Goal: Information Seeking & Learning: Learn about a topic

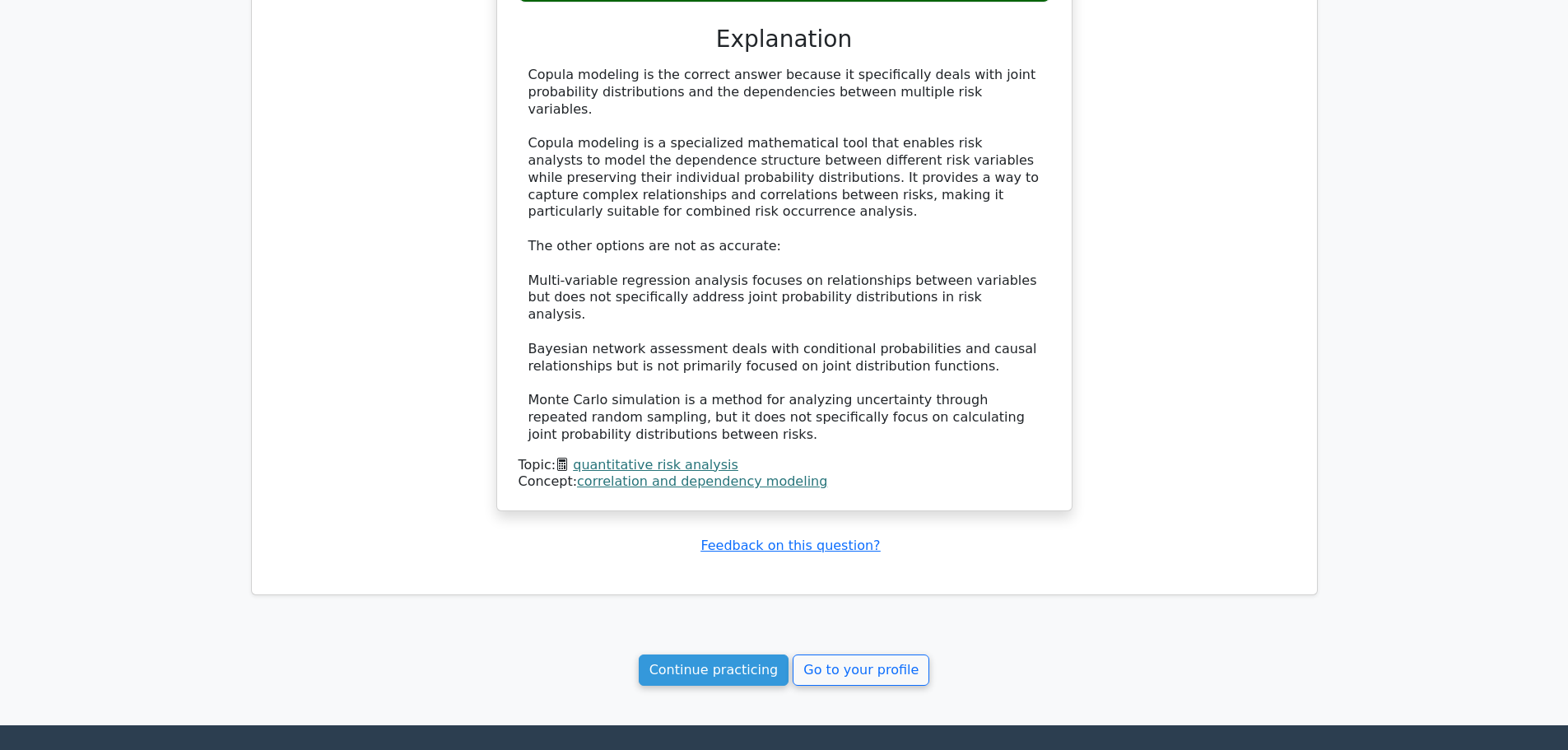
scroll to position [4567, 0]
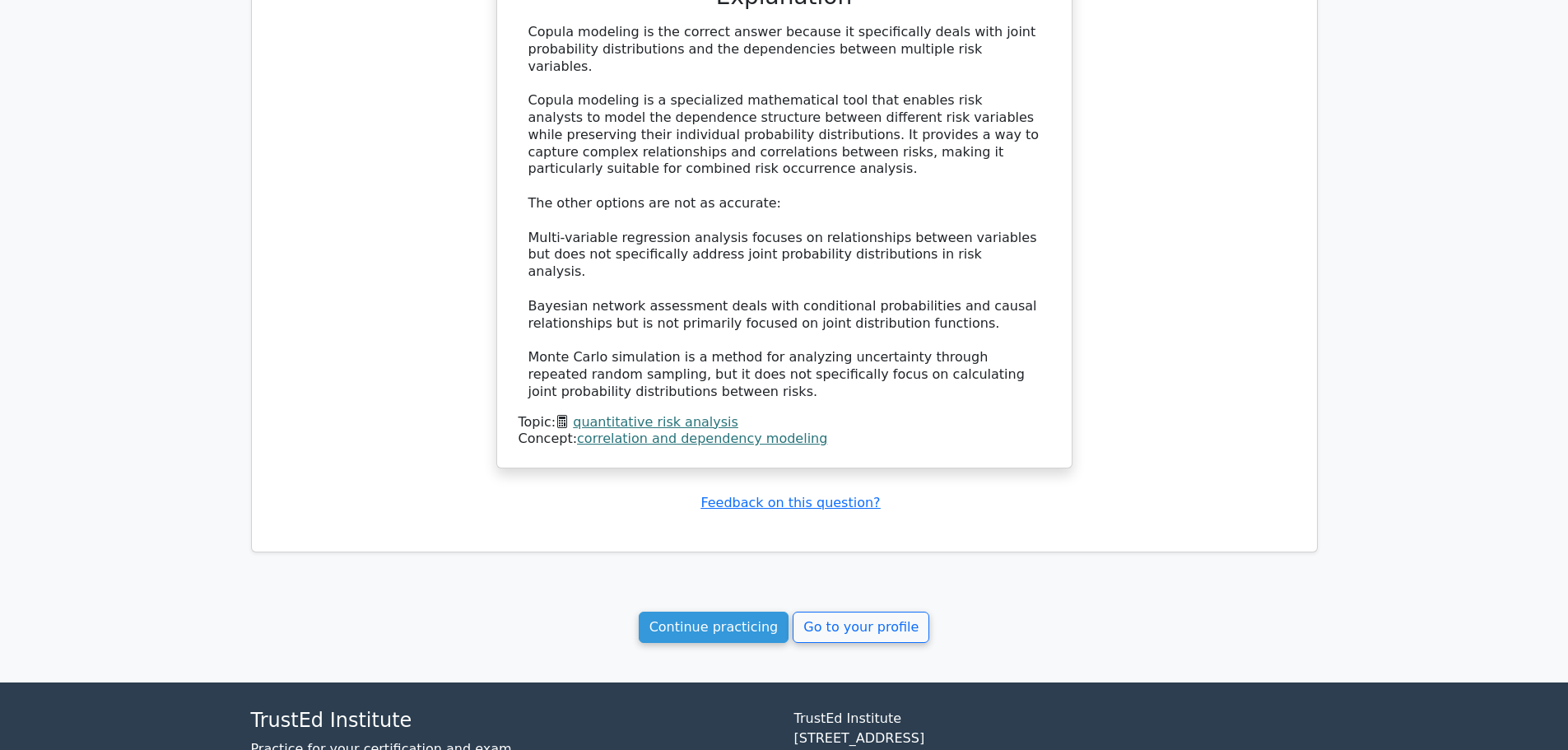
click at [722, 612] on link "Continue practicing" at bounding box center [713, 628] width 151 height 31
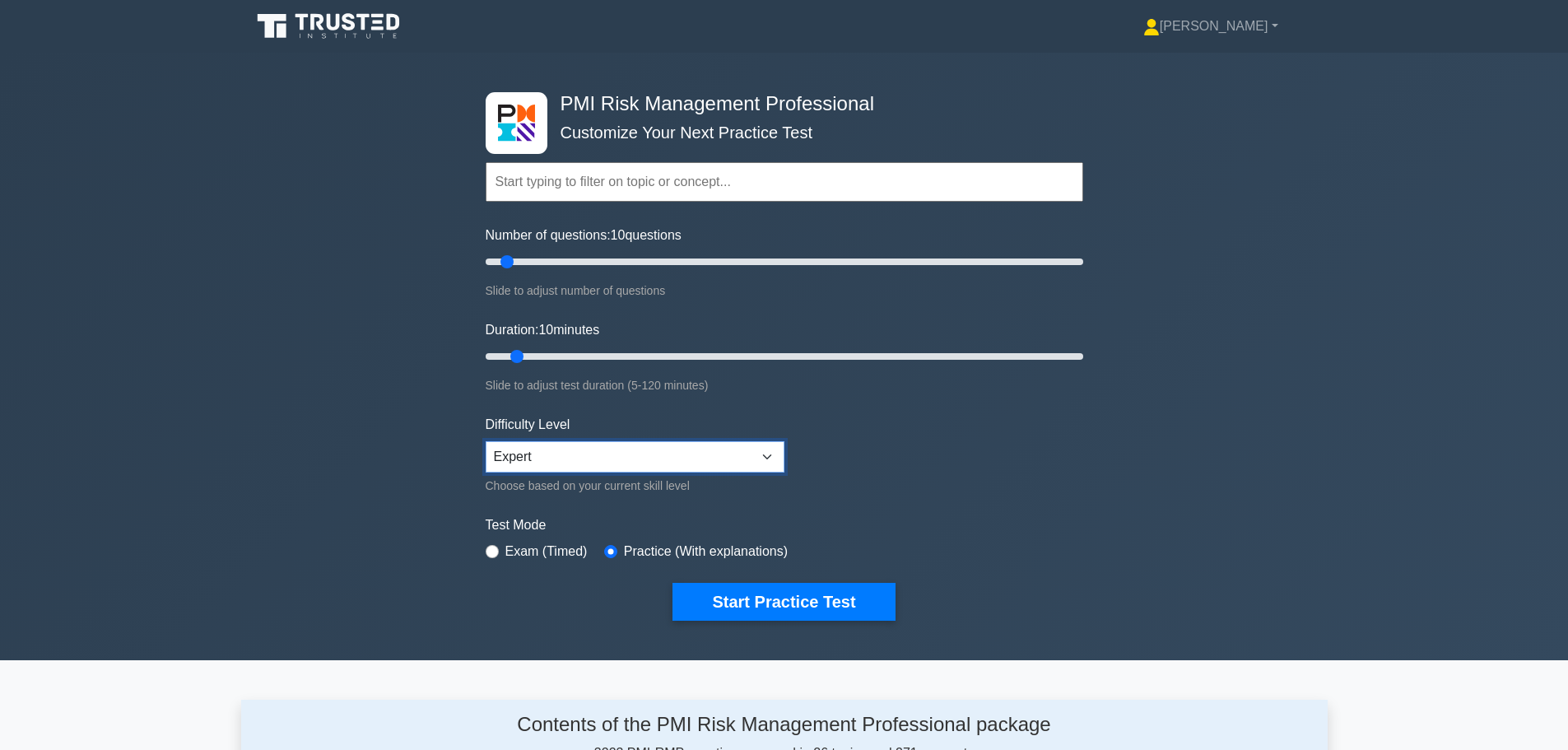
click at [648, 459] on select "Beginner Intermediate Expert" at bounding box center [635, 457] width 299 height 31
select select "beginner"
click at [486, 441] on select "Beginner Intermediate Expert" at bounding box center [635, 457] width 299 height 31
click at [730, 598] on button "Start Practice Test" at bounding box center [784, 602] width 222 height 38
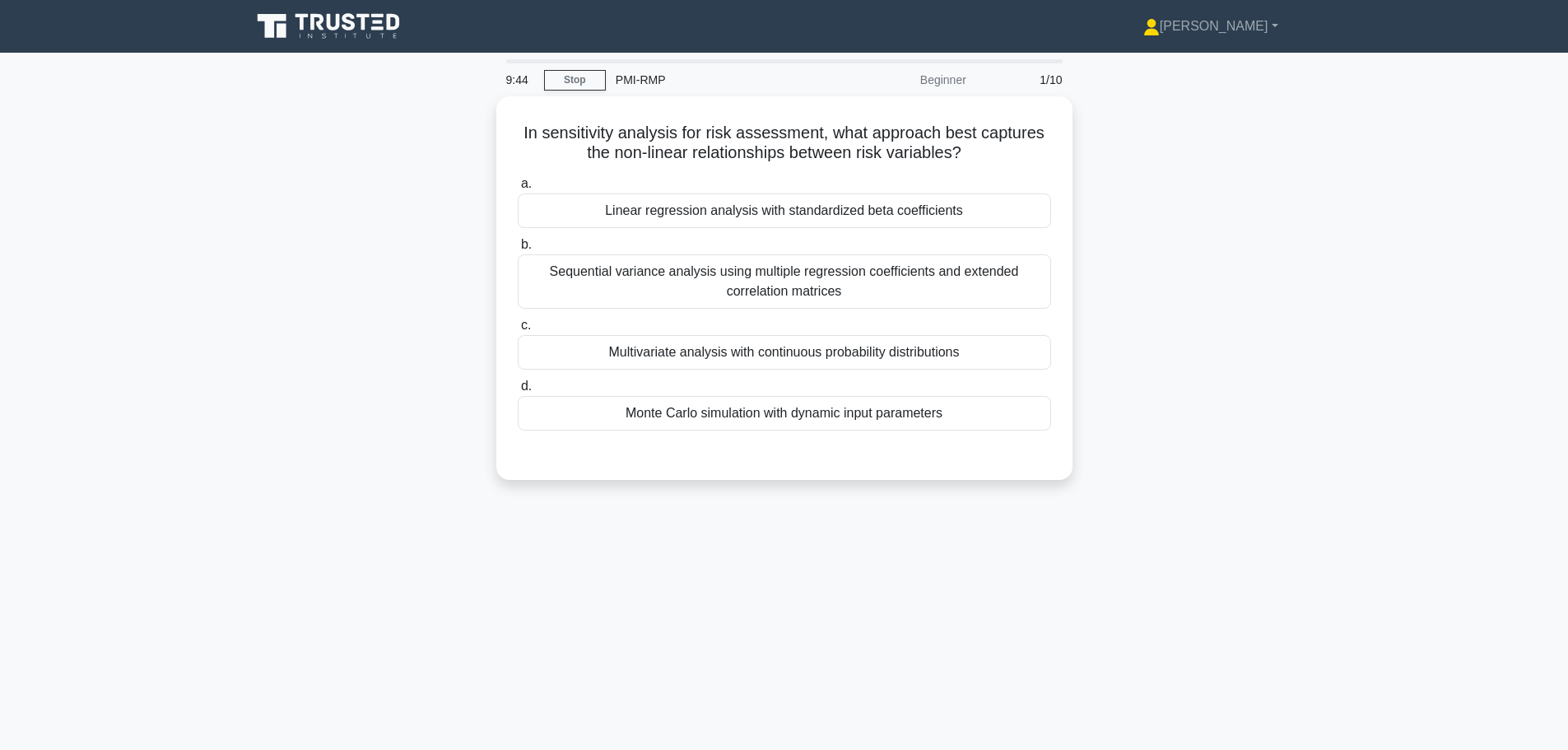
click at [784, 403] on div "Monte Carlo simulation with dynamic input parameters" at bounding box center [784, 414] width 533 height 34
click at [518, 392] on input "d. Monte Carlo simulation with dynamic input parameters" at bounding box center [518, 386] width 0 height 10
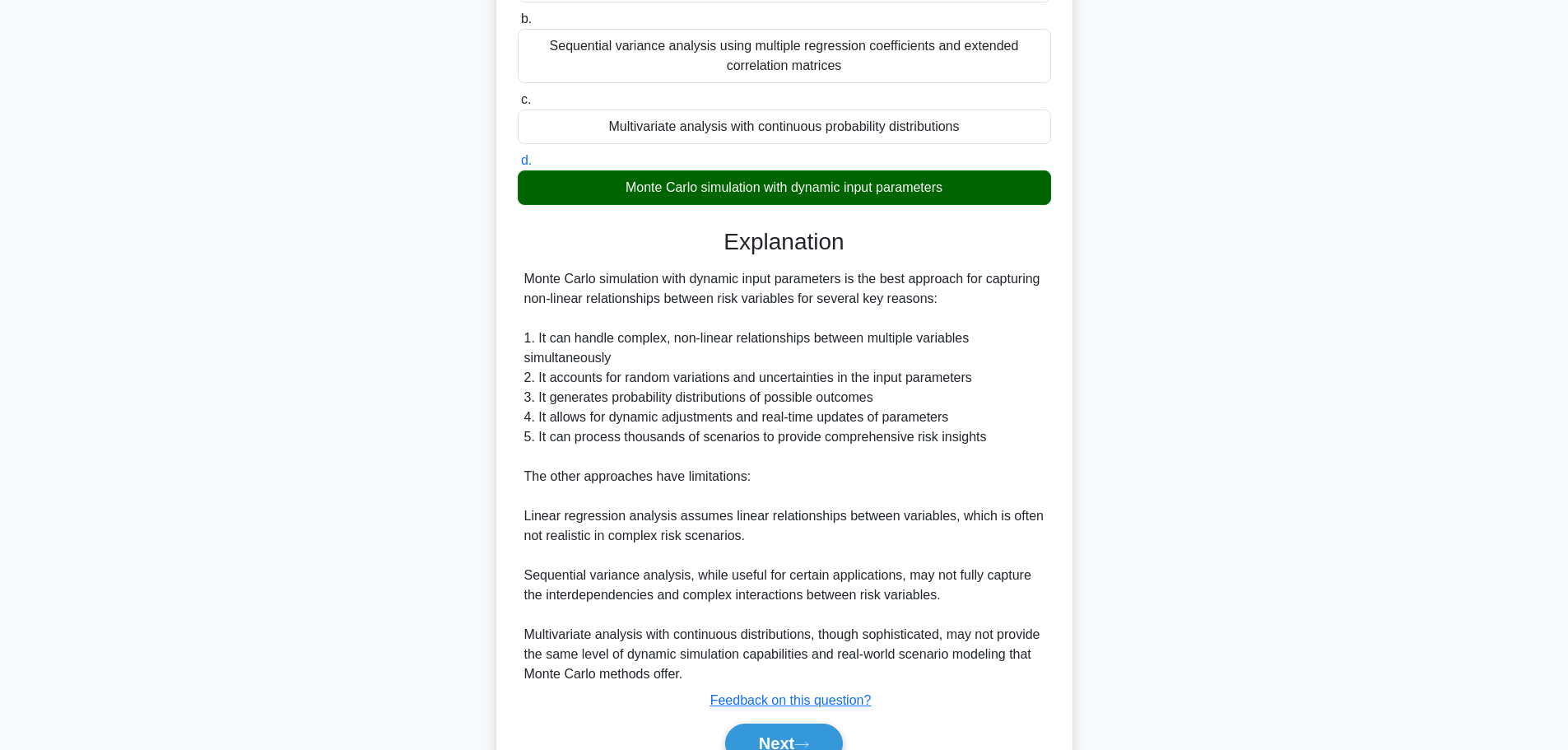
scroll to position [305, 0]
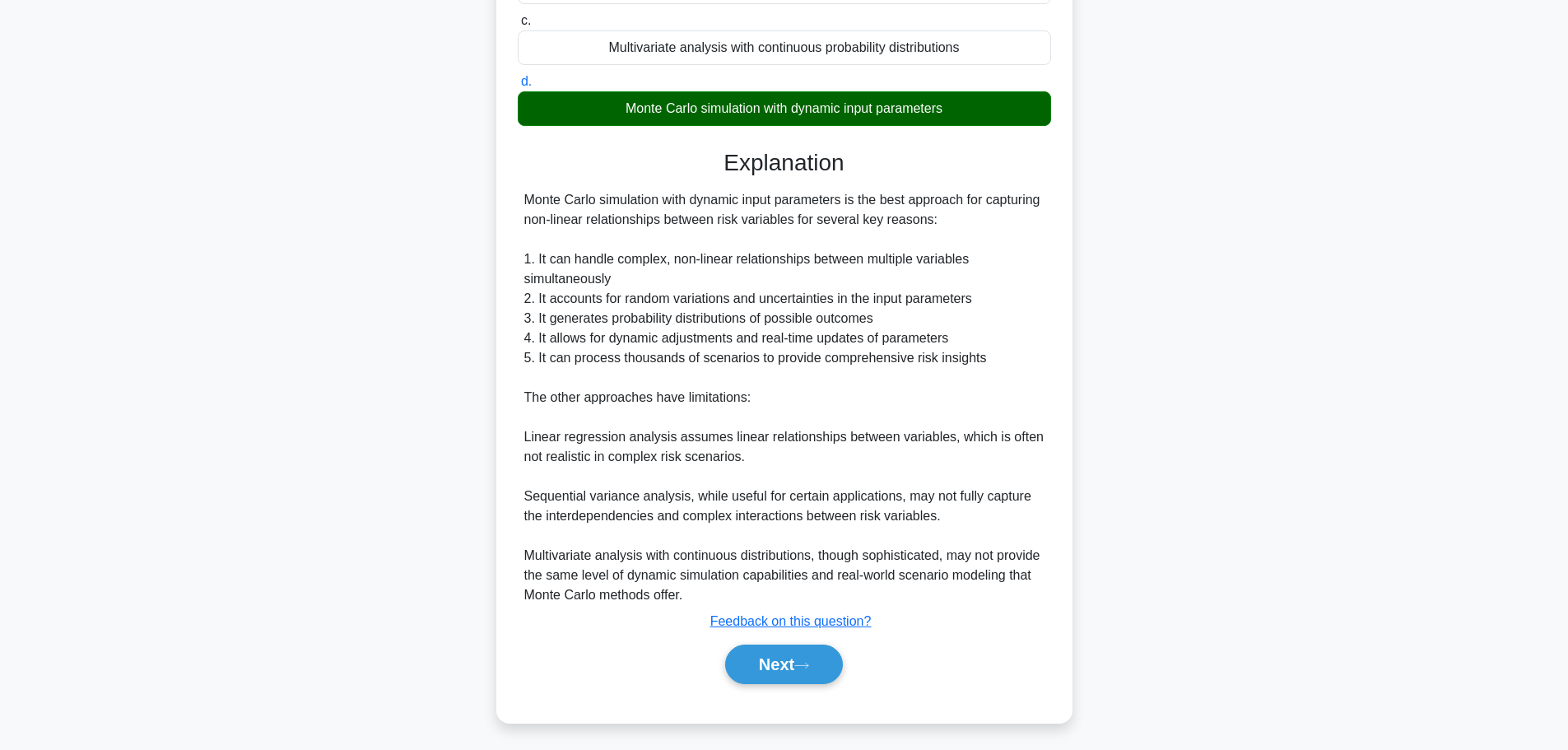
click at [759, 666] on button "Next" at bounding box center [784, 665] width 118 height 40
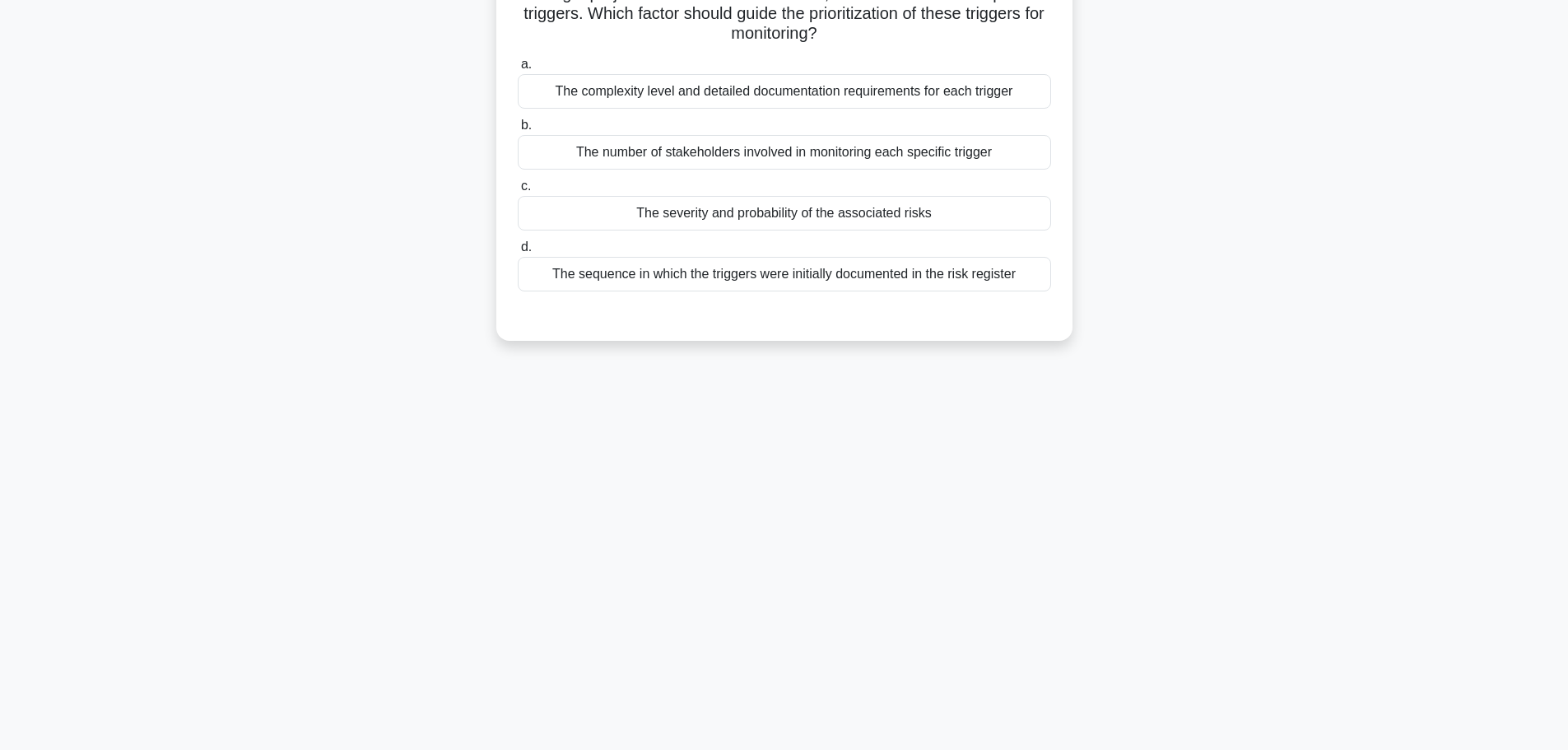
scroll to position [57, 0]
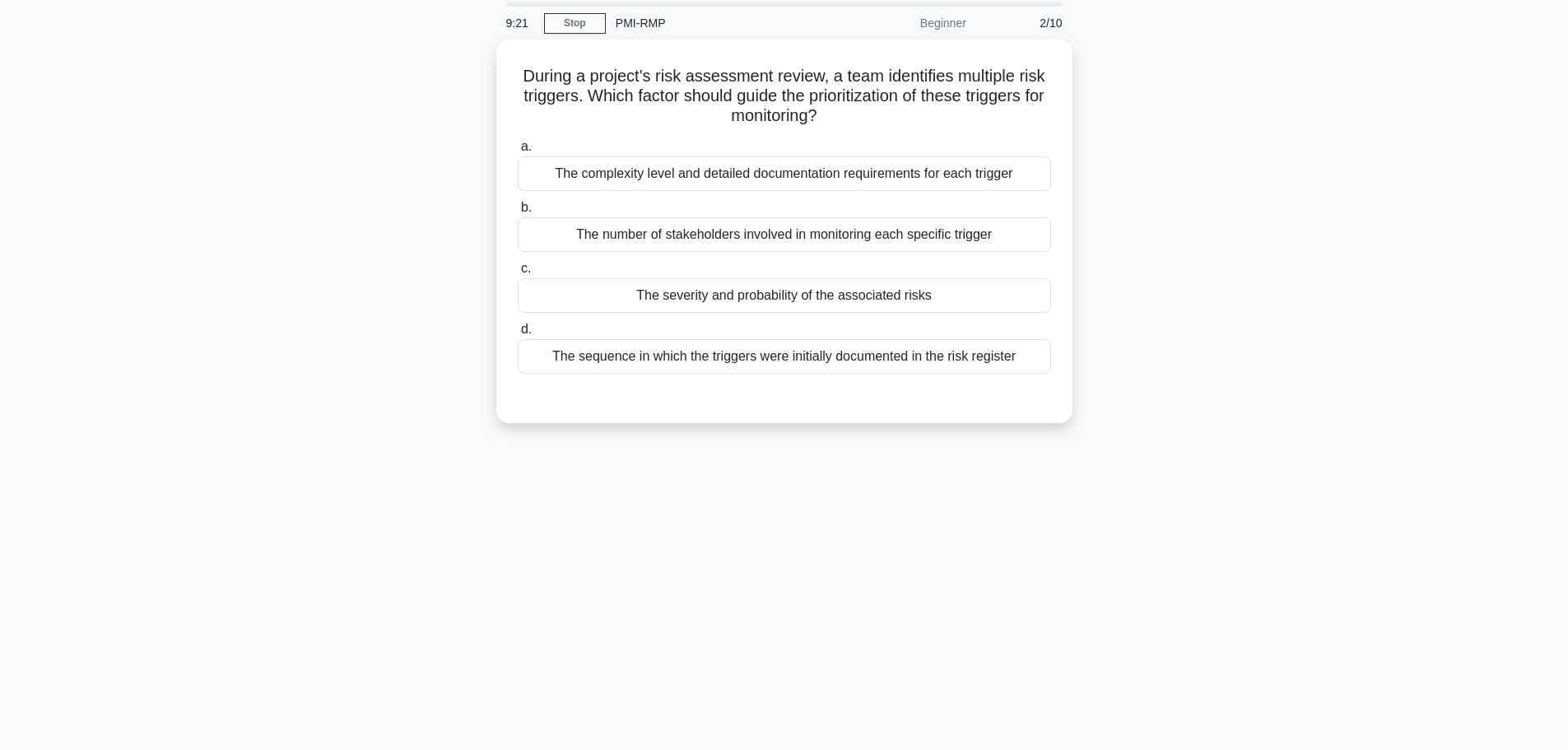
click at [641, 293] on div "The severity and probability of the associated risks" at bounding box center [784, 296] width 533 height 34
click at [518, 274] on input "c. The severity and probability of the associated risks" at bounding box center [518, 269] width 0 height 10
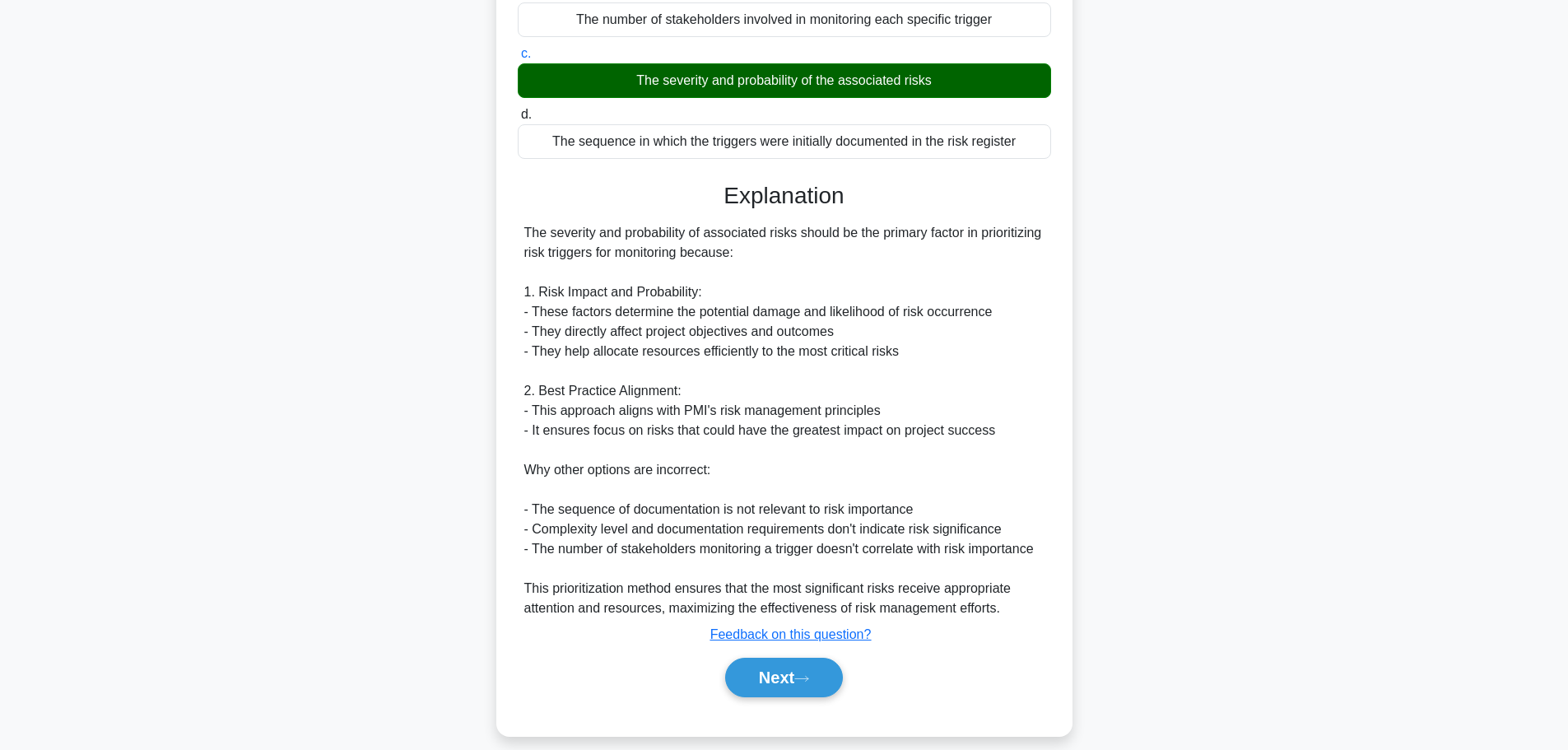
scroll to position [286, 0]
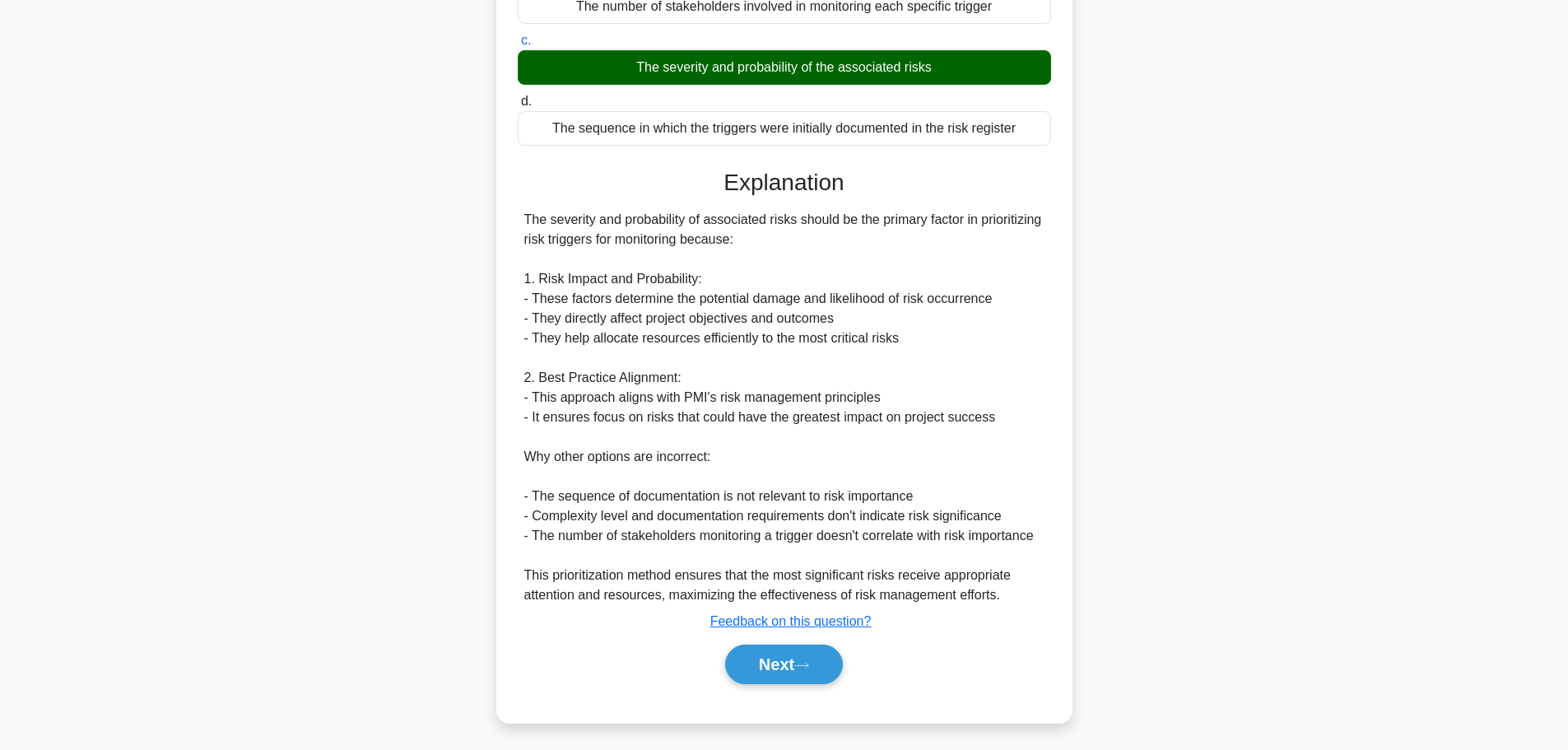
click at [749, 651] on button "Next" at bounding box center [784, 665] width 118 height 40
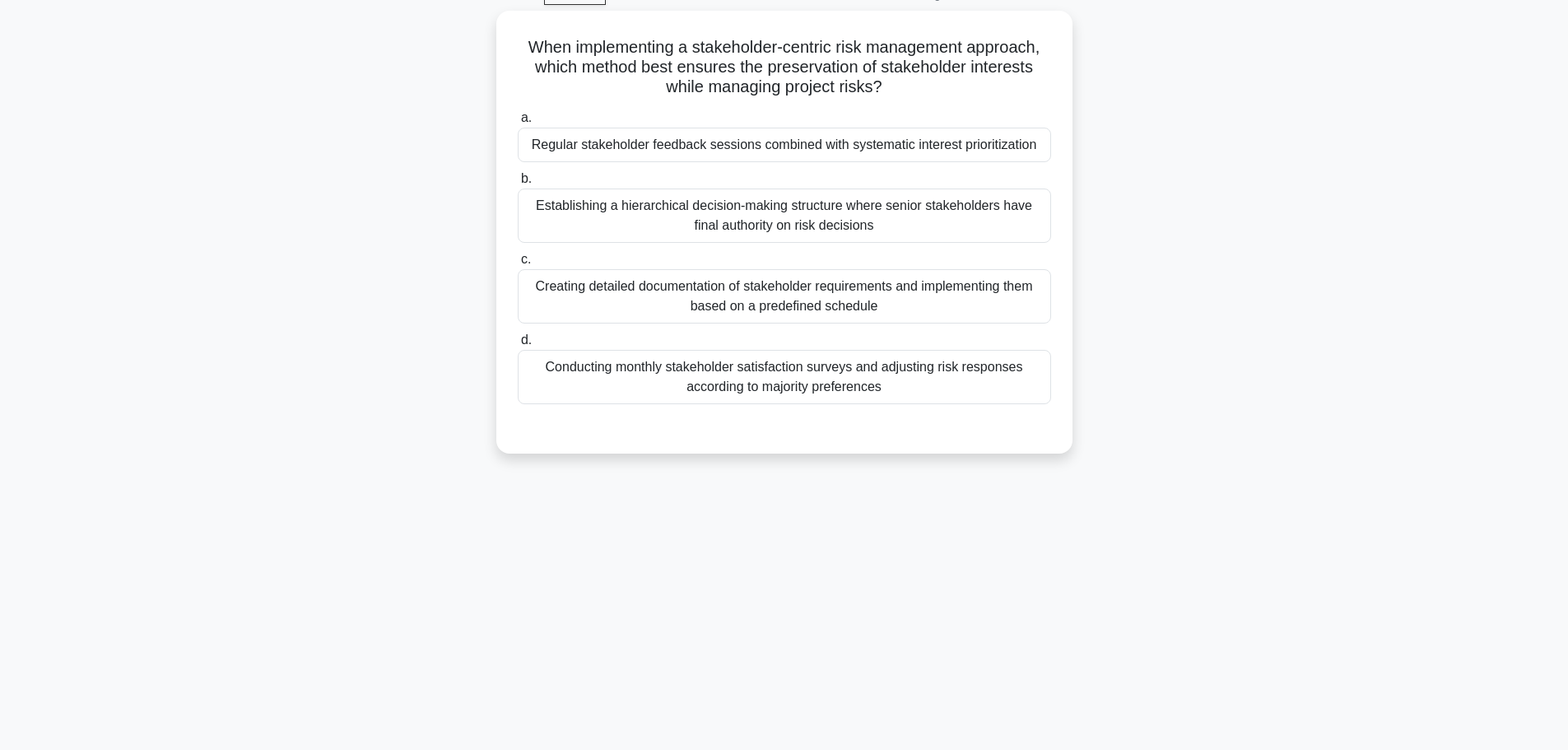
scroll to position [57, 0]
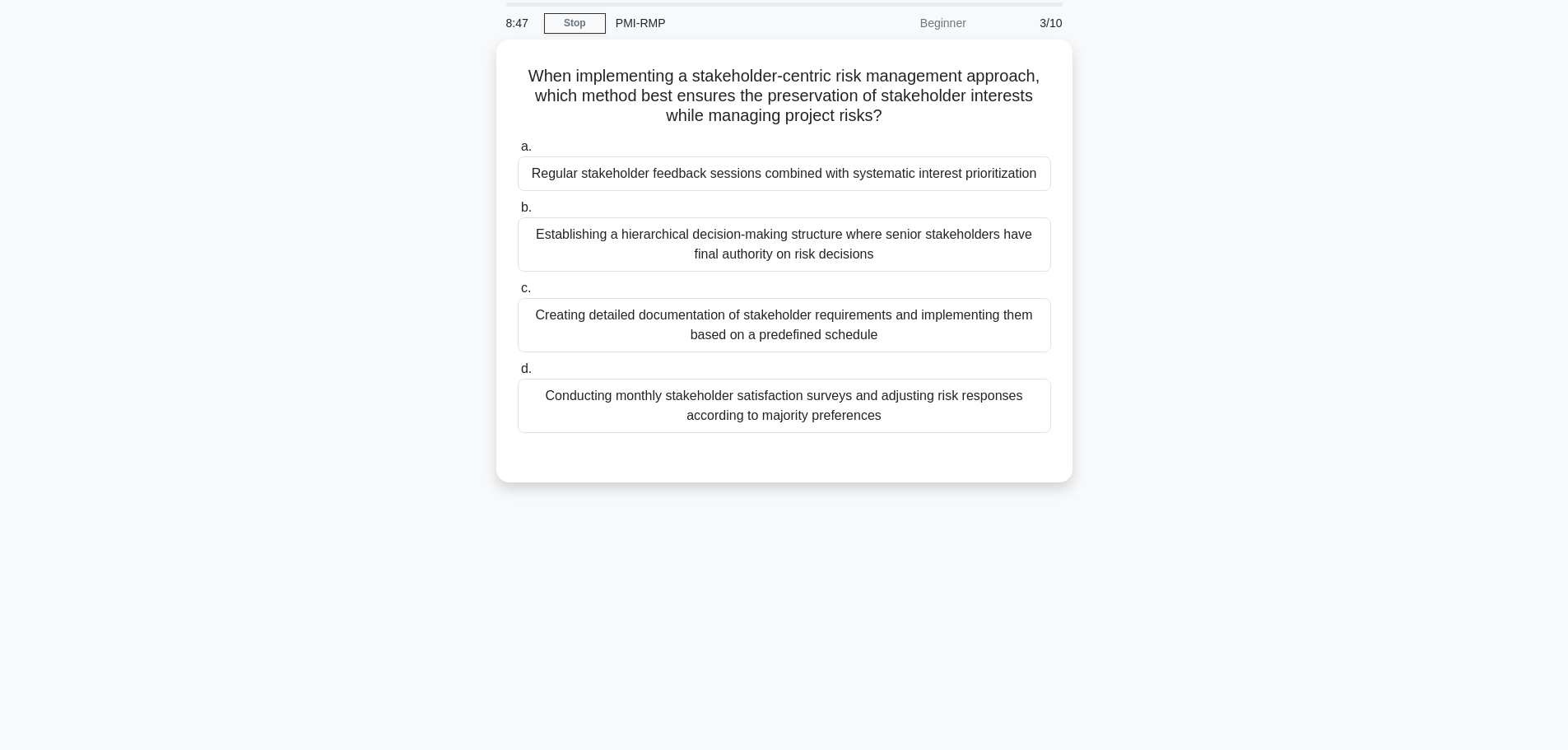
click at [560, 175] on div "Regular stakeholder feedback sessions combined with systematic interest priorit…" at bounding box center [784, 174] width 533 height 34
click at [518, 153] on input "a. Regular stakeholder feedback sessions combined with systematic interest prio…" at bounding box center [518, 147] width 0 height 10
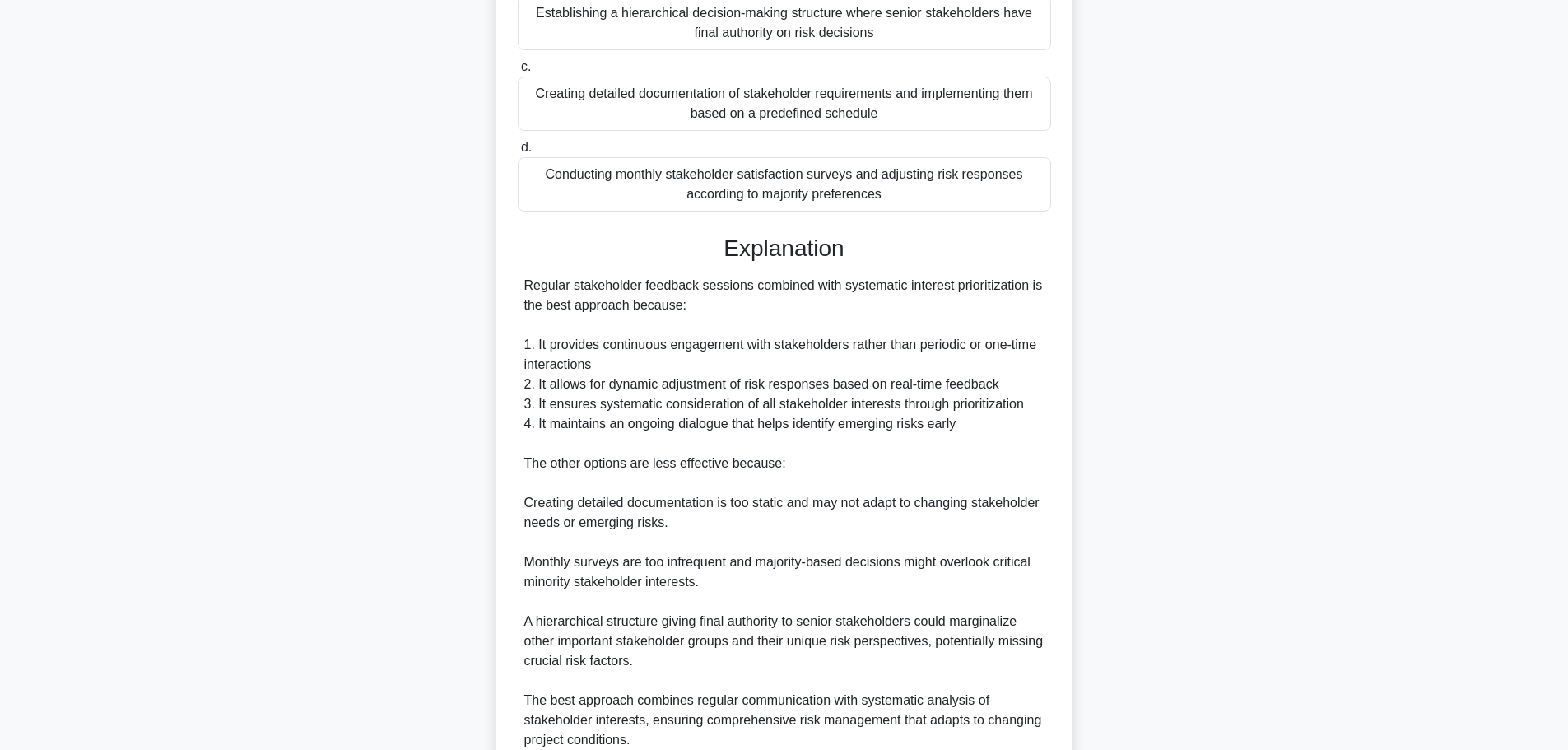
scroll to position [424, 0]
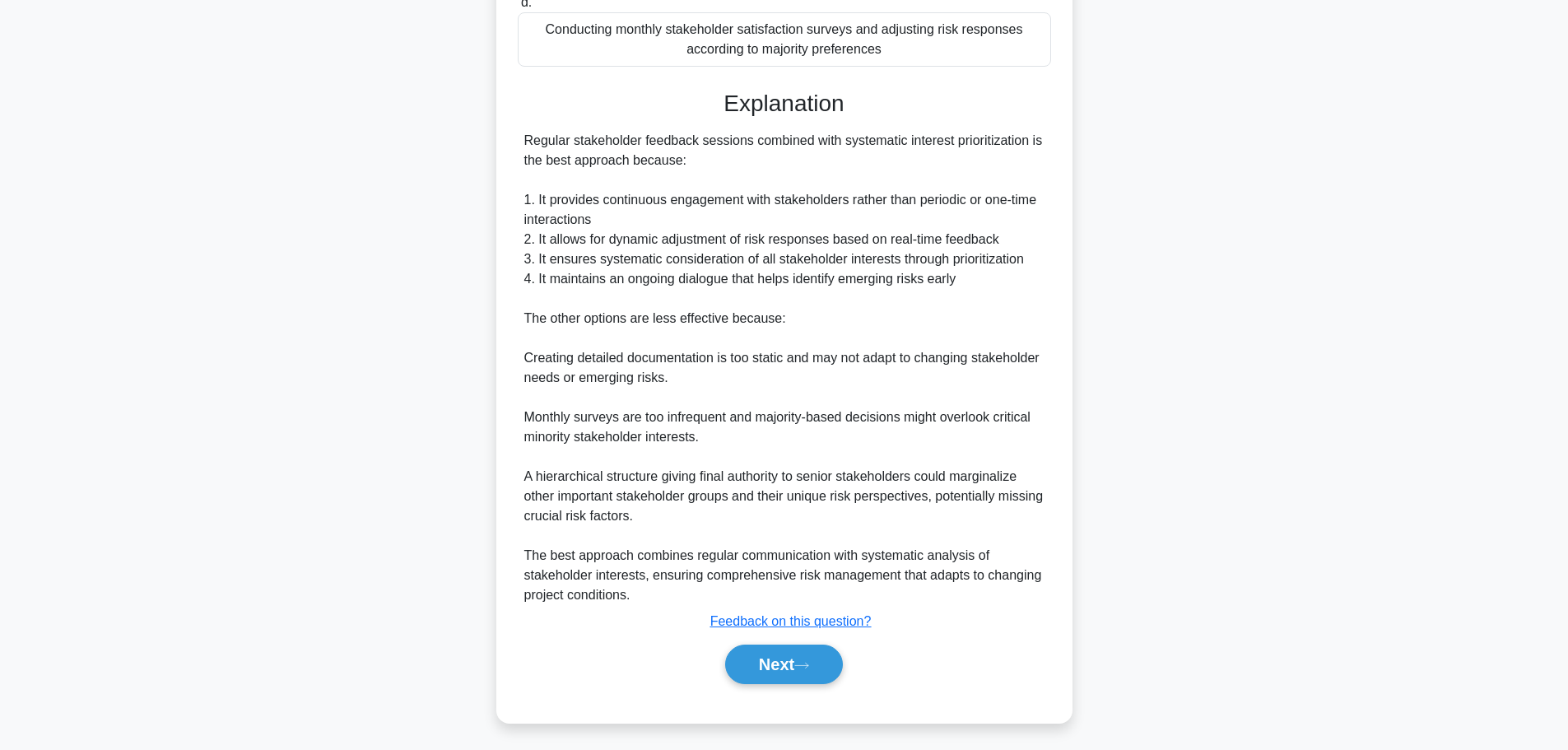
click at [801, 663] on icon at bounding box center [801, 666] width 15 height 9
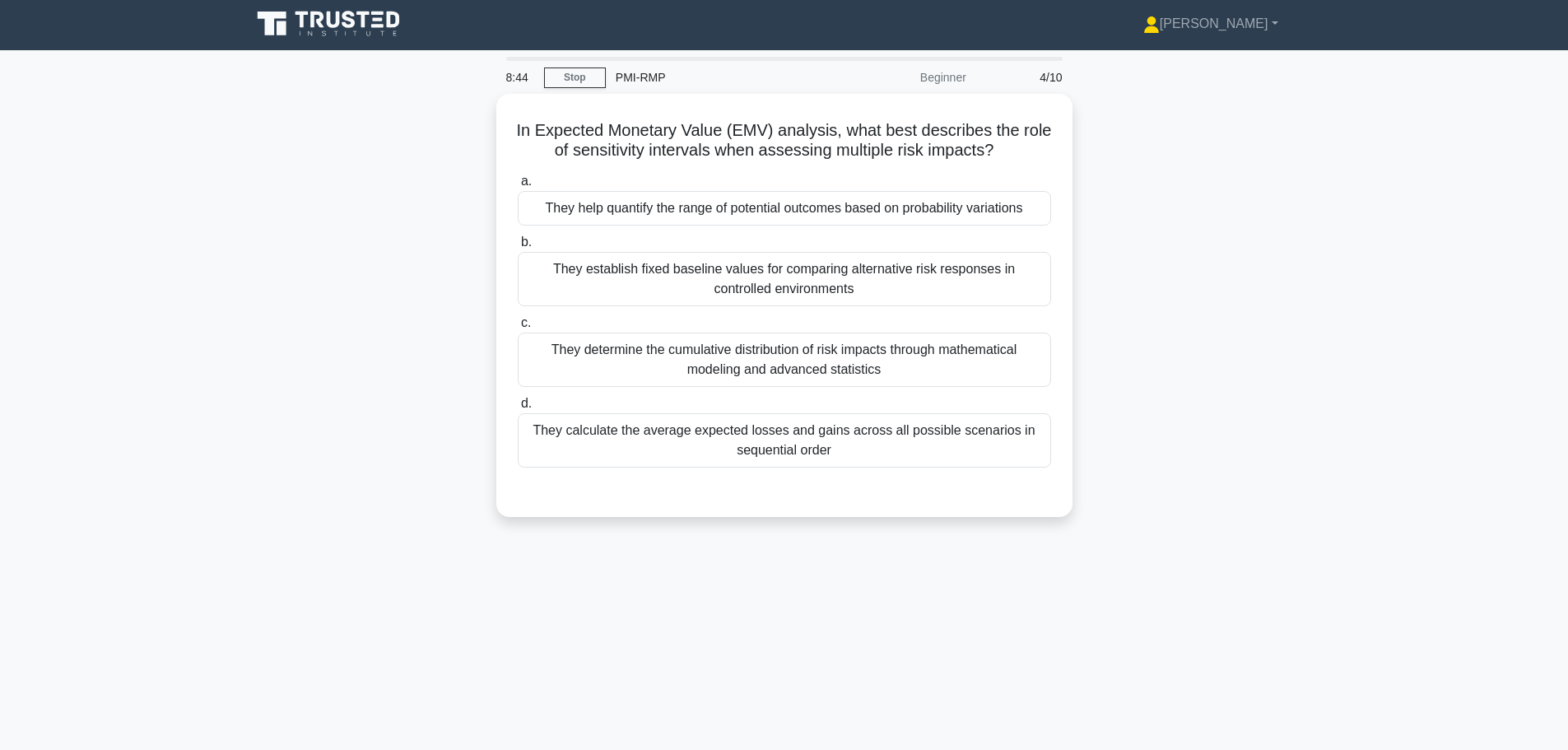
scroll to position [0, 0]
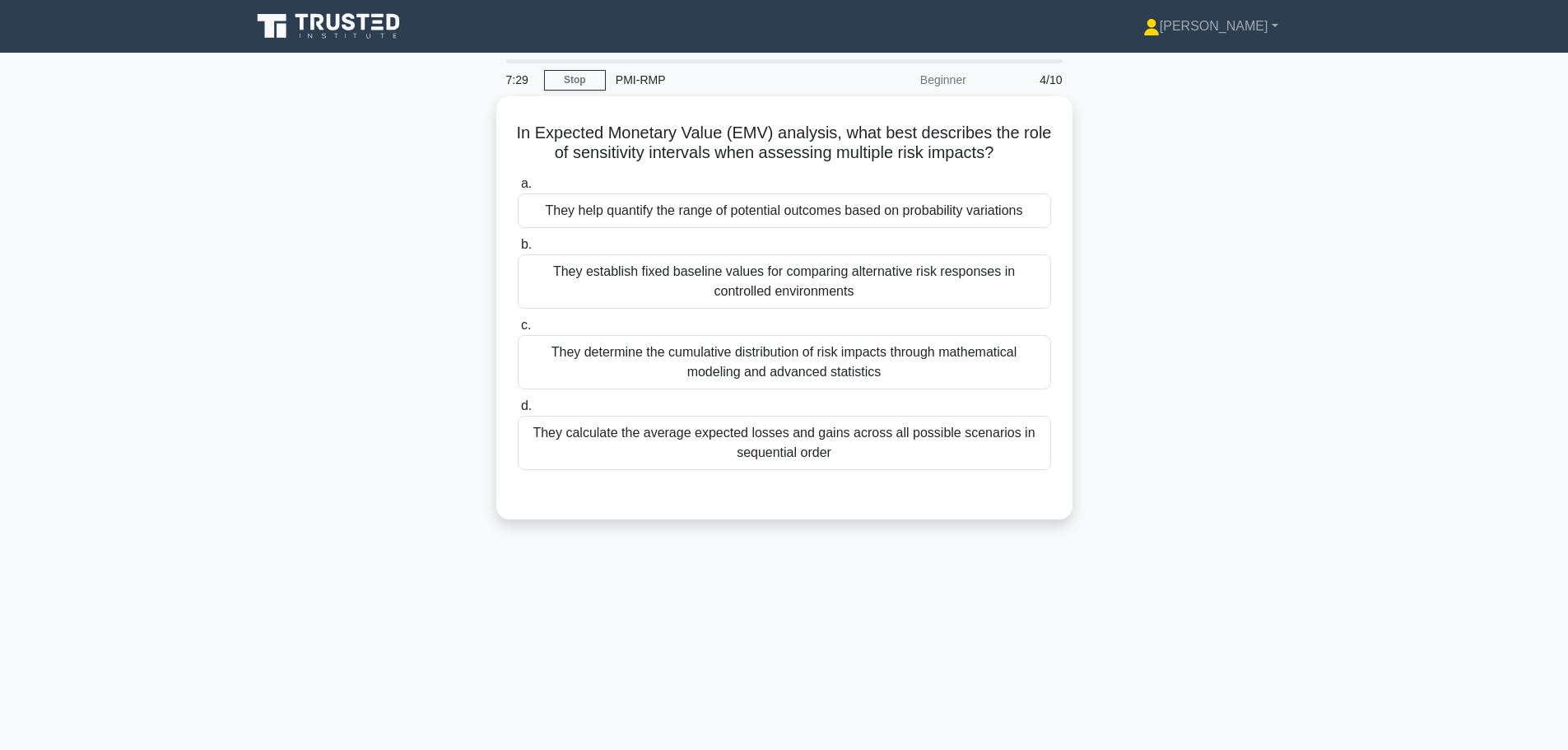
click at [563, 211] on div "They help quantify the range of potential outcomes based on probability variati…" at bounding box center [784, 211] width 533 height 34
click at [518, 190] on input "a. They help quantify the range of potential outcomes based on probability vari…" at bounding box center [518, 184] width 0 height 10
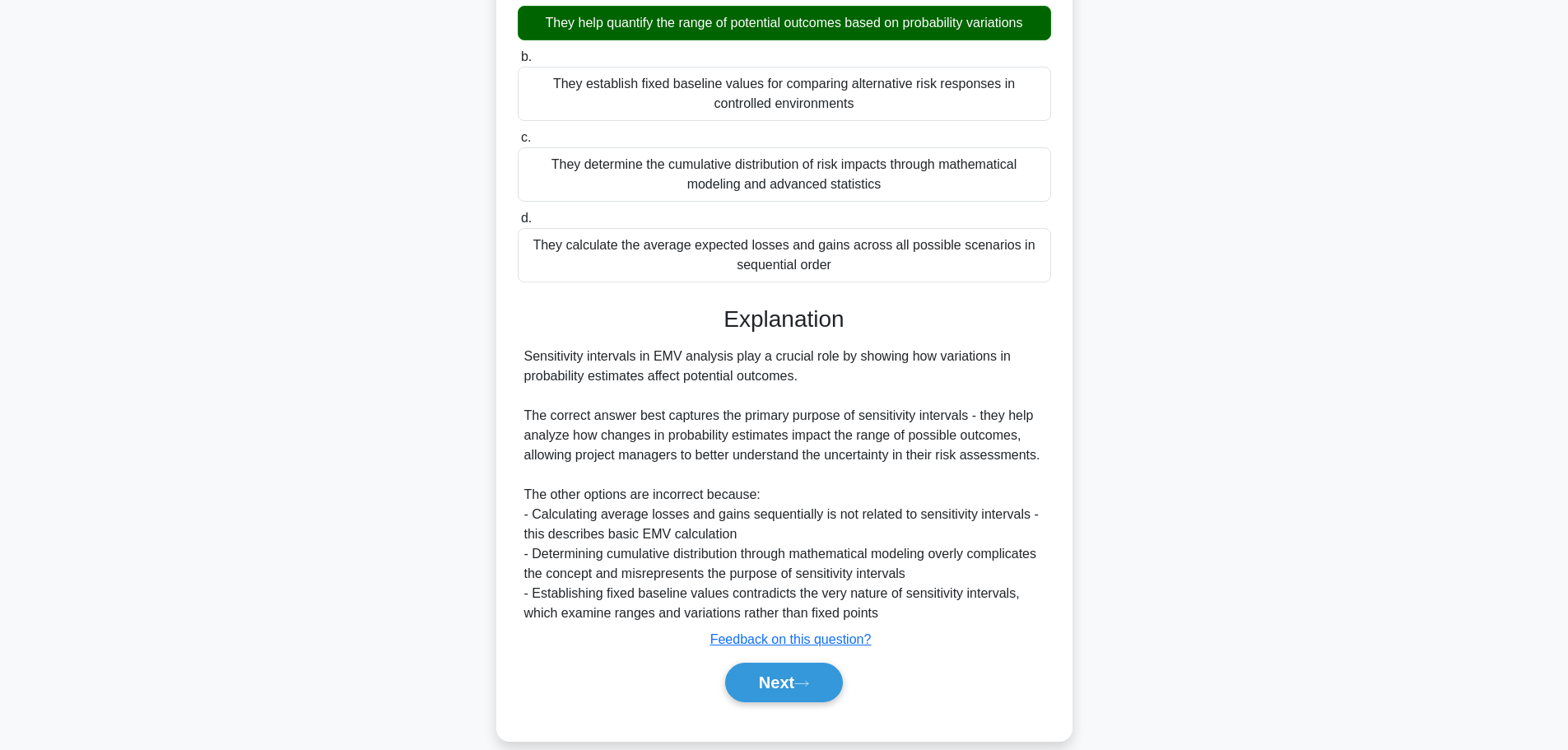
scroll to position [207, 0]
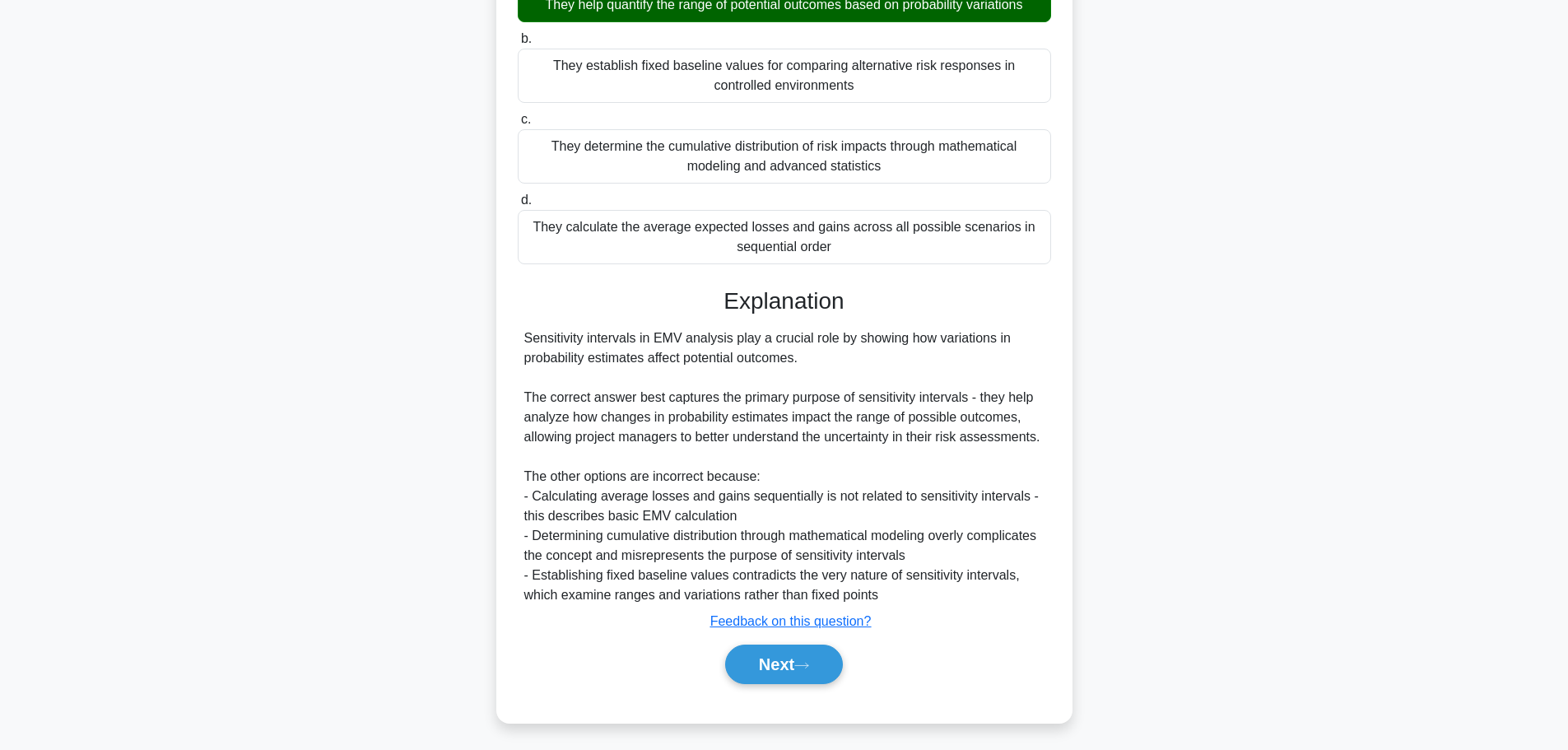
click at [795, 656] on button "Next" at bounding box center [784, 665] width 118 height 40
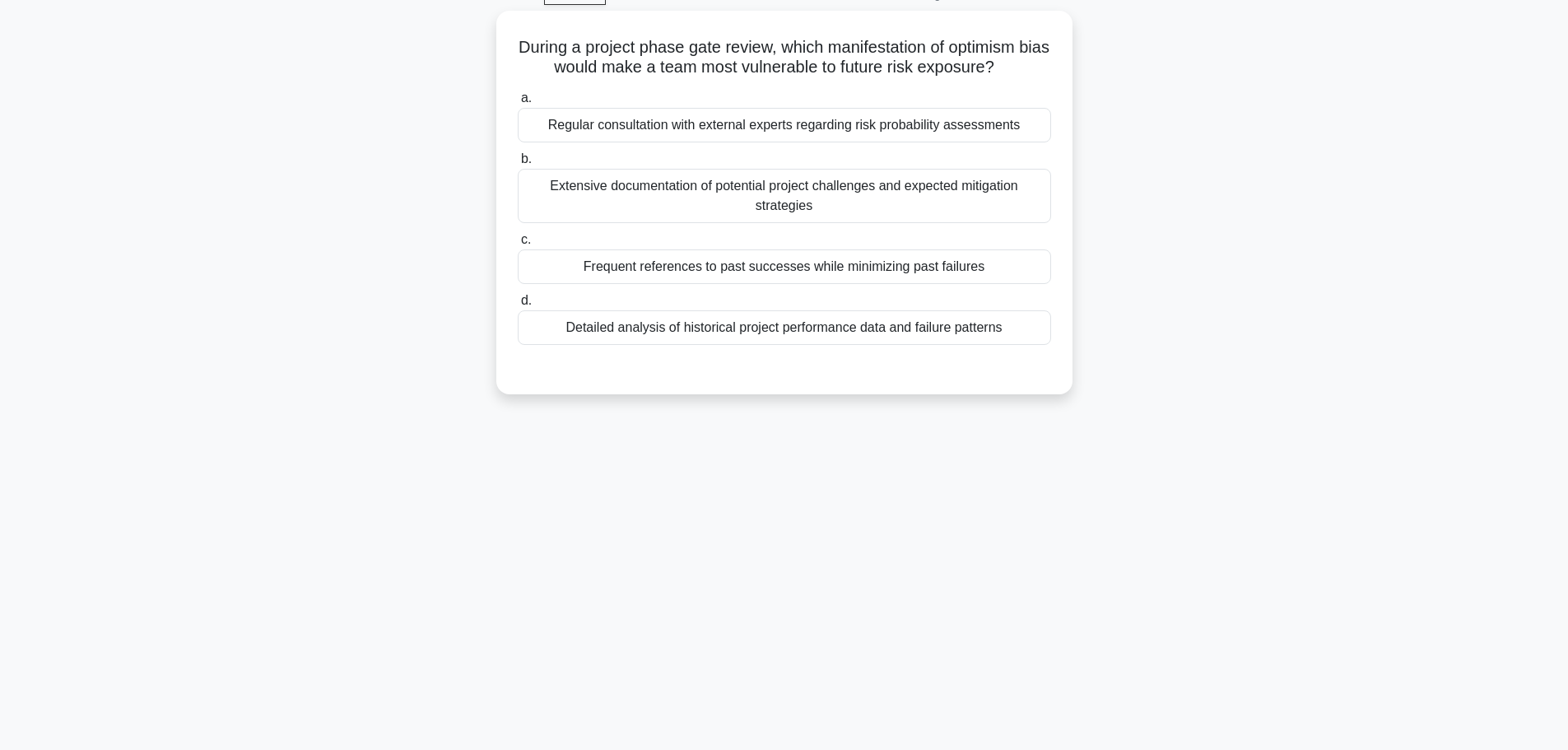
scroll to position [57, 0]
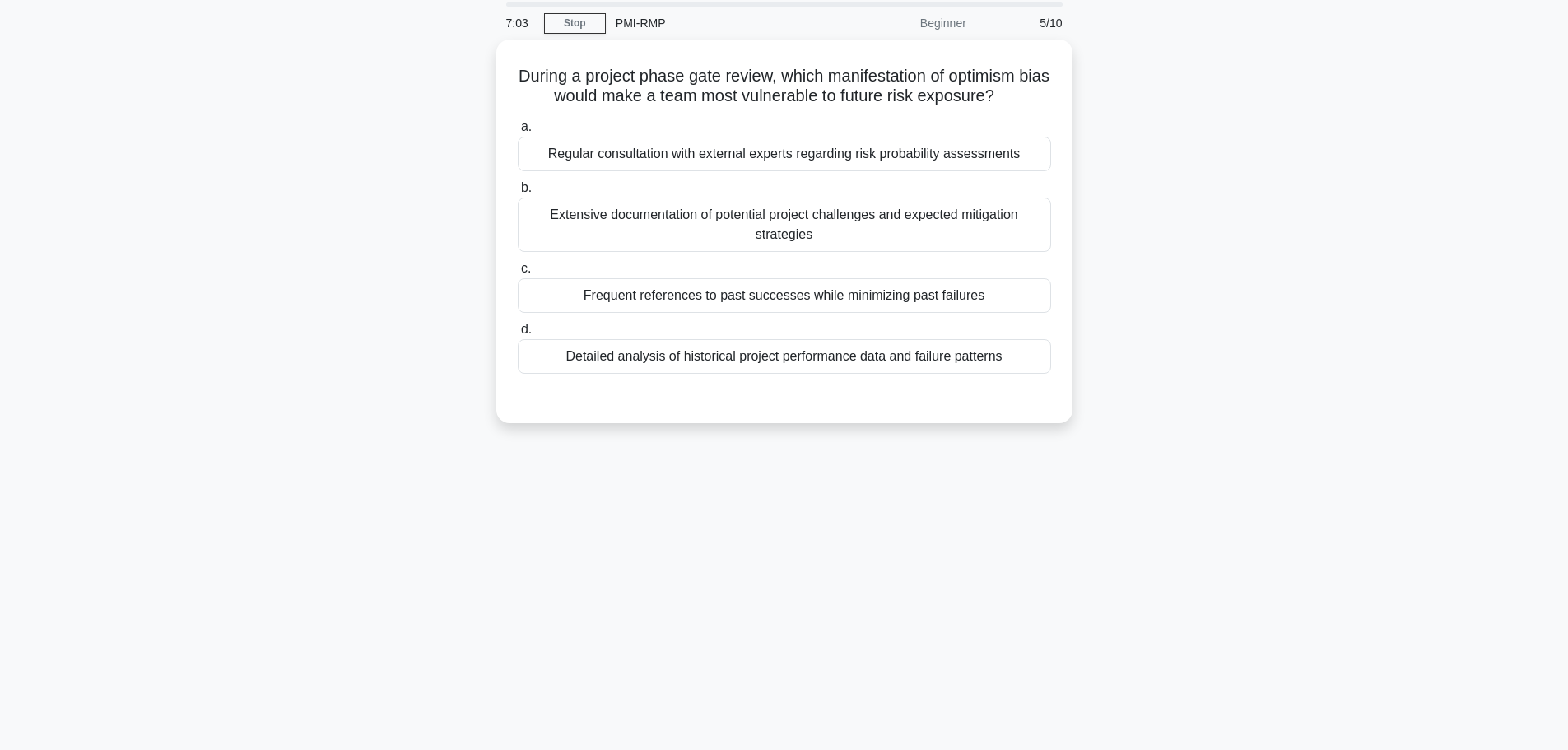
click at [605, 291] on div "Frequent references to past successes while minimizing past failures" at bounding box center [784, 296] width 533 height 34
click at [518, 274] on input "c. Frequent references to past successes while minimizing past failures" at bounding box center [518, 269] width 0 height 10
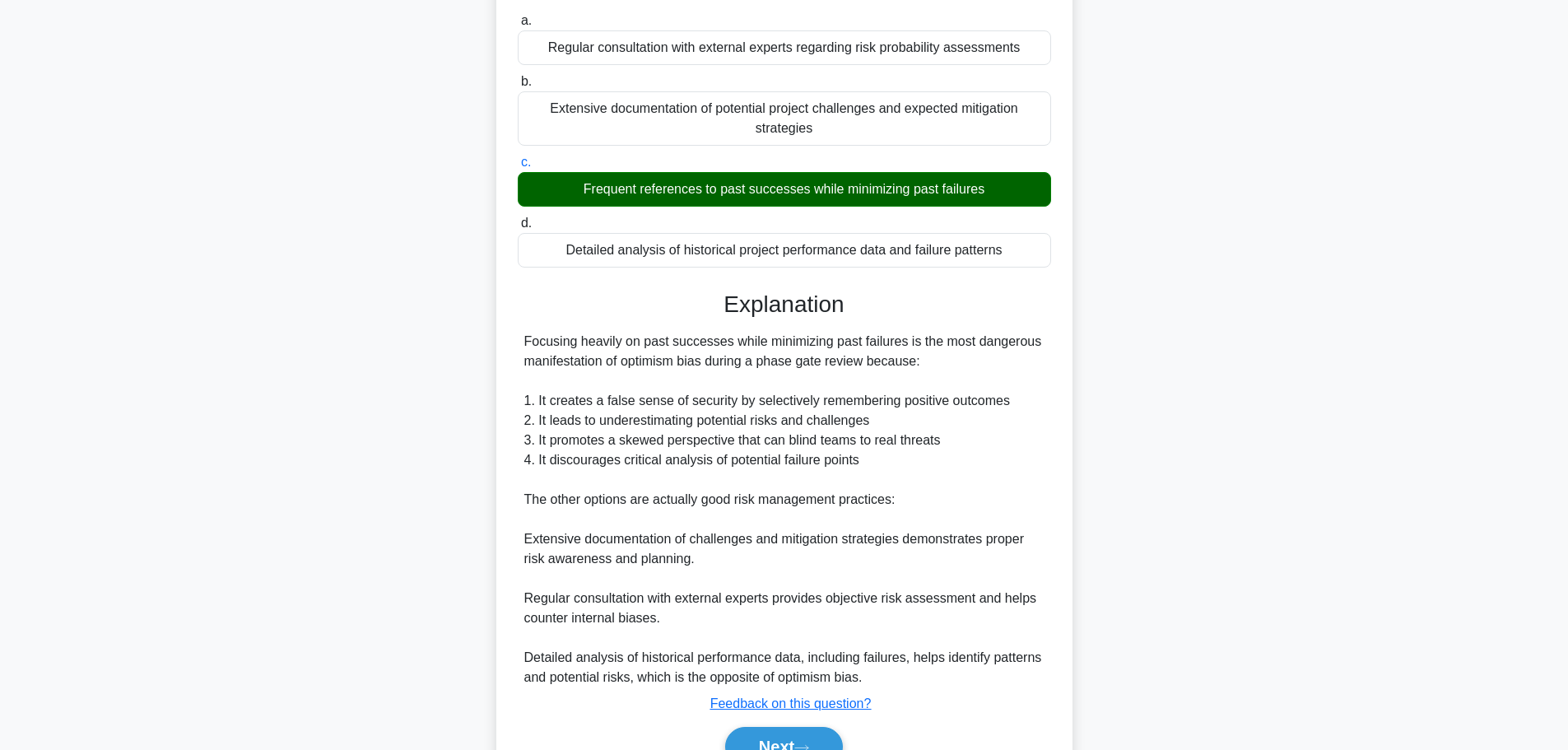
scroll to position [247, 0]
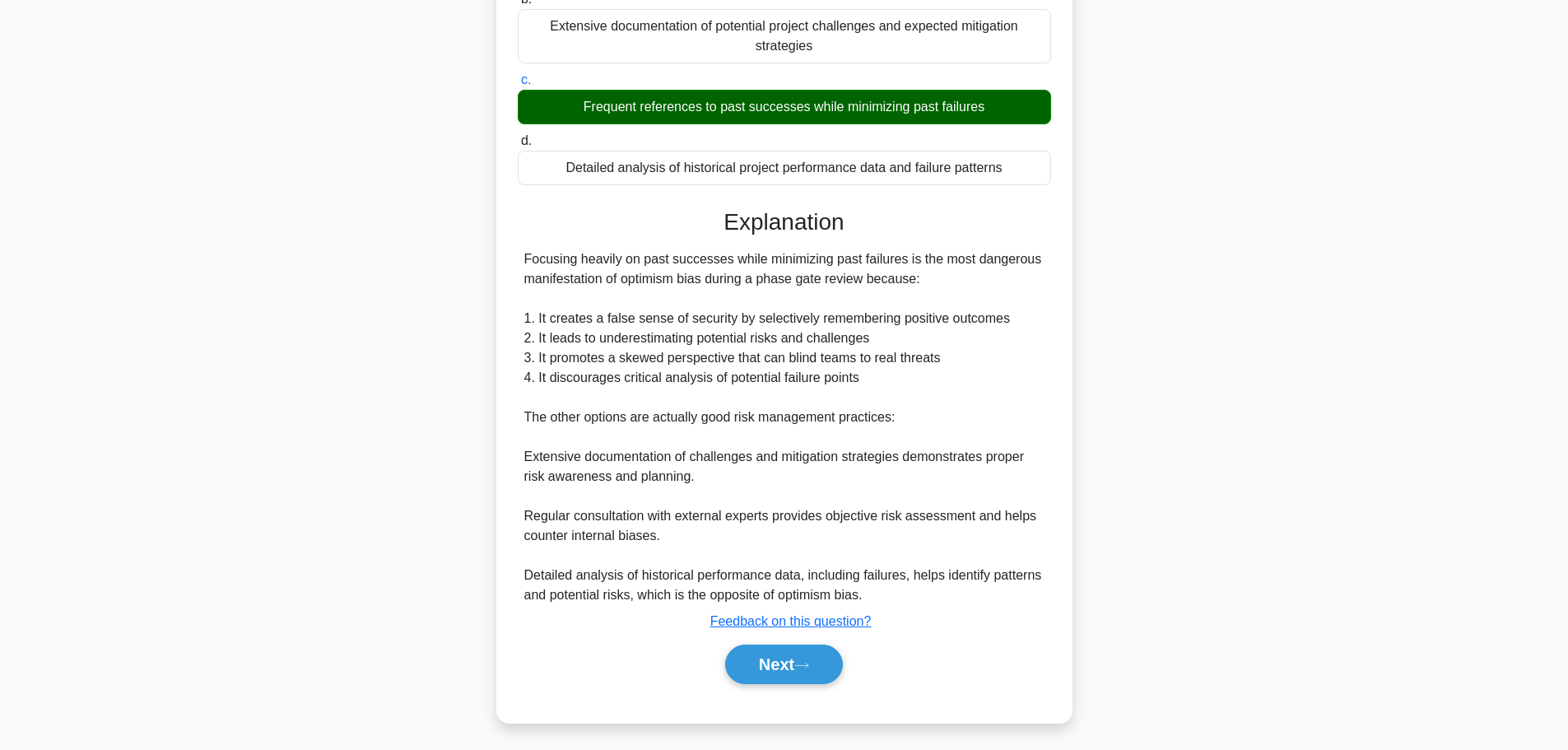
click at [756, 666] on button "Next" at bounding box center [784, 665] width 118 height 40
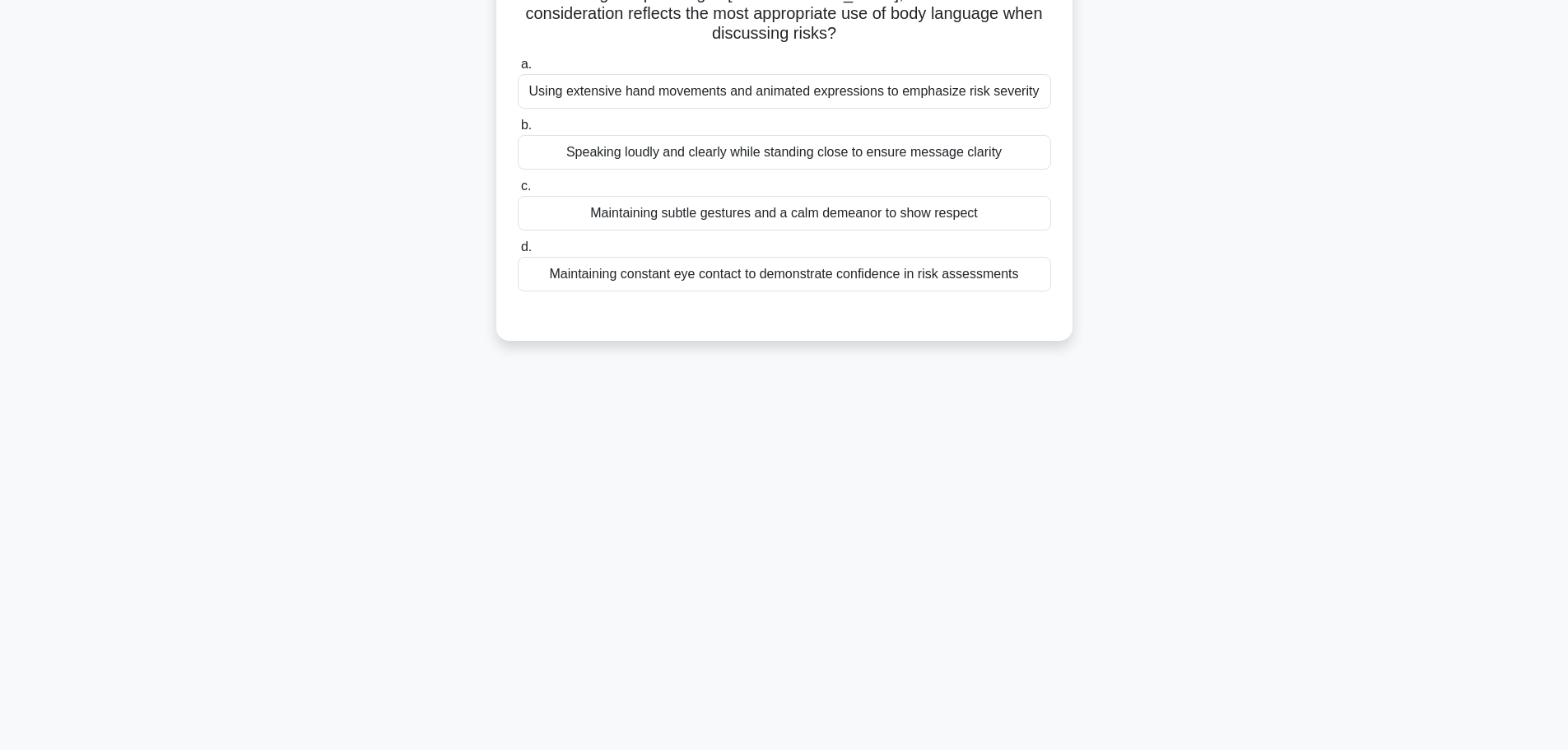
scroll to position [57, 0]
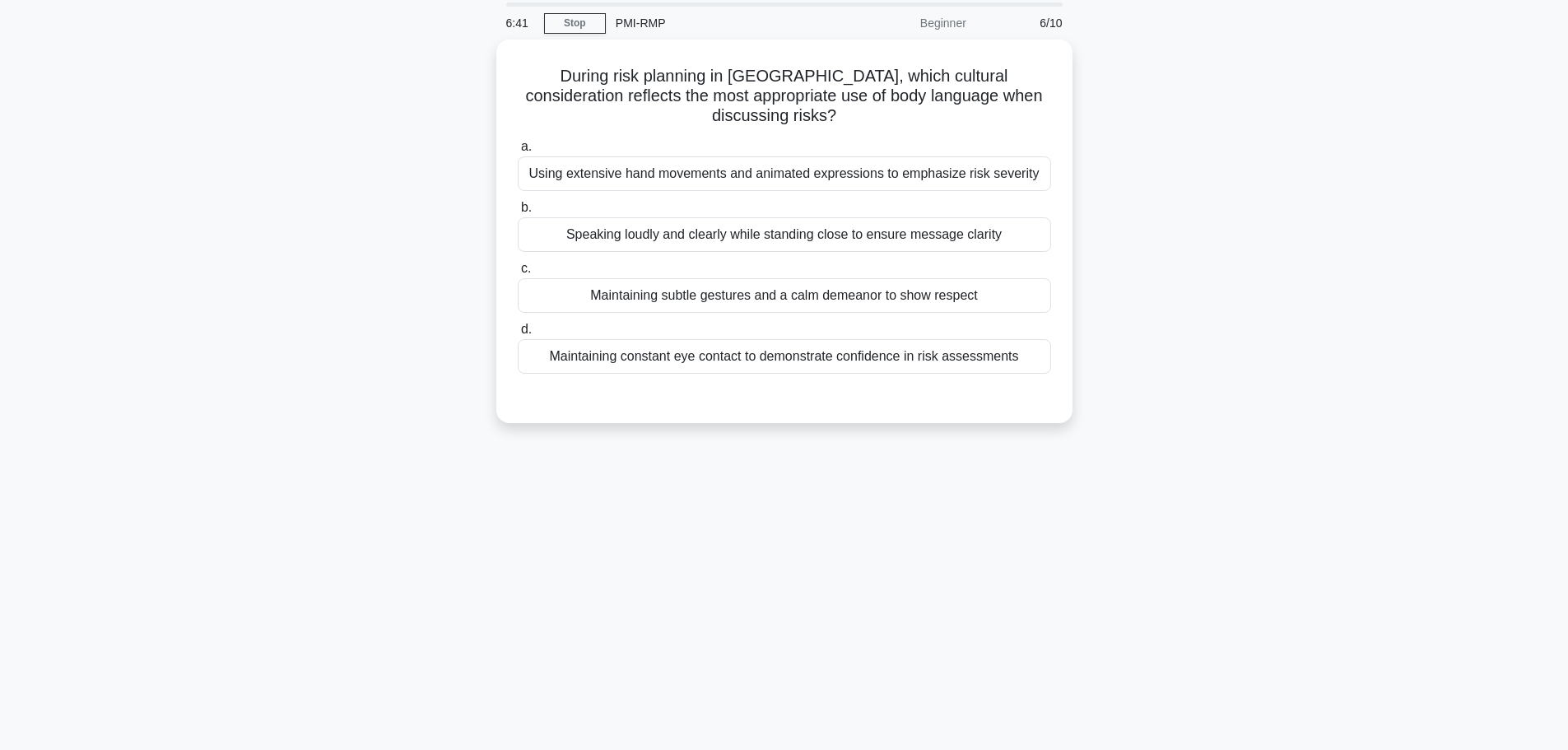
click at [568, 297] on div "Maintaining subtle gestures and a calm demeanor to show respect" at bounding box center [784, 296] width 533 height 34
click at [518, 274] on input "c. Maintaining subtle gestures and a calm demeanor to show respect" at bounding box center [518, 269] width 0 height 10
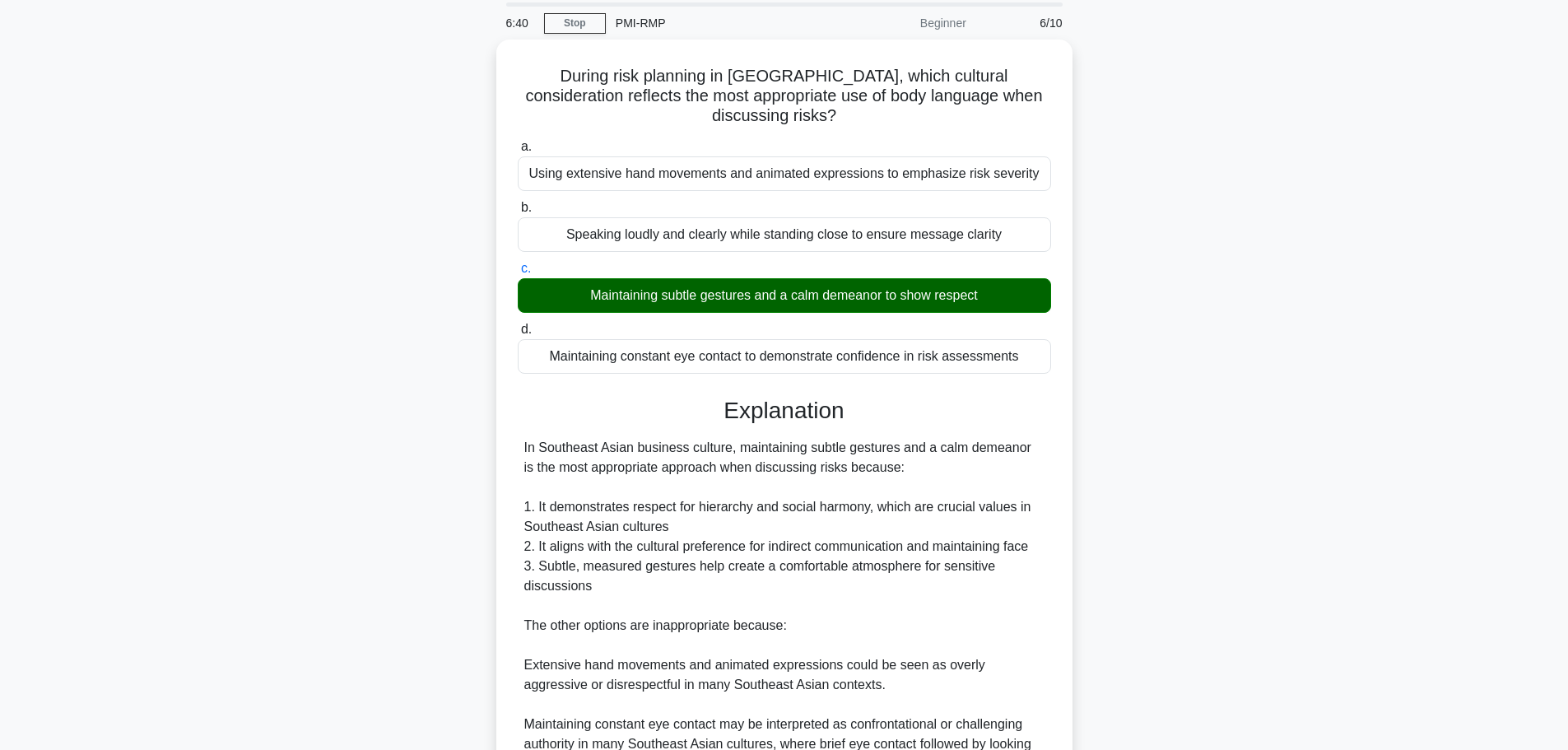
scroll to position [305, 0]
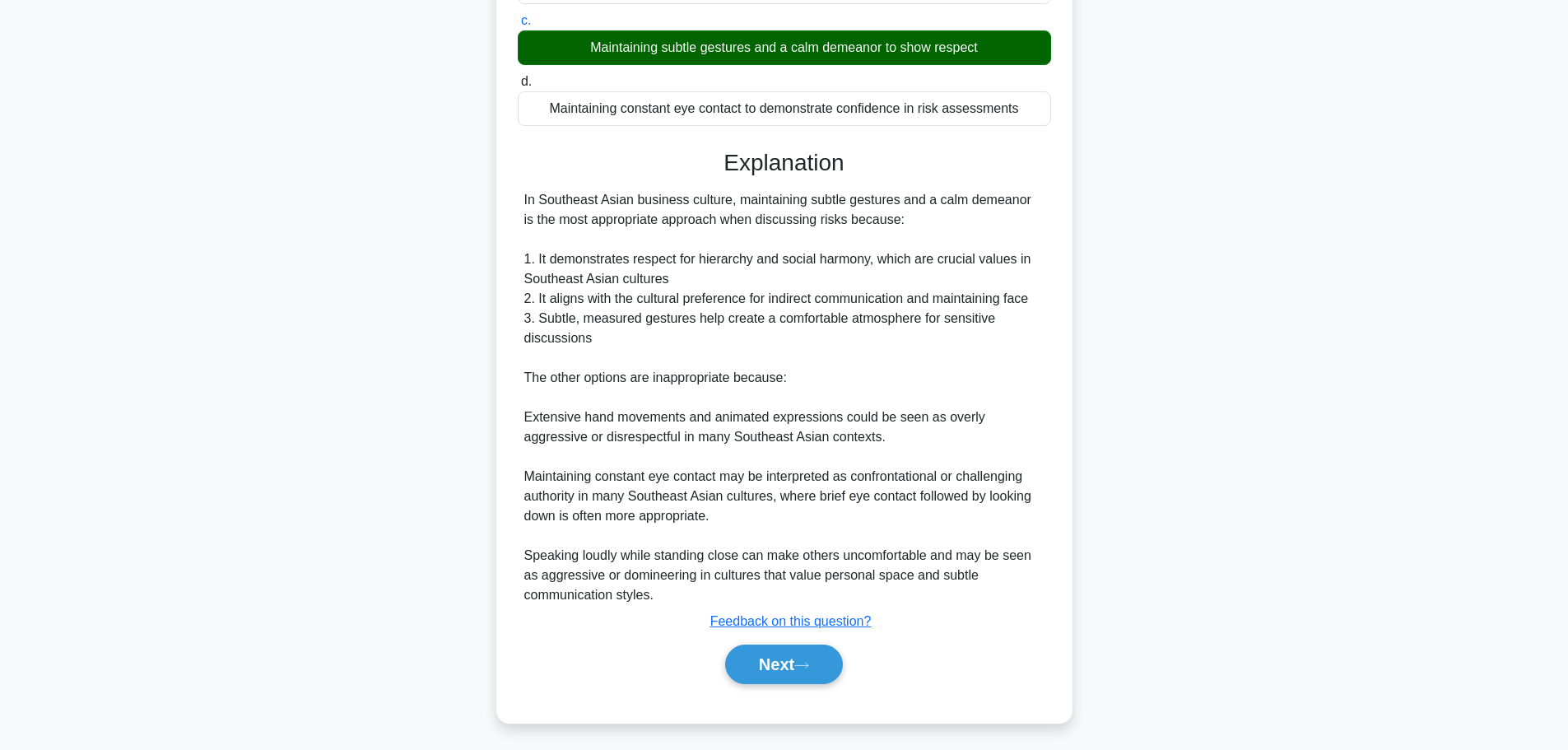
click at [772, 655] on button "Next" at bounding box center [784, 665] width 118 height 40
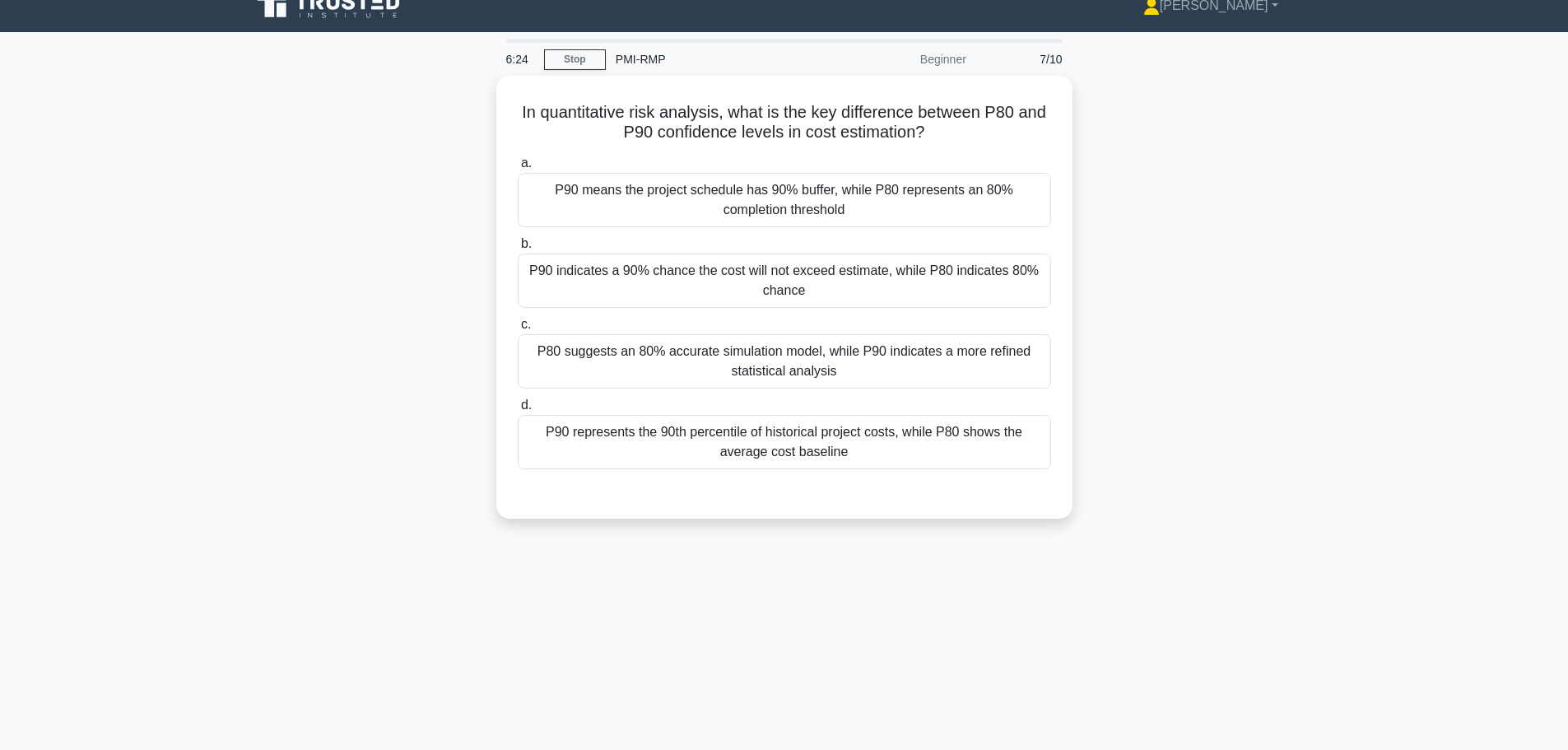
scroll to position [0, 0]
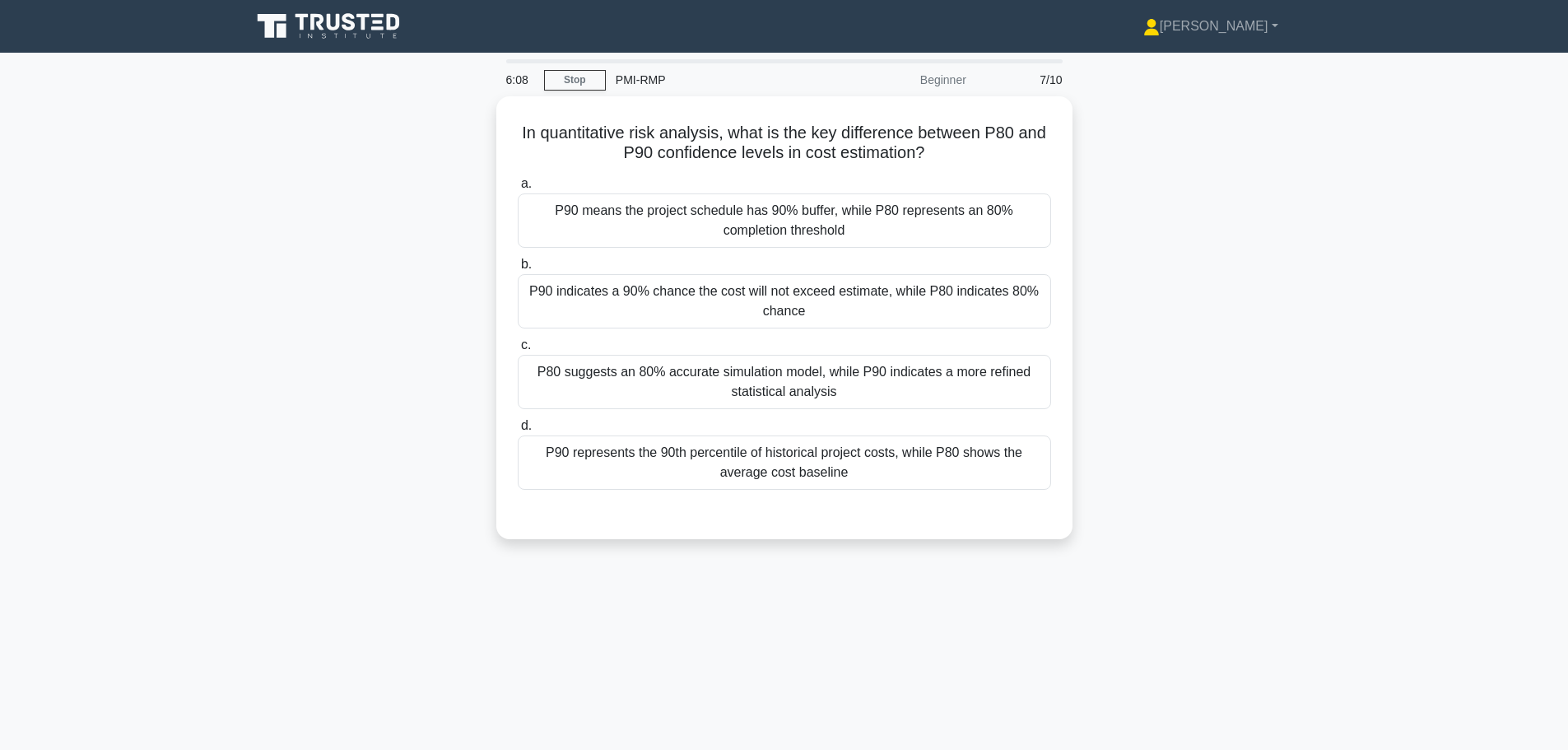
click at [650, 291] on div "P90 indicates a 90% chance the cost will not exceed estimate, while P80 indicat…" at bounding box center [784, 301] width 533 height 54
click at [518, 270] on input "b. P90 indicates a 90% chance the cost will not exceed estimate, while P80 indi…" at bounding box center [518, 265] width 0 height 10
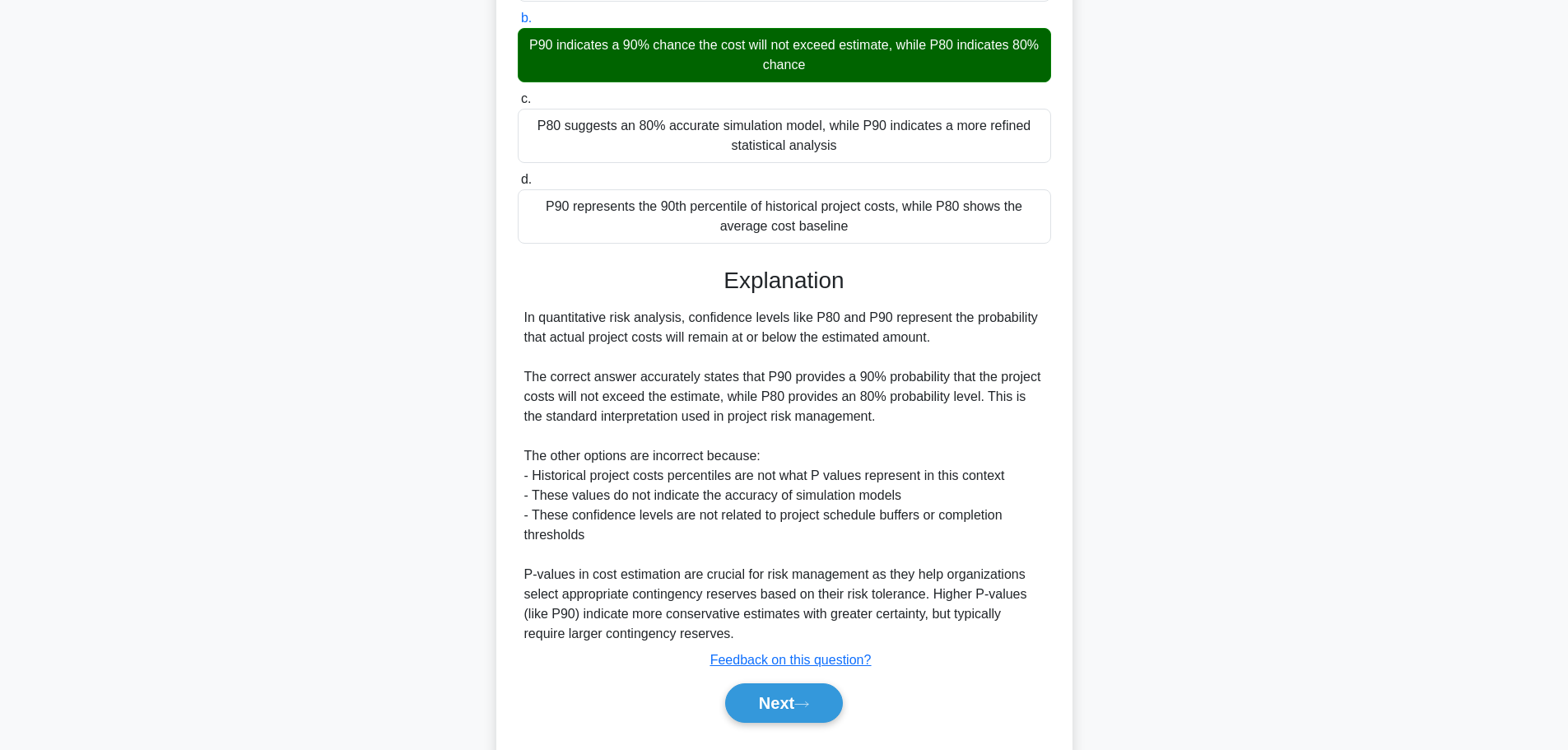
scroll to position [247, 0]
click at [752, 701] on button "Next" at bounding box center [784, 703] width 118 height 40
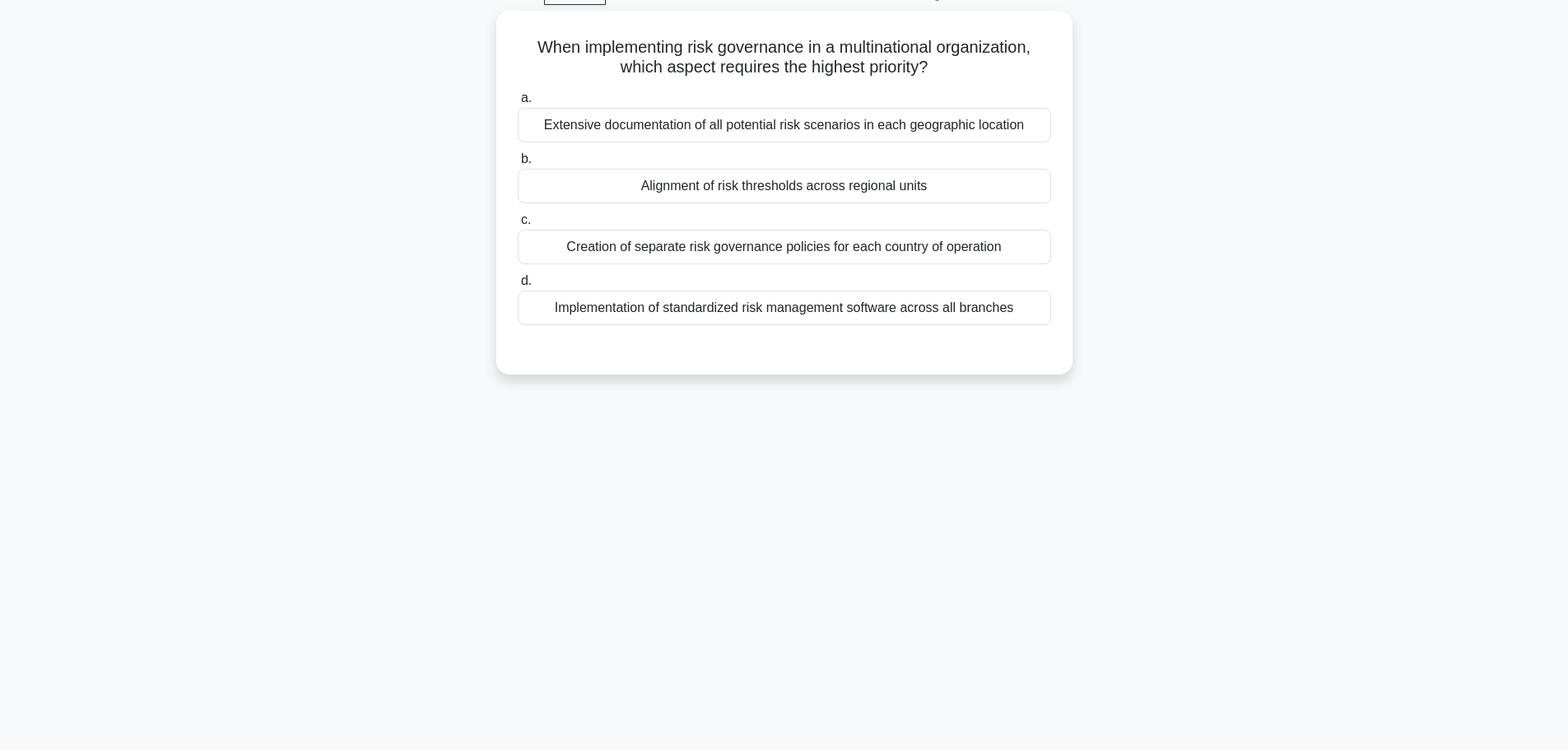
scroll to position [57, 0]
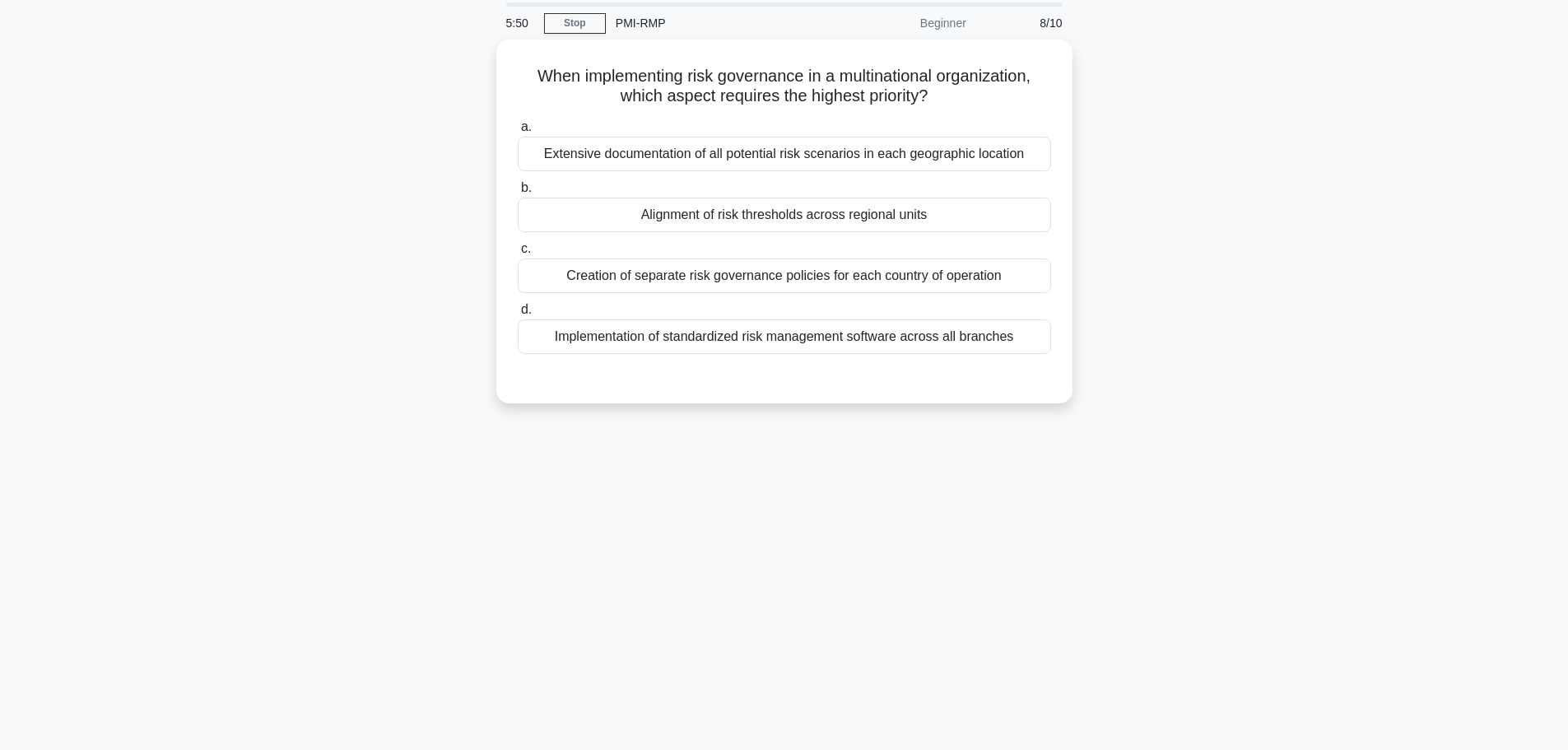
click at [590, 215] on div "Alignment of risk thresholds across regional units" at bounding box center [784, 215] width 533 height 34
click at [518, 194] on input "b. Alignment of risk thresholds across regional units" at bounding box center [518, 188] width 0 height 10
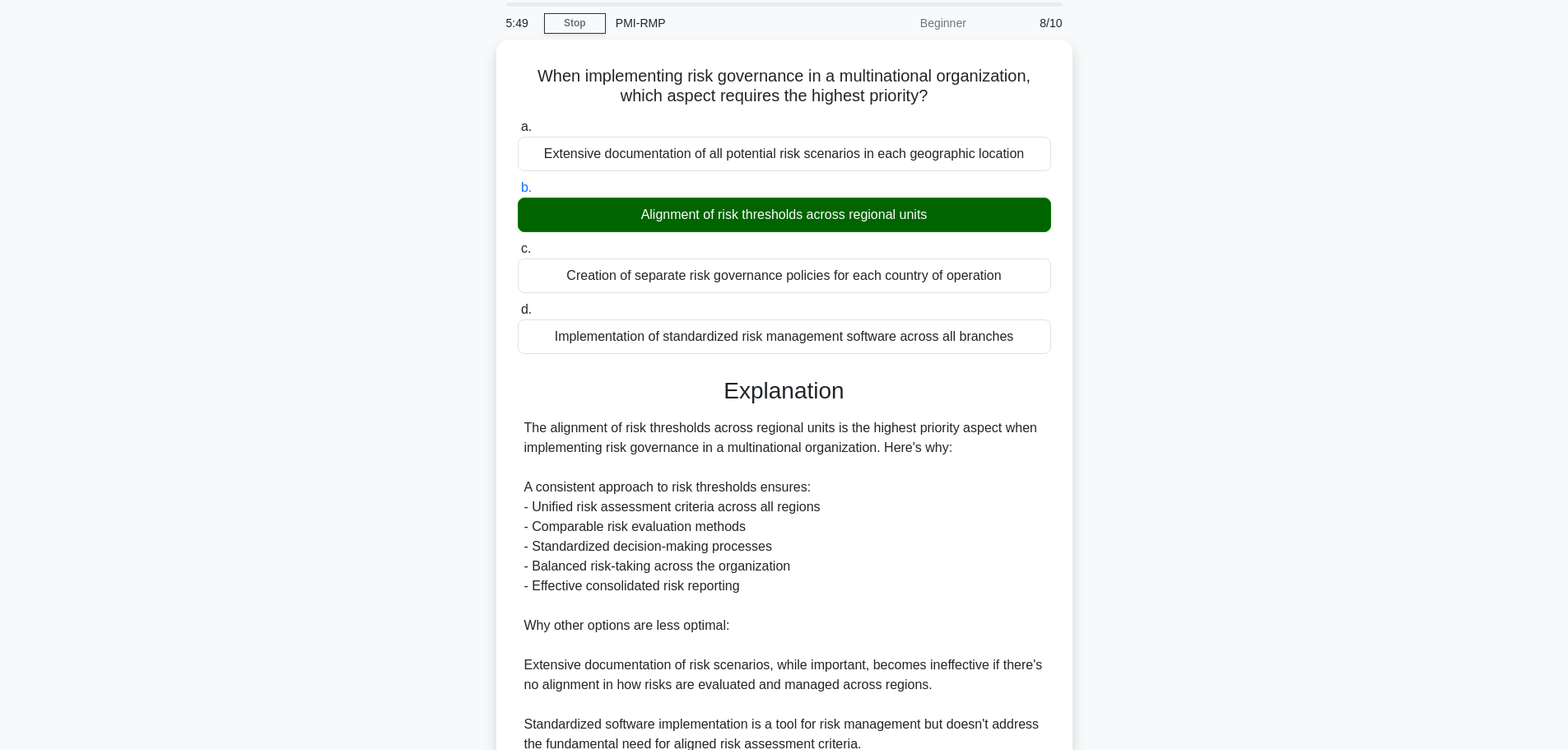
scroll to position [266, 0]
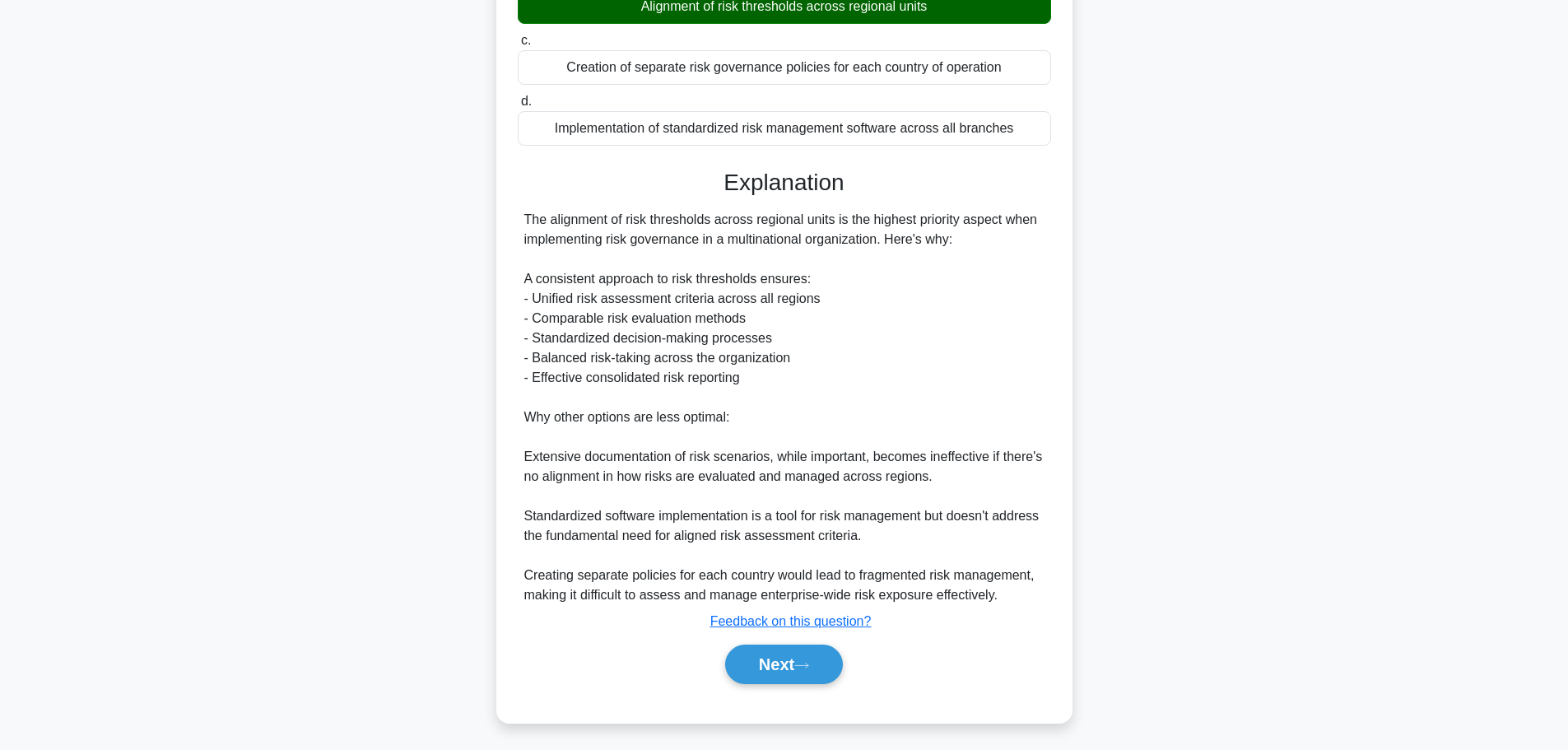
click at [762, 663] on button "Next" at bounding box center [784, 665] width 118 height 40
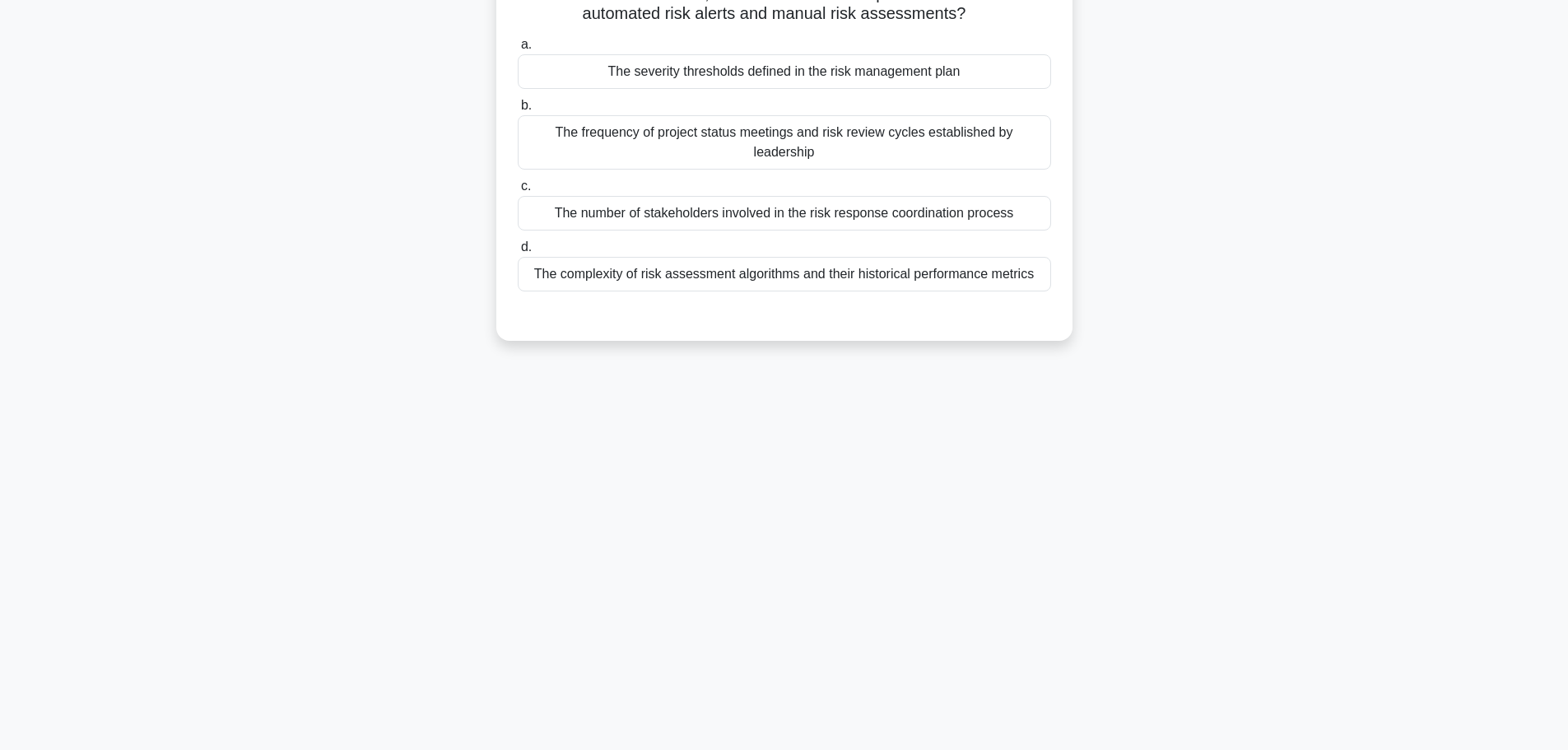
scroll to position [57, 0]
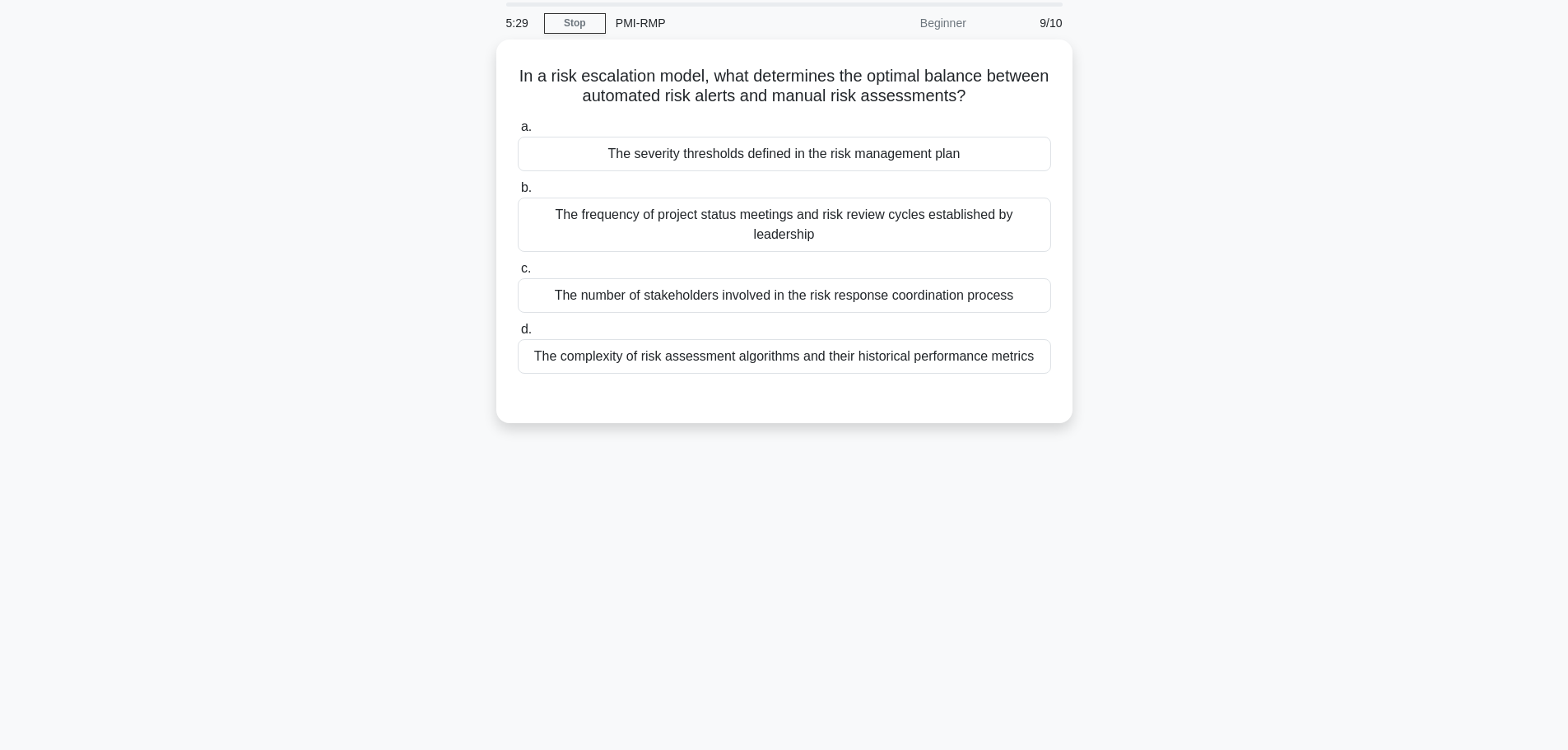
click at [605, 147] on div "The severity thresholds defined in the risk management plan" at bounding box center [784, 154] width 533 height 34
click at [518, 133] on input "a. The severity thresholds defined in the risk management plan" at bounding box center [518, 127] width 0 height 10
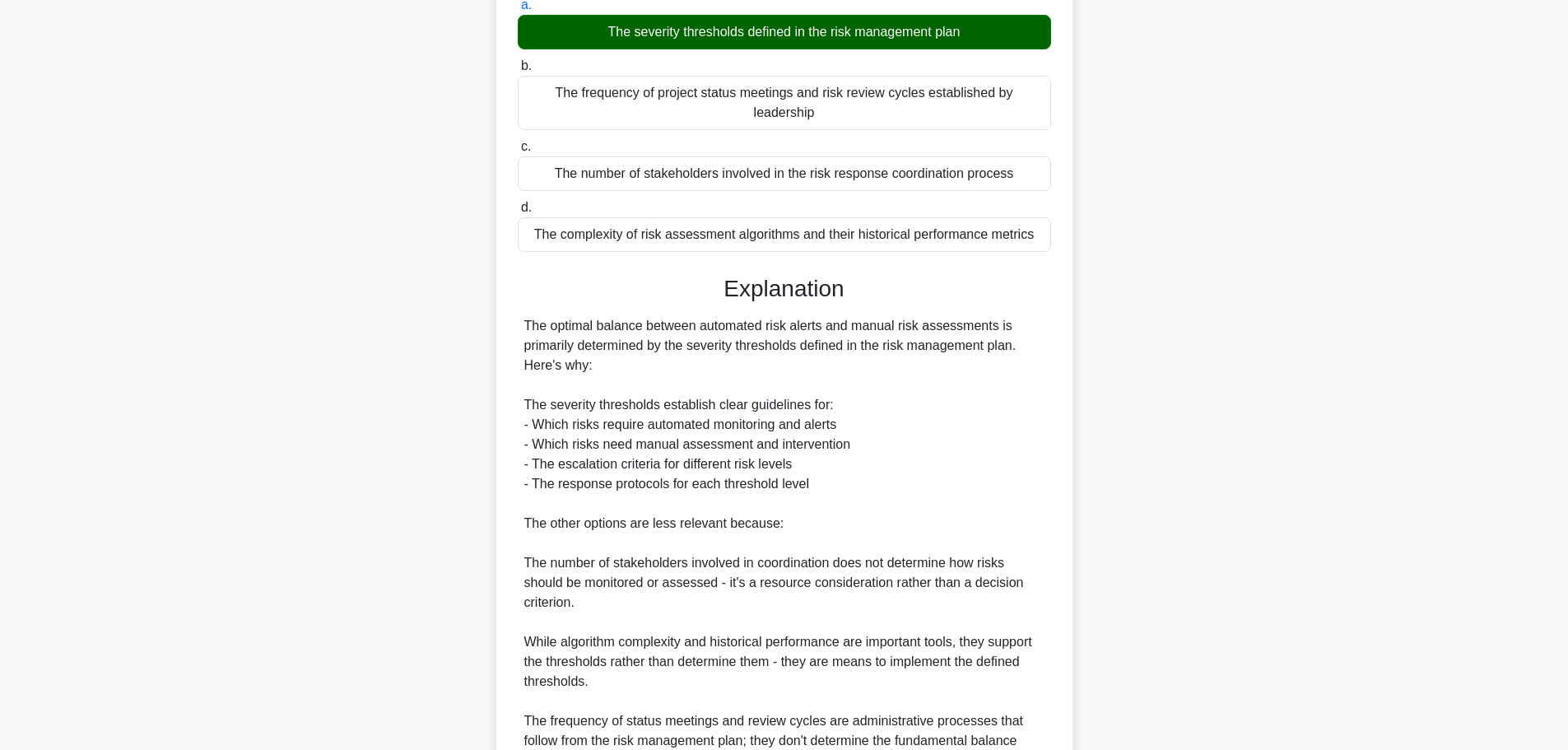
scroll to position [325, 0]
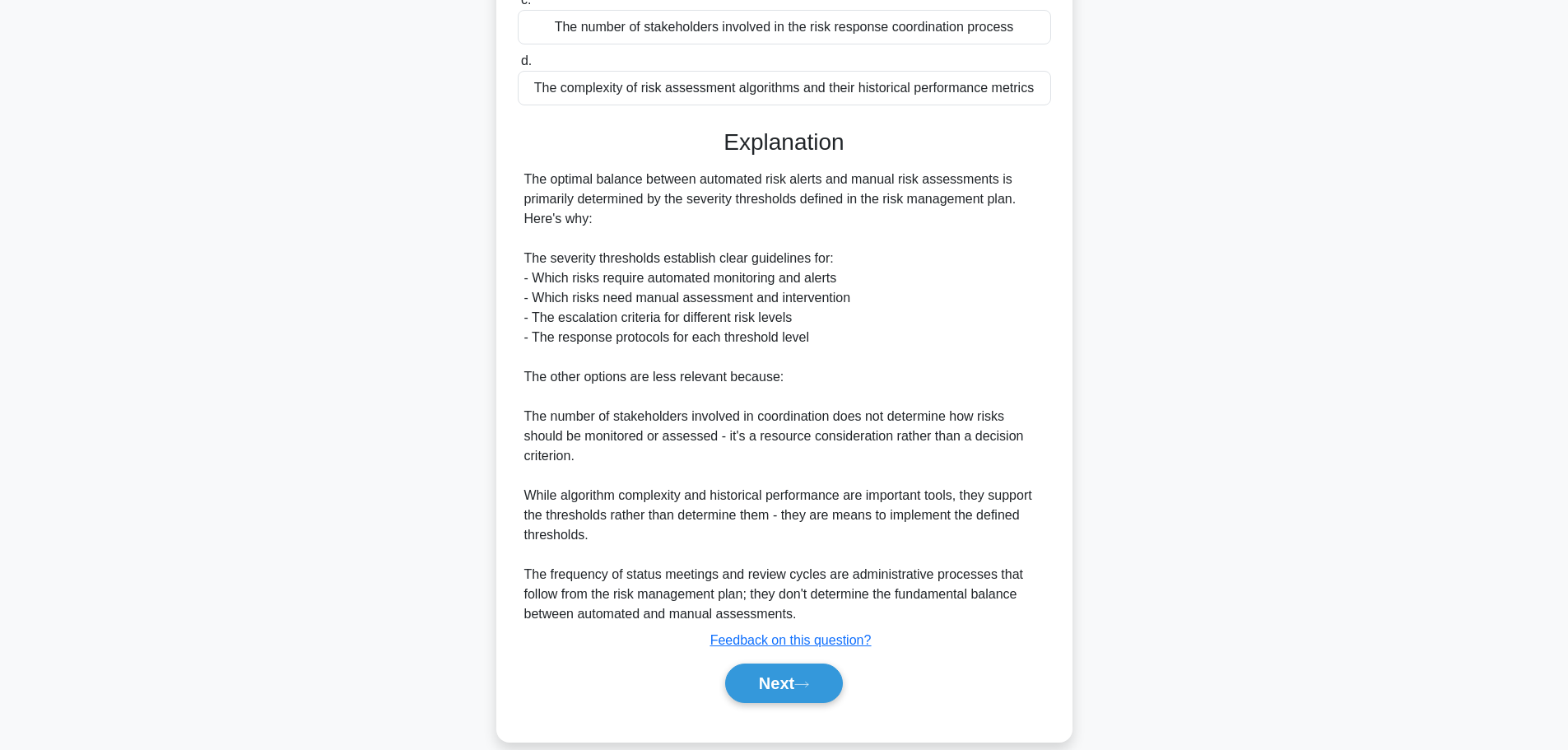
click at [749, 670] on button "Next" at bounding box center [784, 684] width 118 height 40
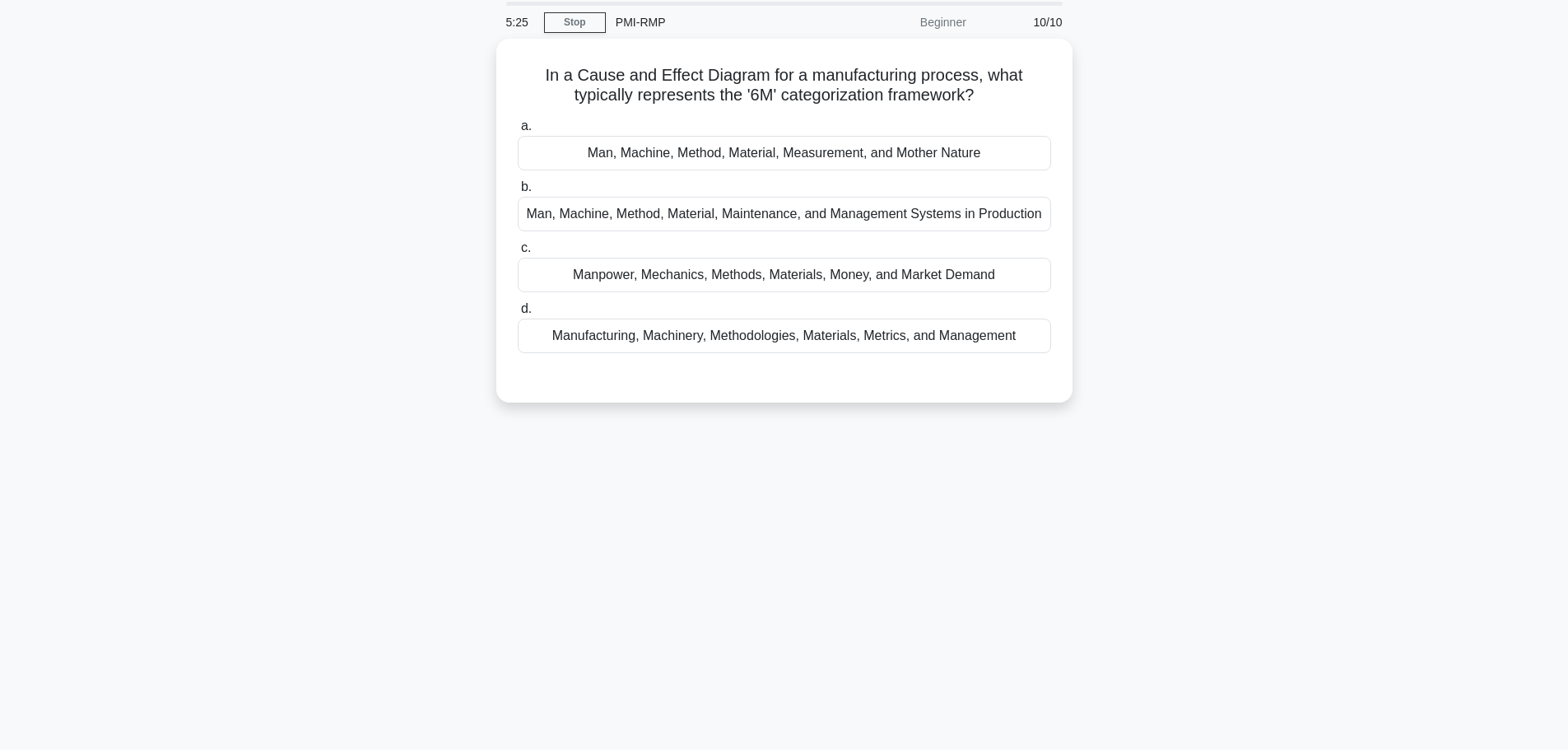
scroll to position [57, 0]
click at [597, 145] on div "Man, Machine, Method, Material, Measurement, and Mother Nature" at bounding box center [784, 154] width 533 height 34
click at [518, 133] on input "a. Man, Machine, Method, Material, Measurement, and Mother Nature" at bounding box center [518, 127] width 0 height 10
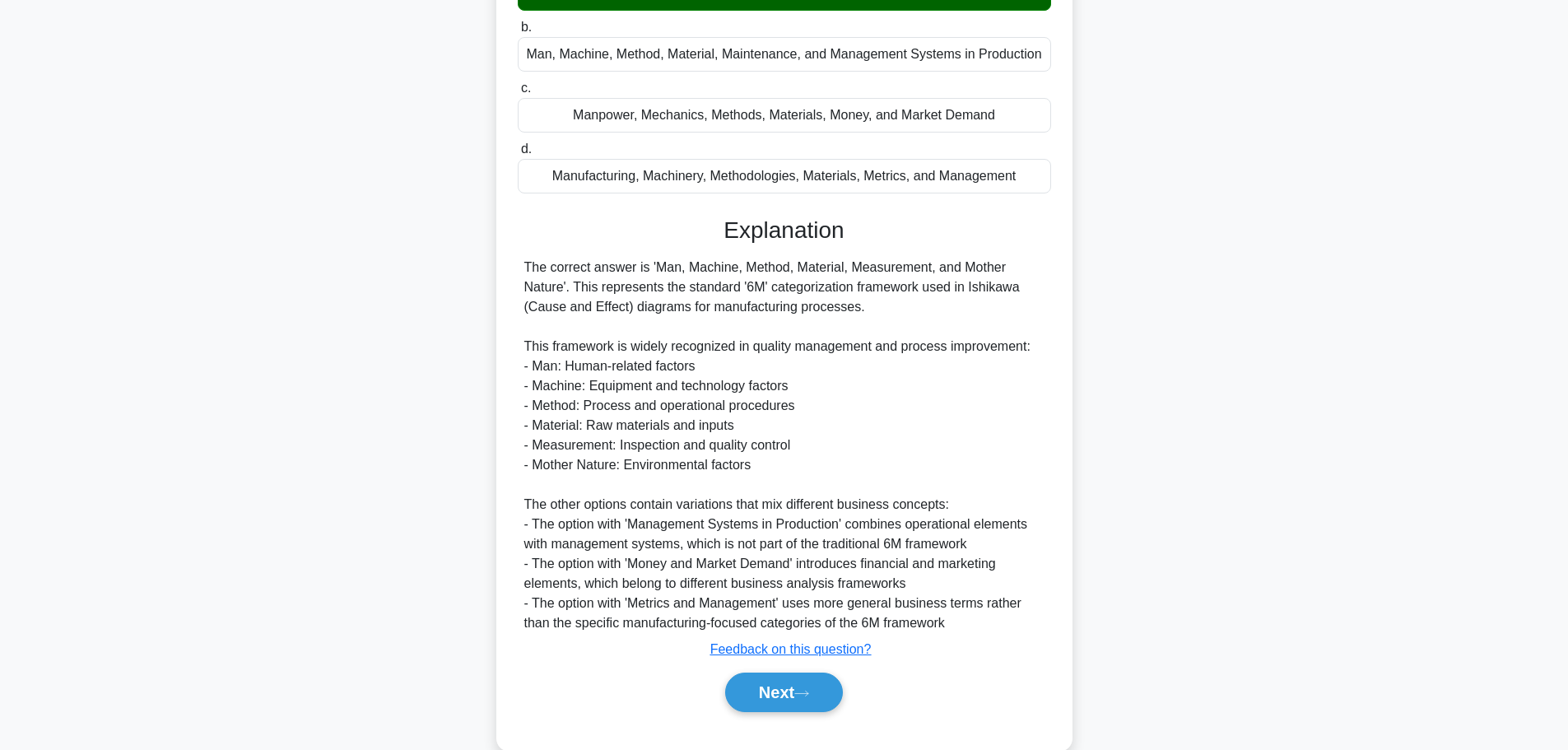
scroll to position [247, 0]
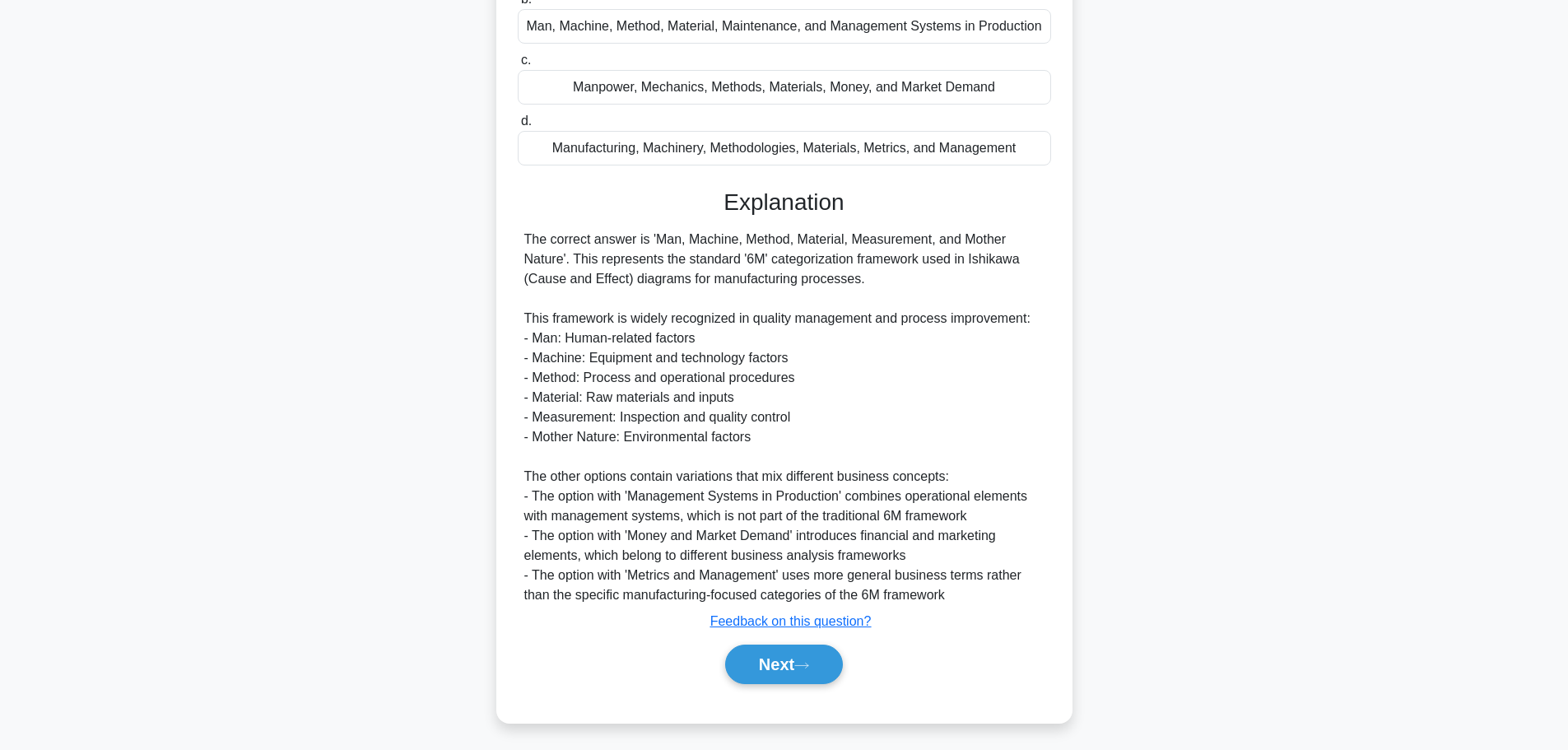
click at [751, 660] on button "Next" at bounding box center [784, 665] width 118 height 40
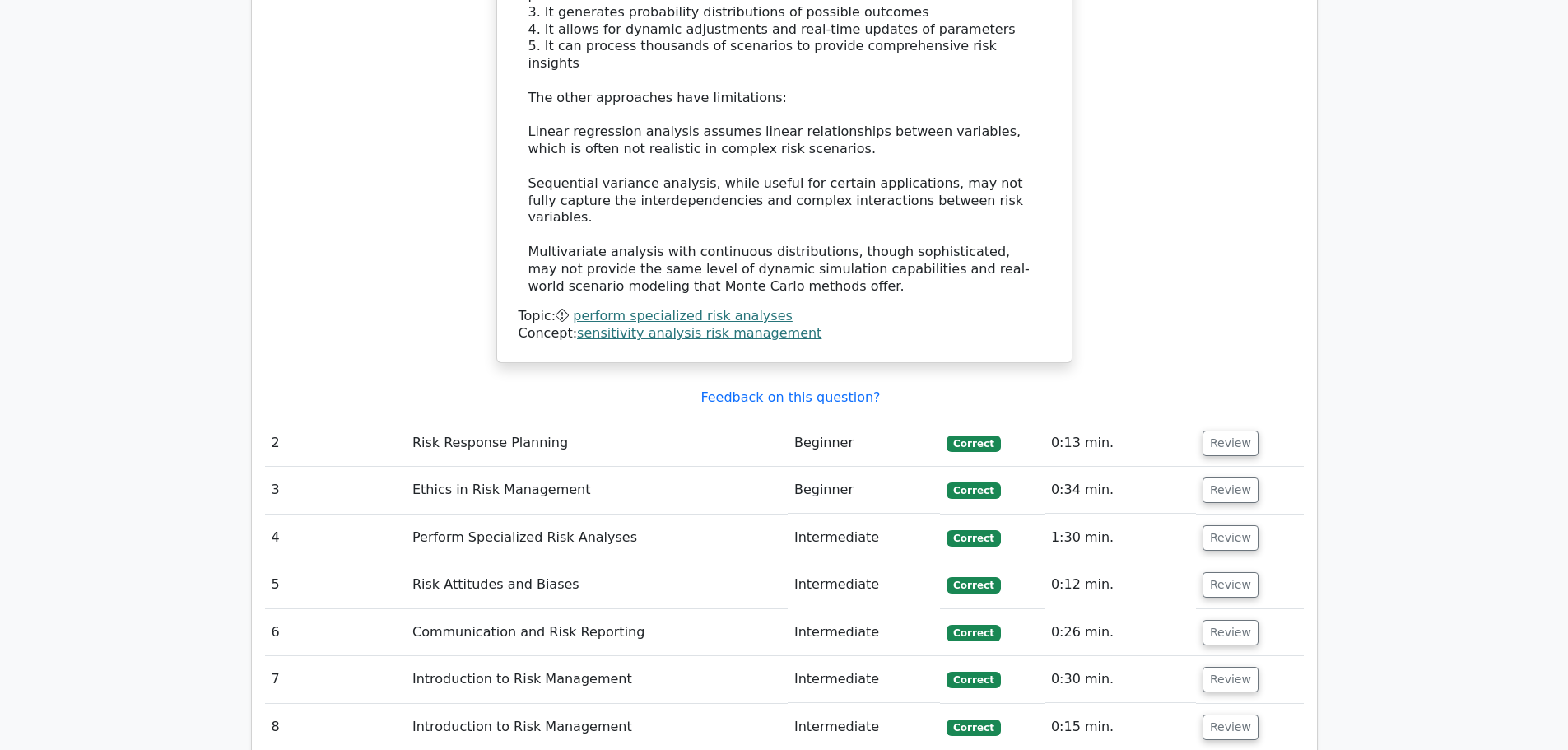
scroll to position [1729, 0]
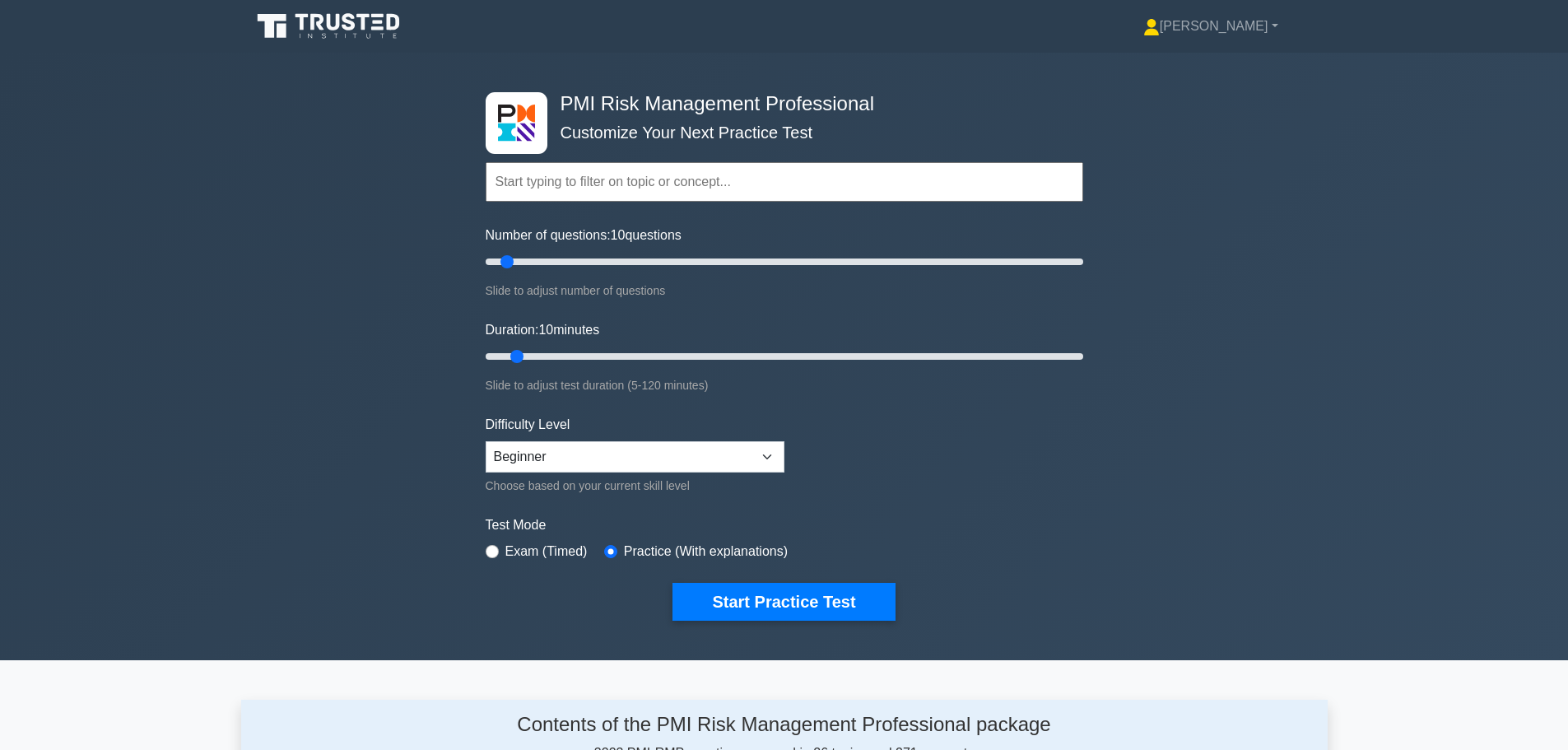
click at [701, 602] on button "Start Practice Test" at bounding box center [784, 602] width 222 height 38
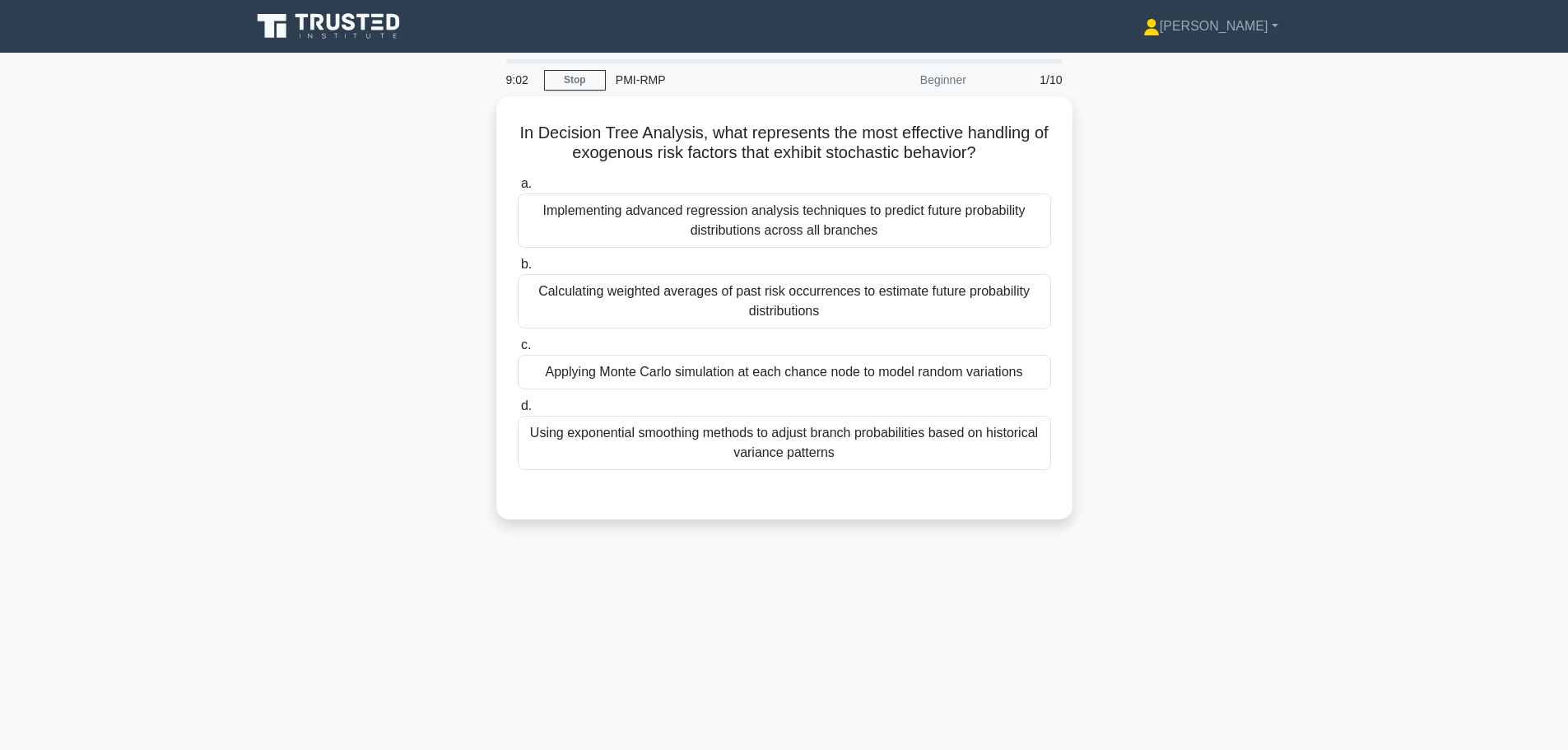
click at [630, 378] on div "Applying Monte Carlo simulation at each chance node to model random variations" at bounding box center [784, 372] width 533 height 34
click at [518, 351] on input "c. Applying Monte Carlo simulation at each chance node to model random variatio…" at bounding box center [518, 346] width 0 height 10
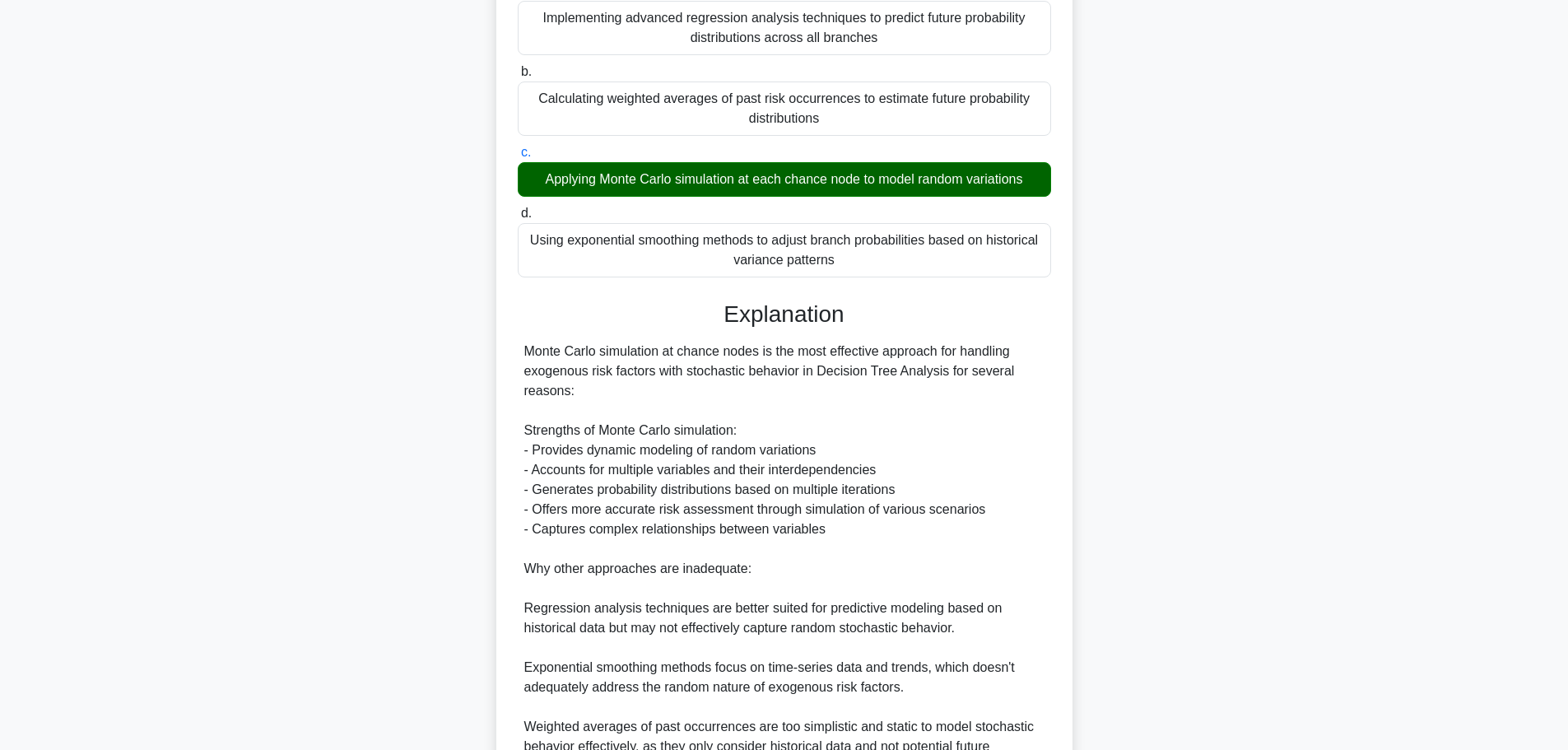
scroll to position [329, 0]
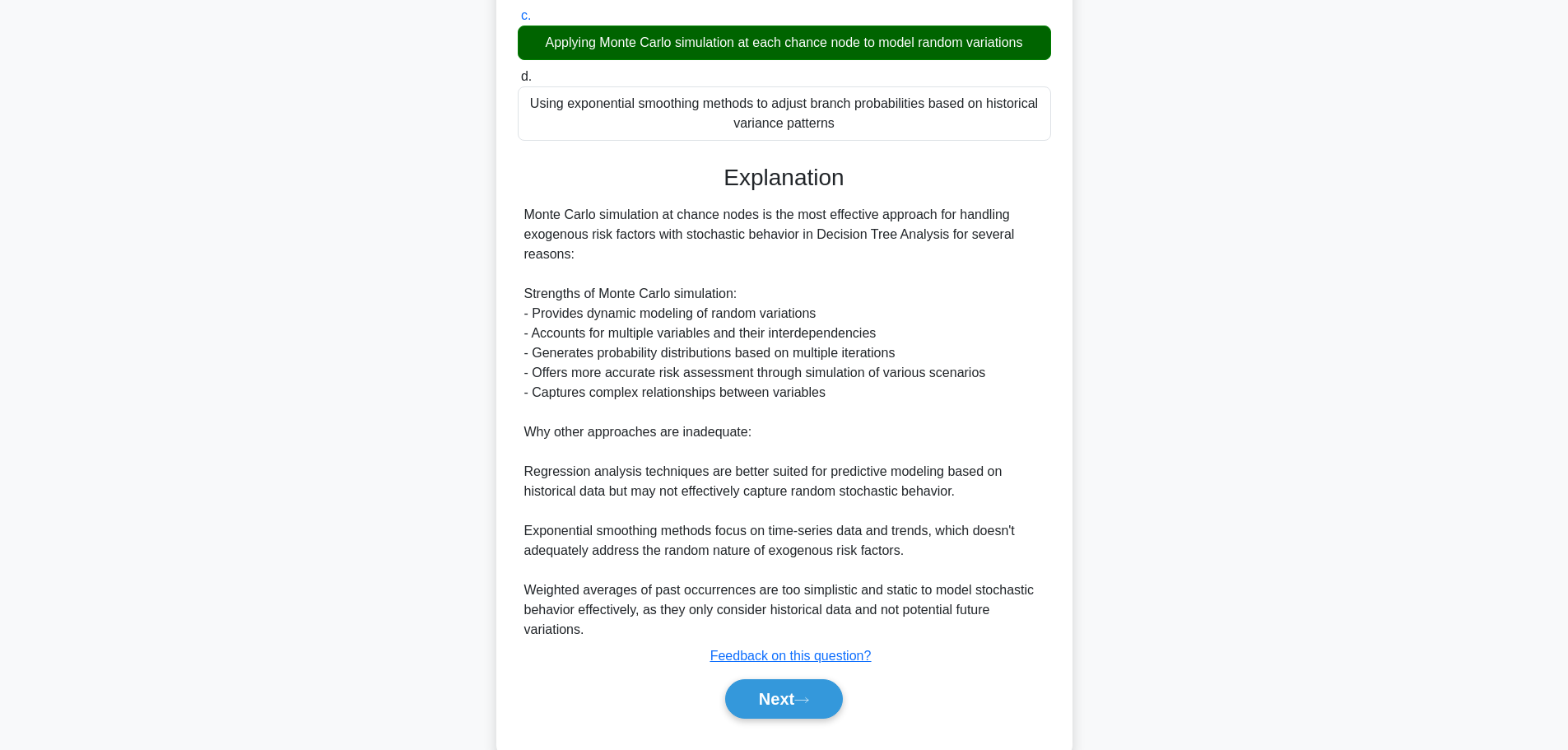
click at [815, 708] on button "Next" at bounding box center [784, 699] width 118 height 40
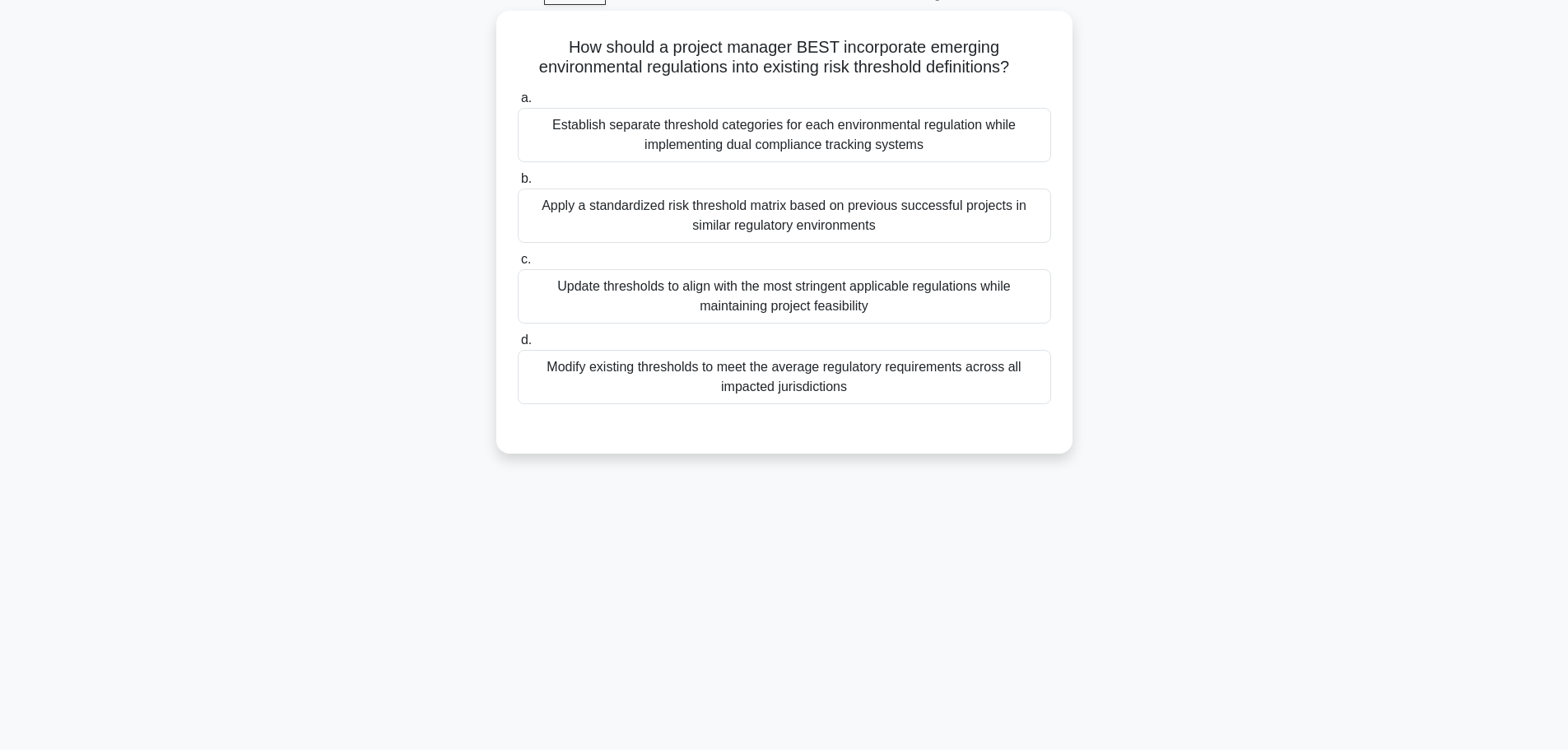
scroll to position [57, 0]
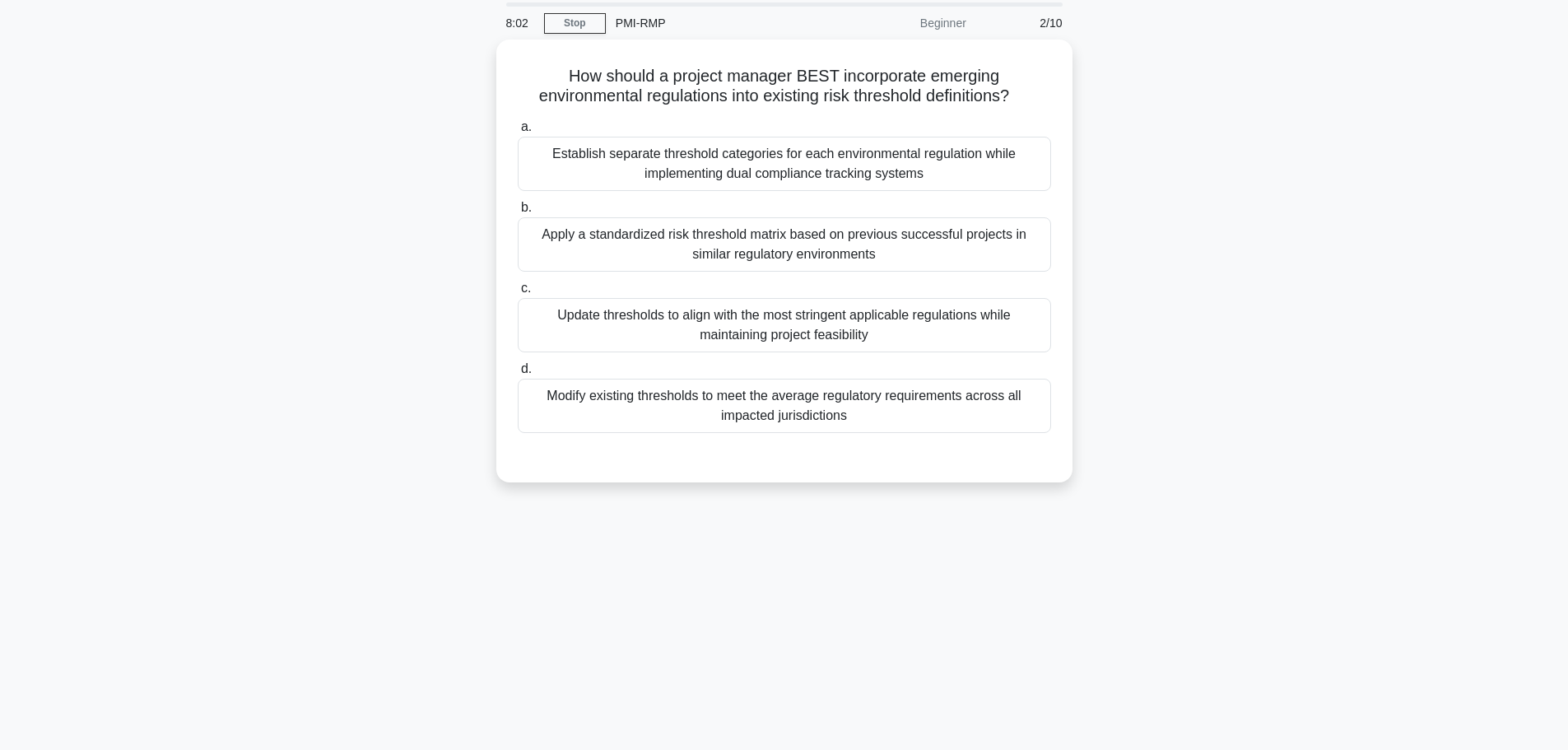
click at [600, 157] on div "Establish separate threshold categories for each environmental regulation while…" at bounding box center [784, 164] width 533 height 54
click at [518, 133] on input "a. Establish separate threshold categories for each environmental regulation wh…" at bounding box center [518, 127] width 0 height 10
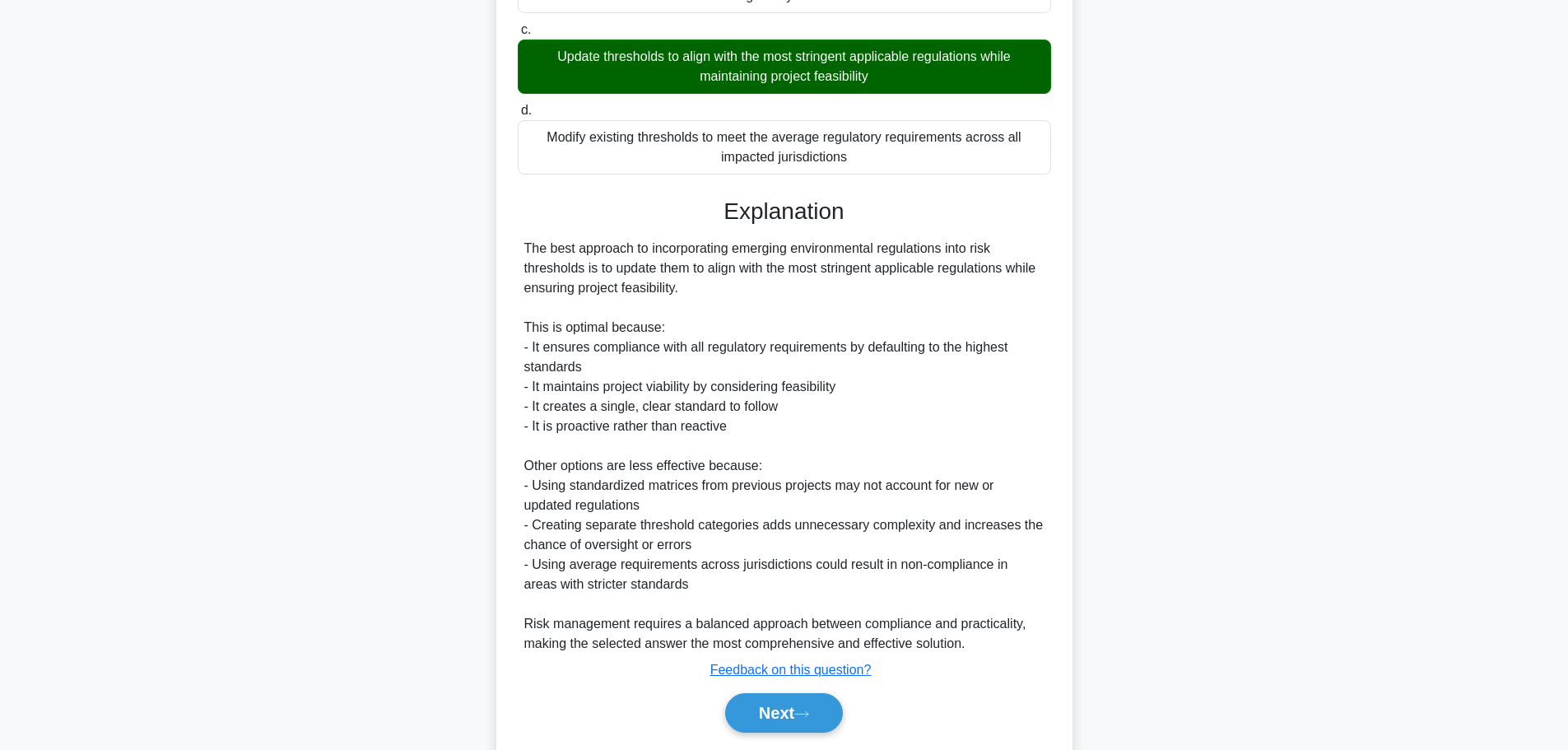
scroll to position [366, 0]
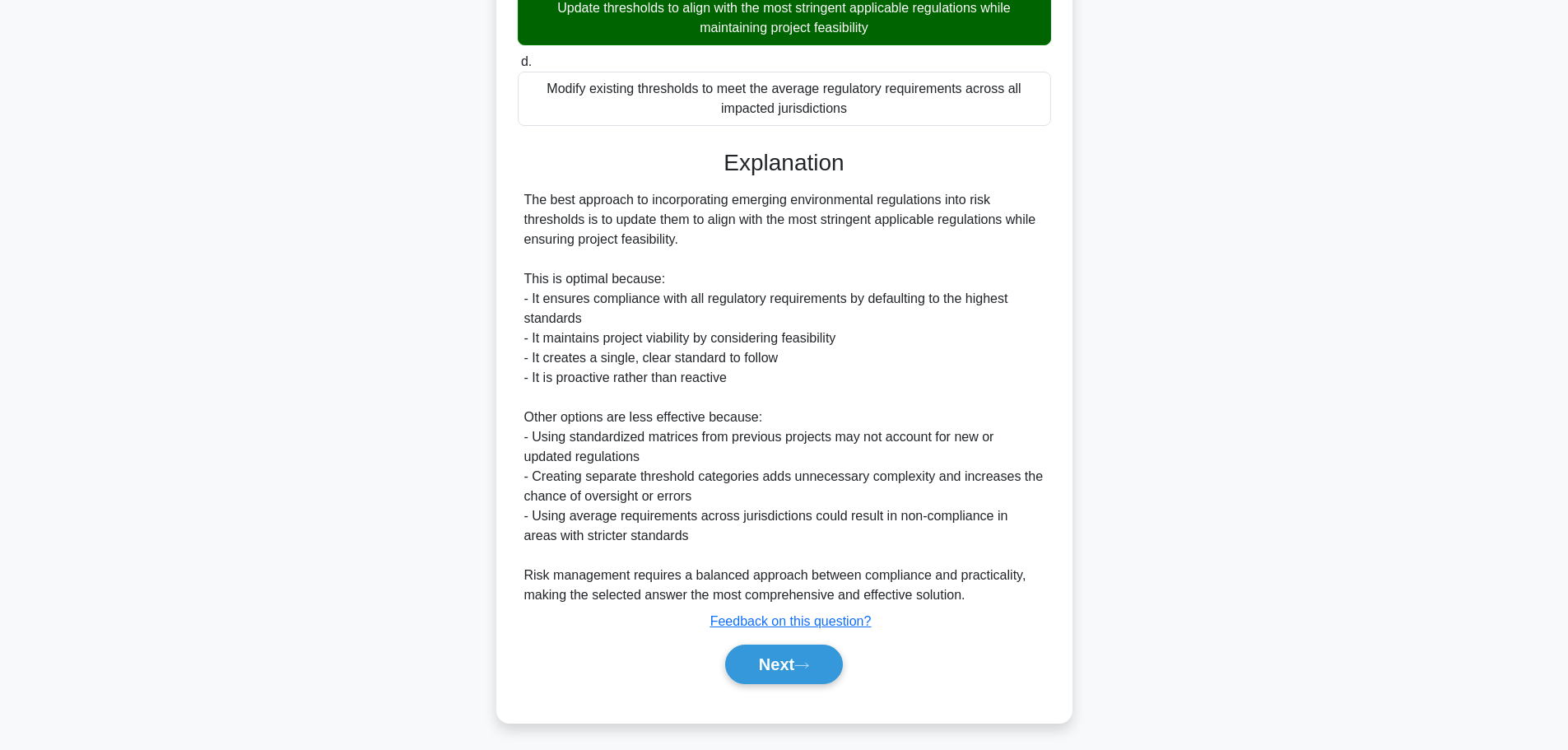
click at [823, 653] on button "Next" at bounding box center [784, 665] width 118 height 40
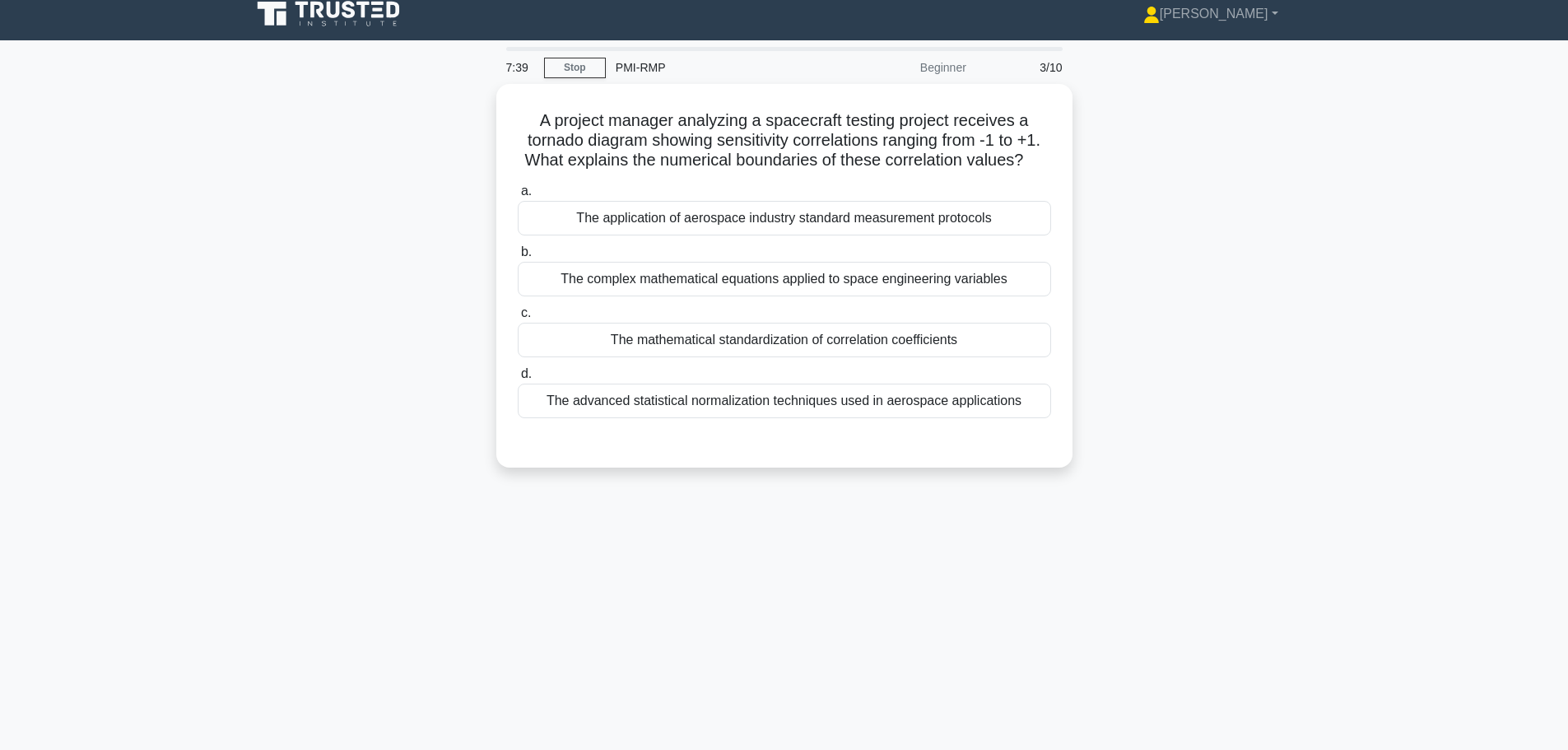
scroll to position [0, 0]
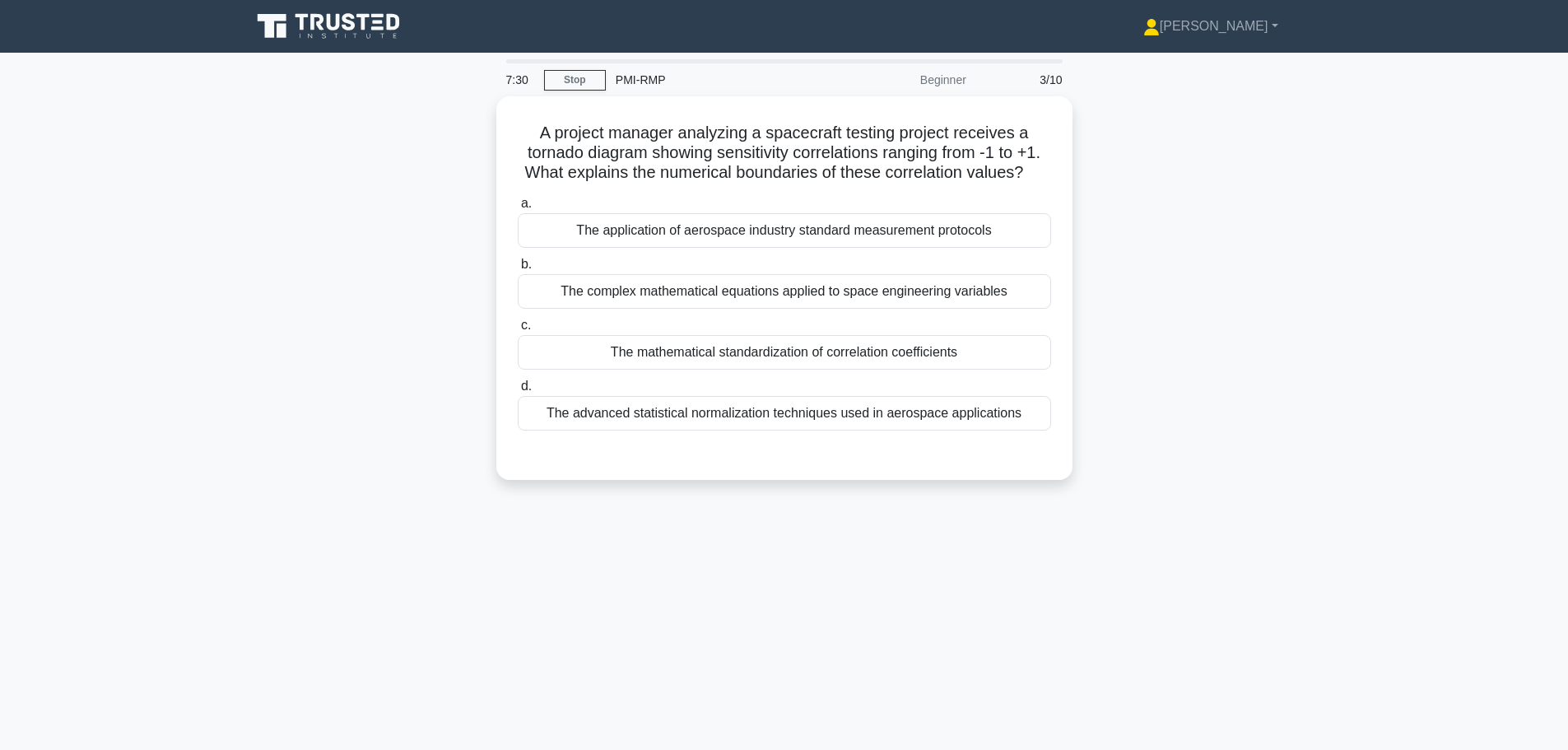
click at [622, 352] on div "The mathematical standardization of correlation coefficients" at bounding box center [784, 353] width 533 height 34
click at [518, 331] on input "c. The mathematical standardization of correlation coefficients" at bounding box center [518, 326] width 0 height 10
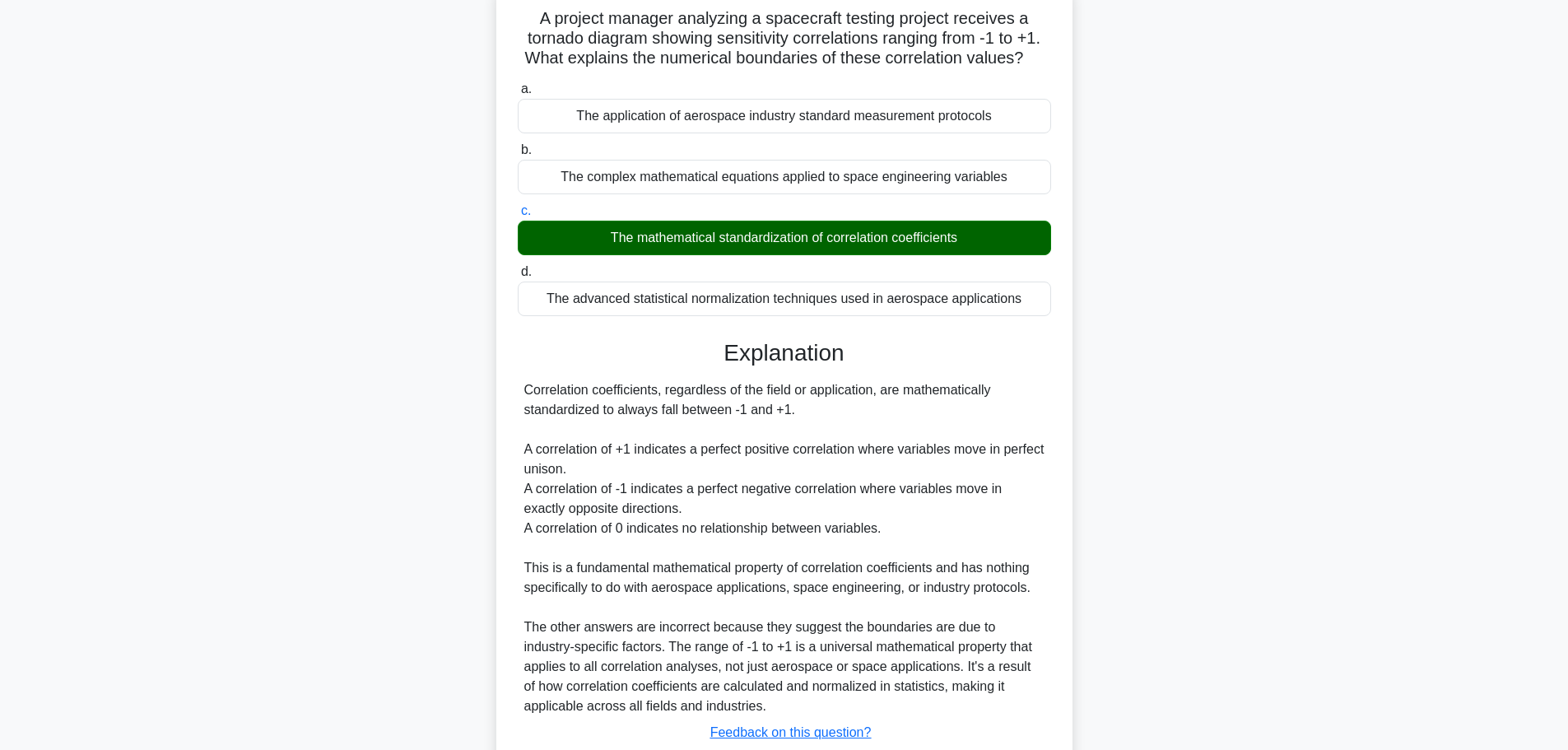
scroll to position [227, 0]
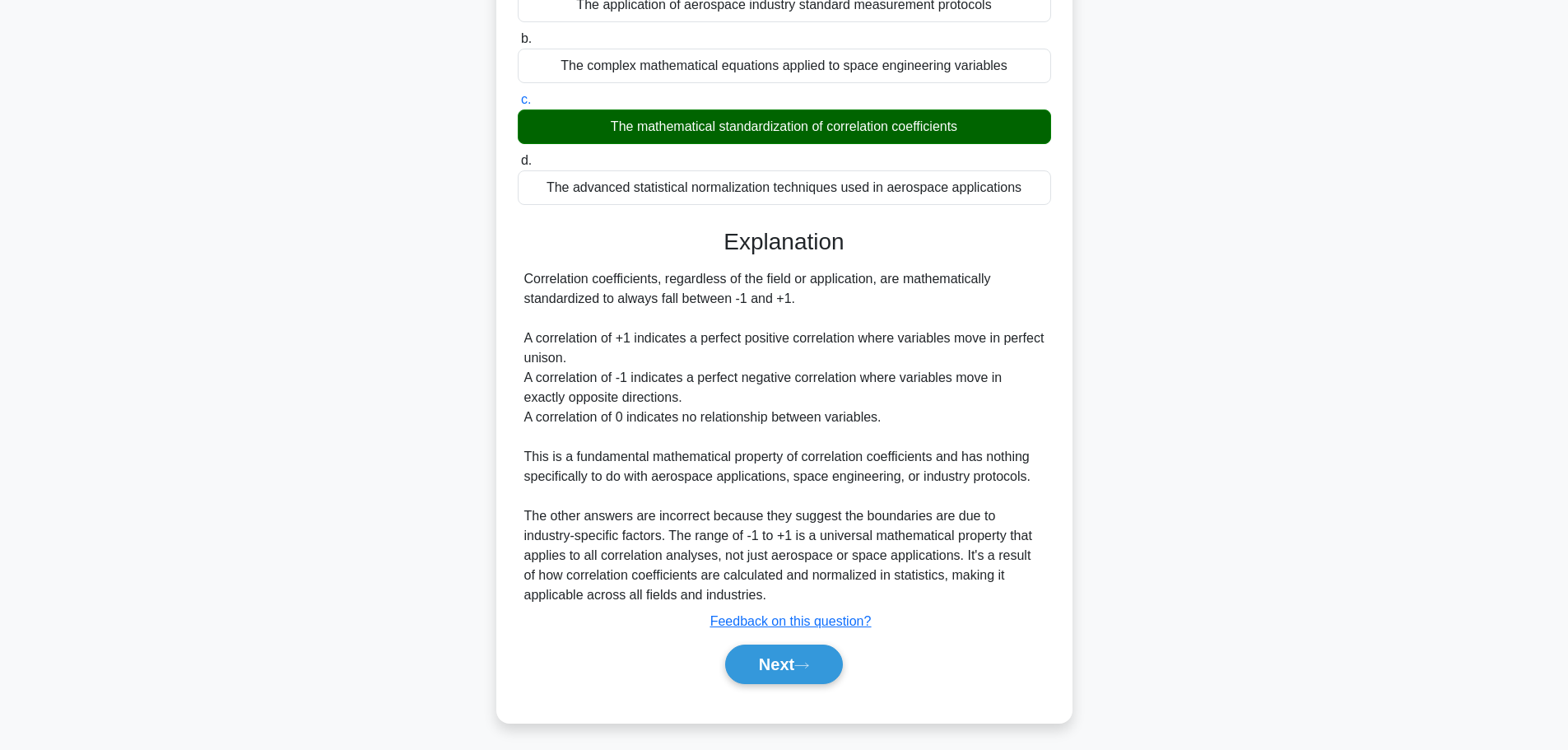
click at [744, 658] on button "Next" at bounding box center [784, 665] width 118 height 40
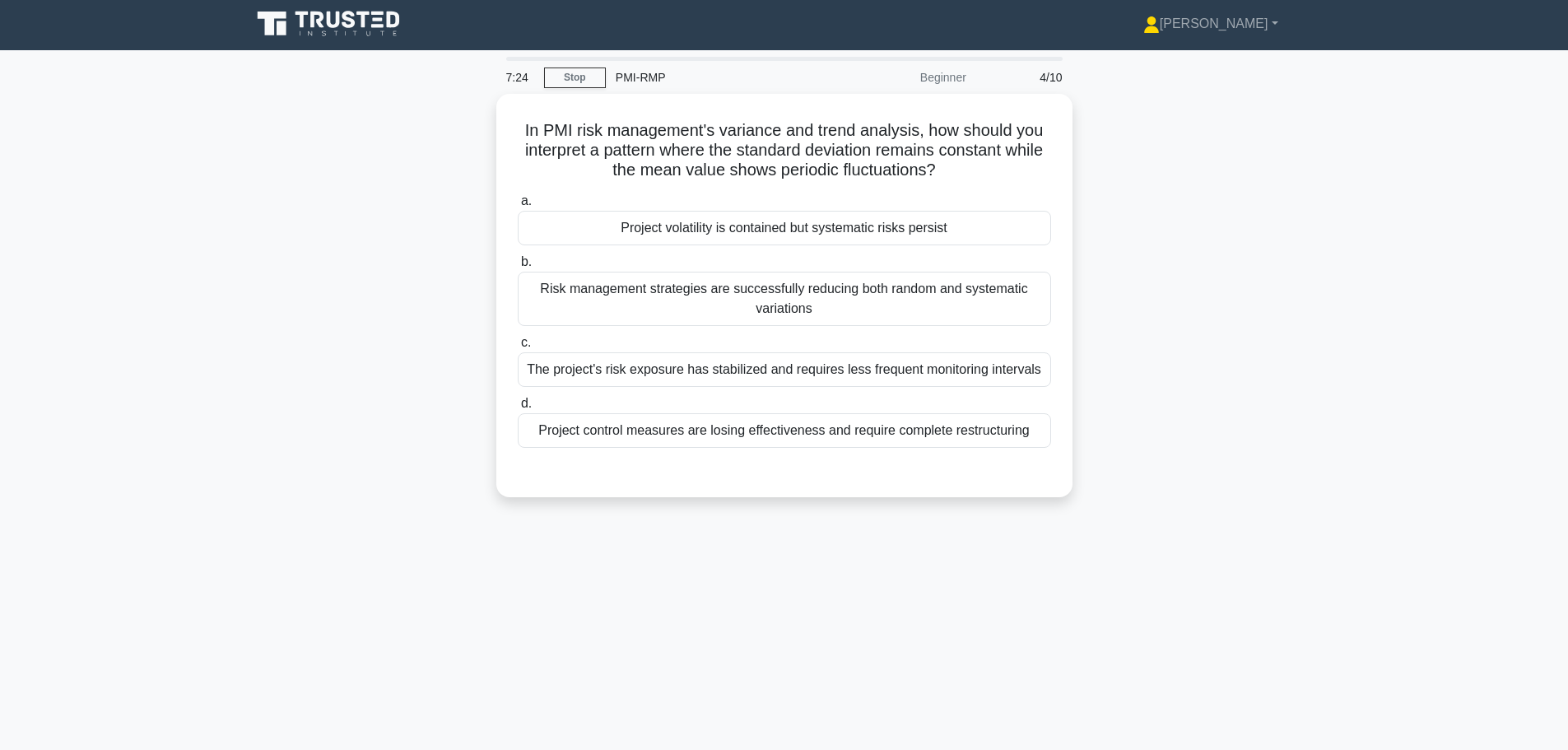
scroll to position [0, 0]
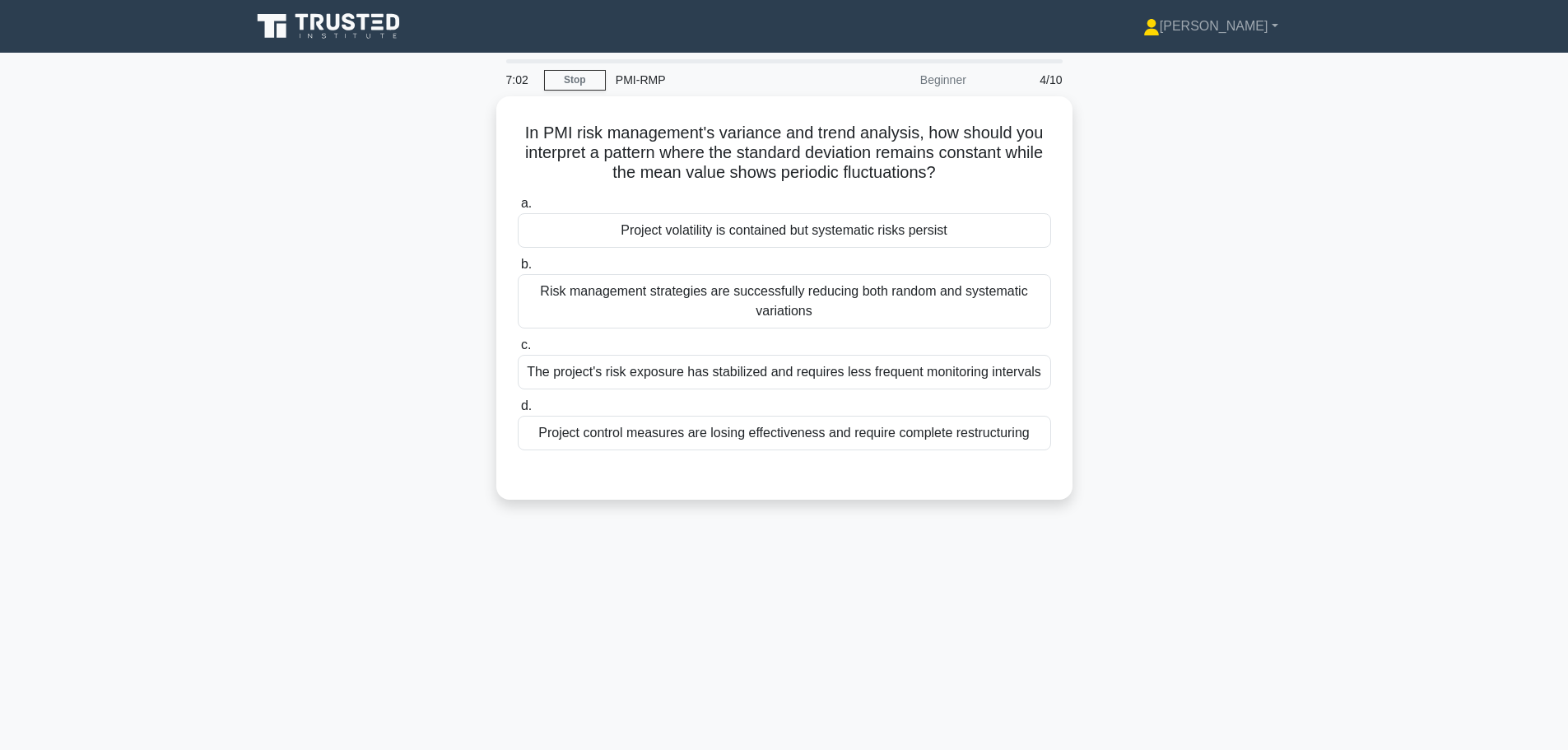
click at [640, 231] on div "Project volatility is contained but systematic risks persist" at bounding box center [784, 230] width 533 height 34
click at [518, 209] on input "a. Project volatility is contained but systematic risks persist" at bounding box center [518, 203] width 0 height 10
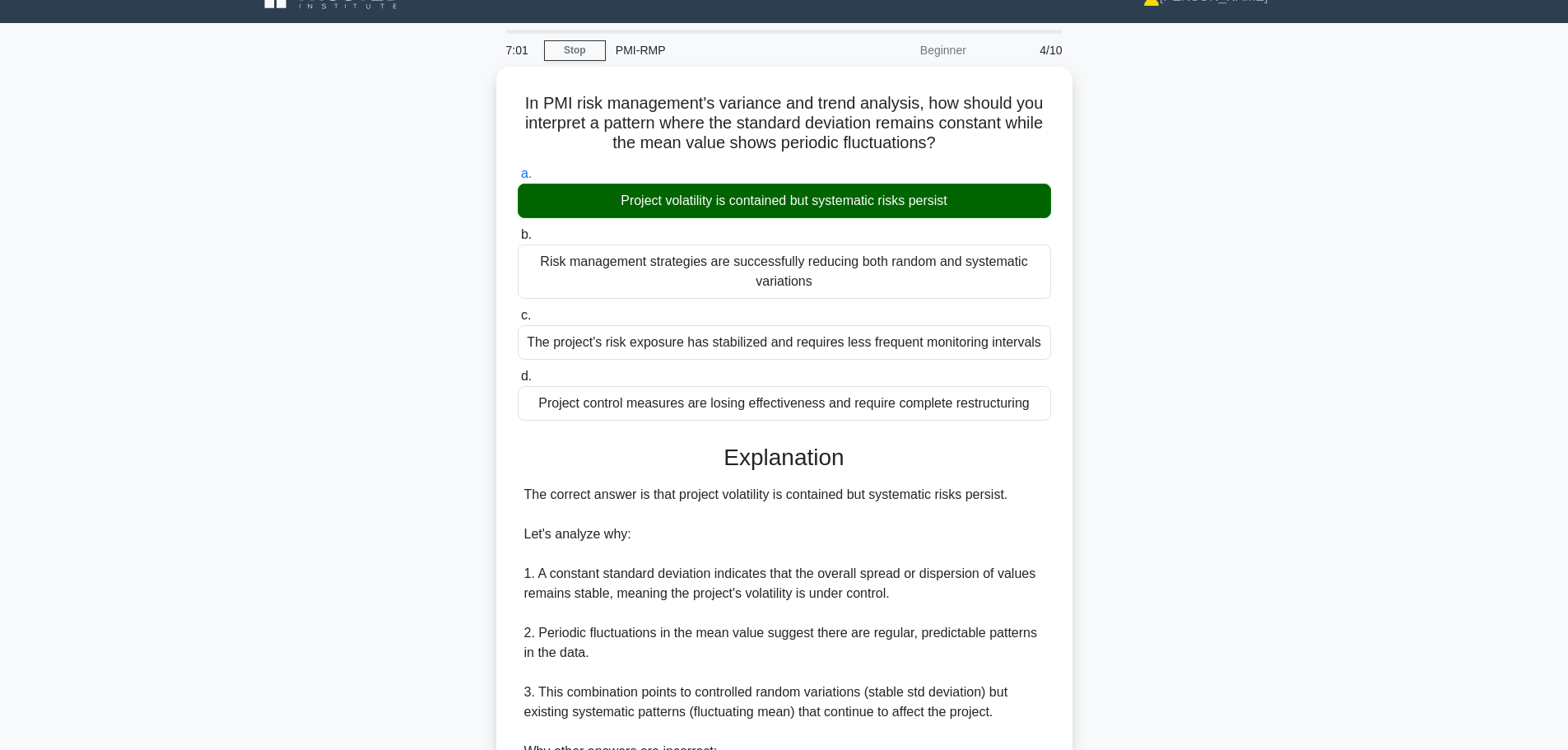
scroll to position [365, 0]
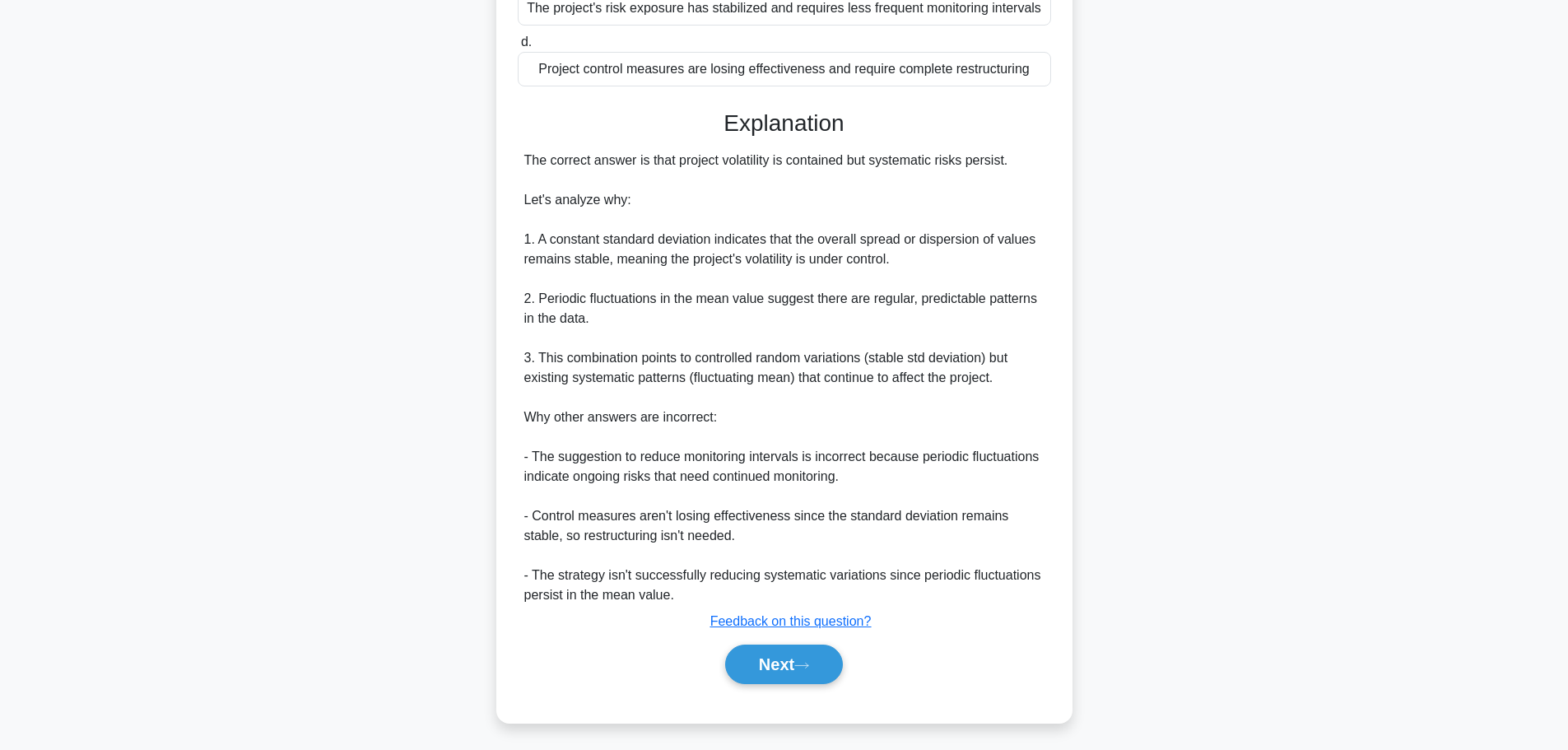
click at [749, 666] on button "Next" at bounding box center [784, 665] width 118 height 40
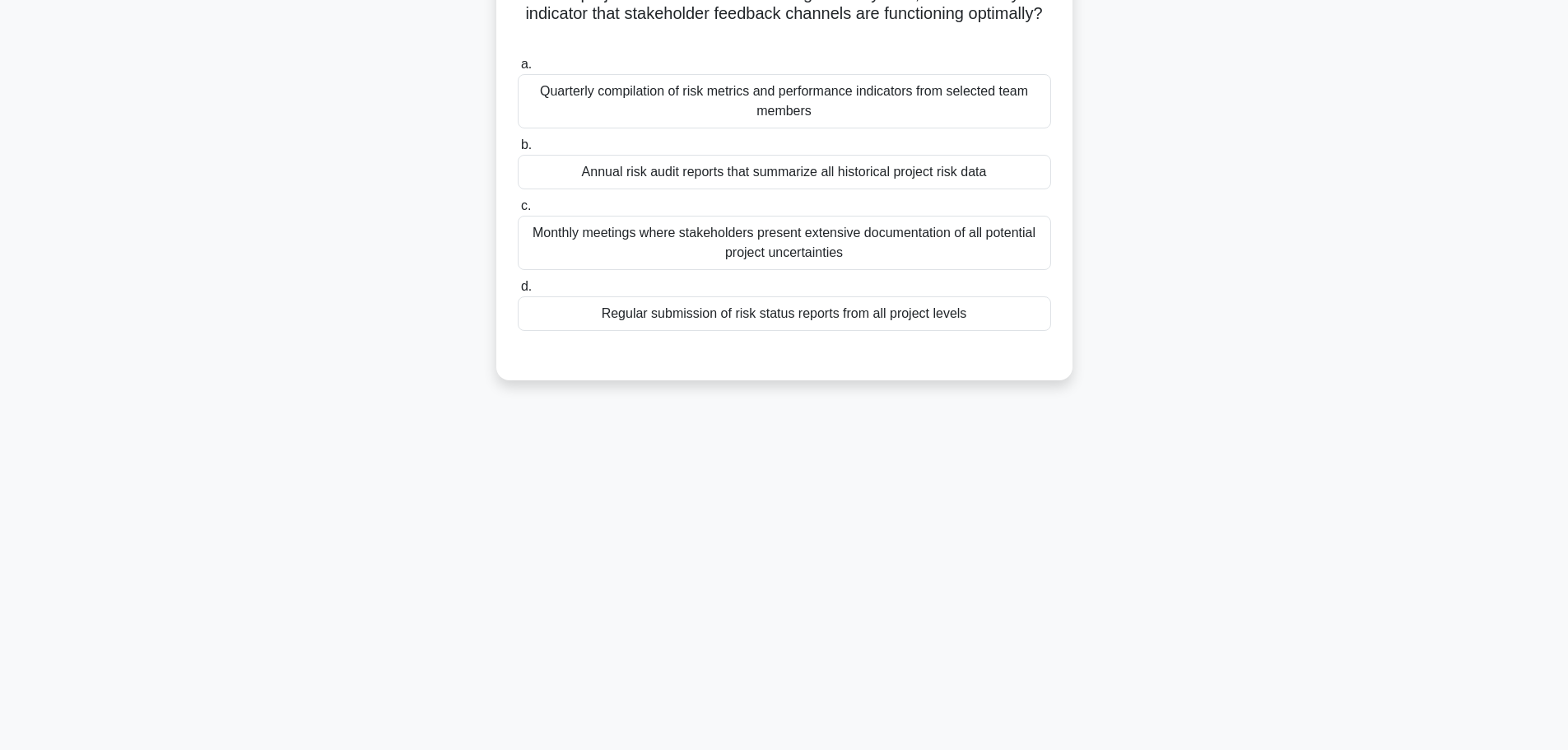
scroll to position [0, 0]
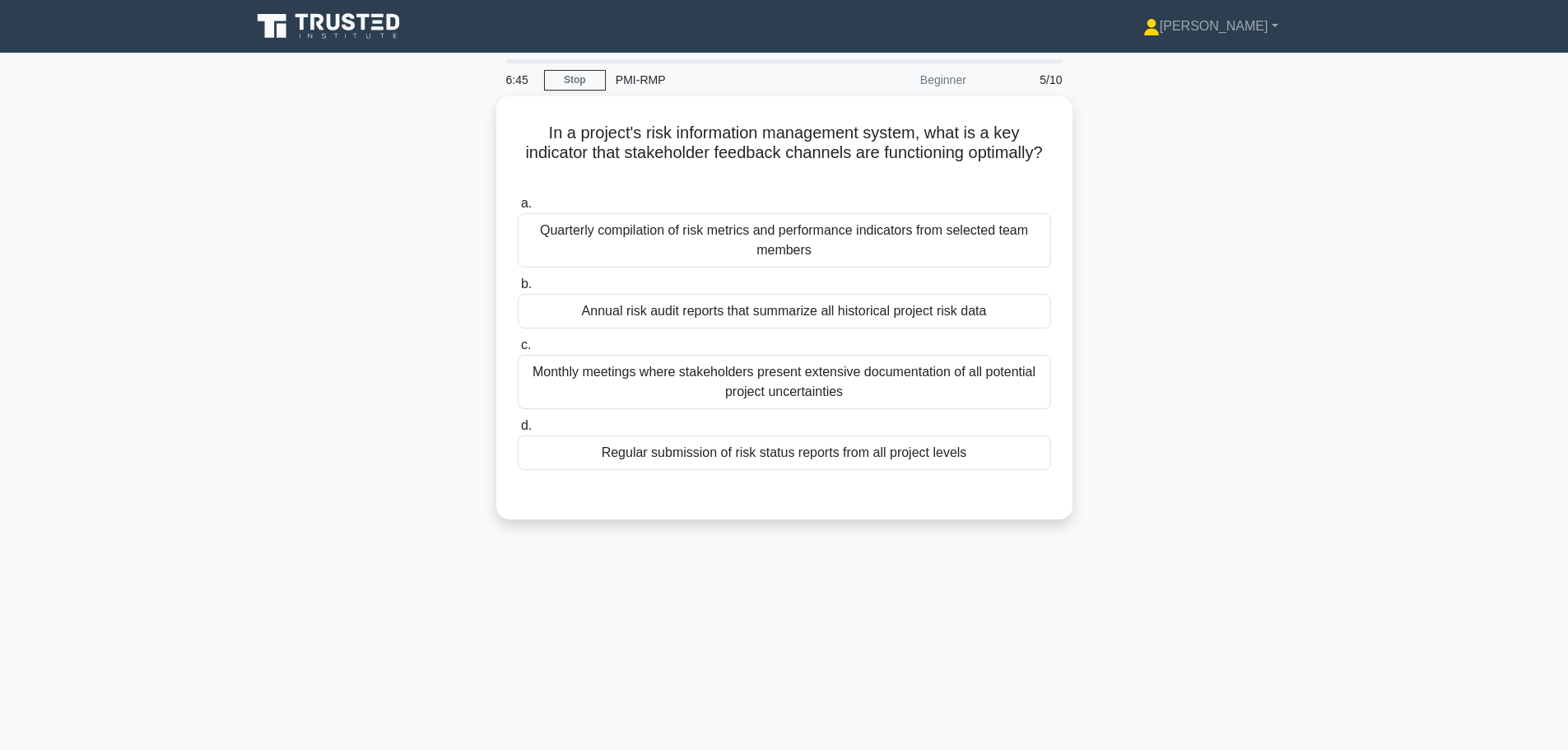
click at [663, 450] on div "Regular submission of risk status reports from all project levels" at bounding box center [784, 453] width 533 height 34
click at [518, 432] on input "d. Regular submission of risk status reports from all project levels" at bounding box center [518, 426] width 0 height 10
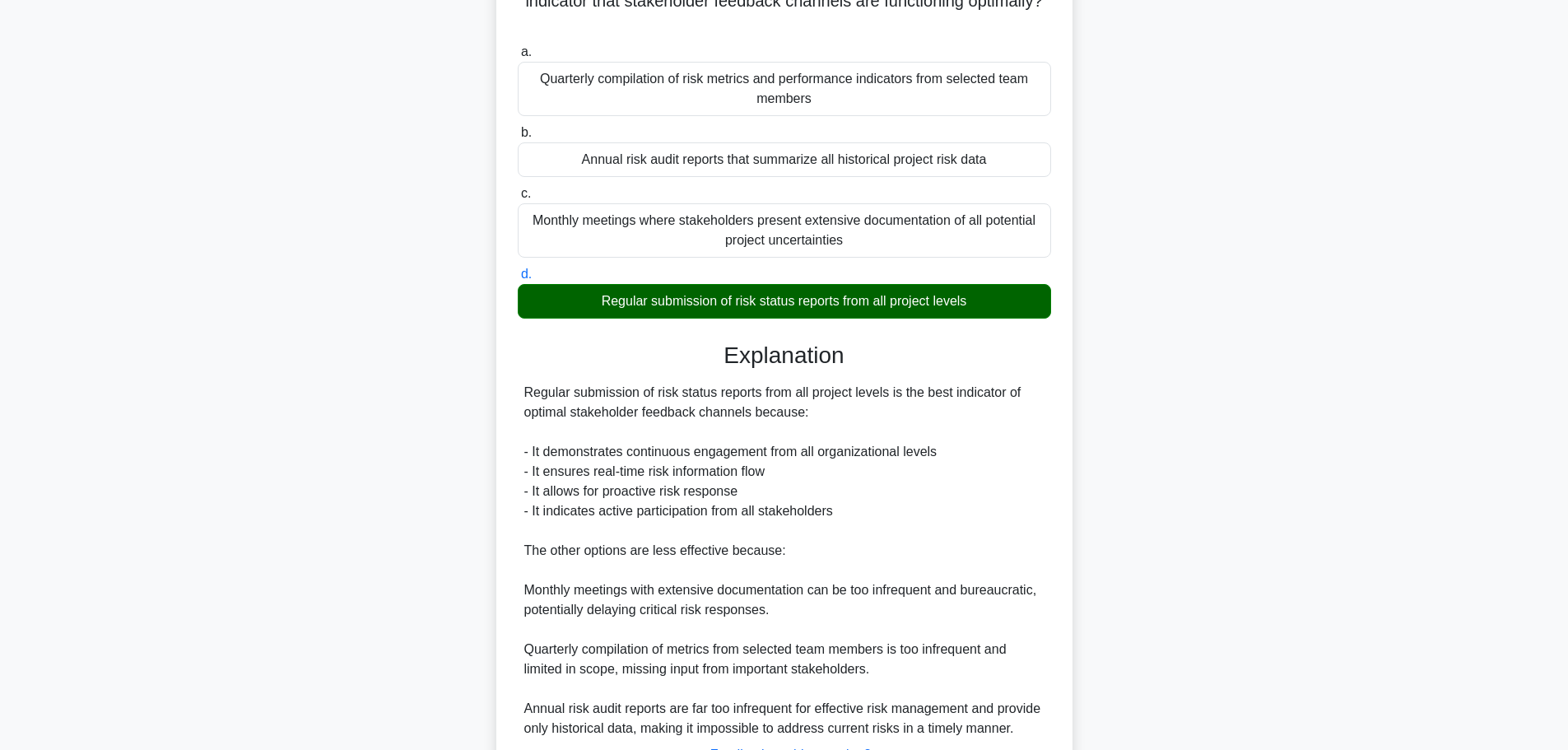
scroll to position [305, 0]
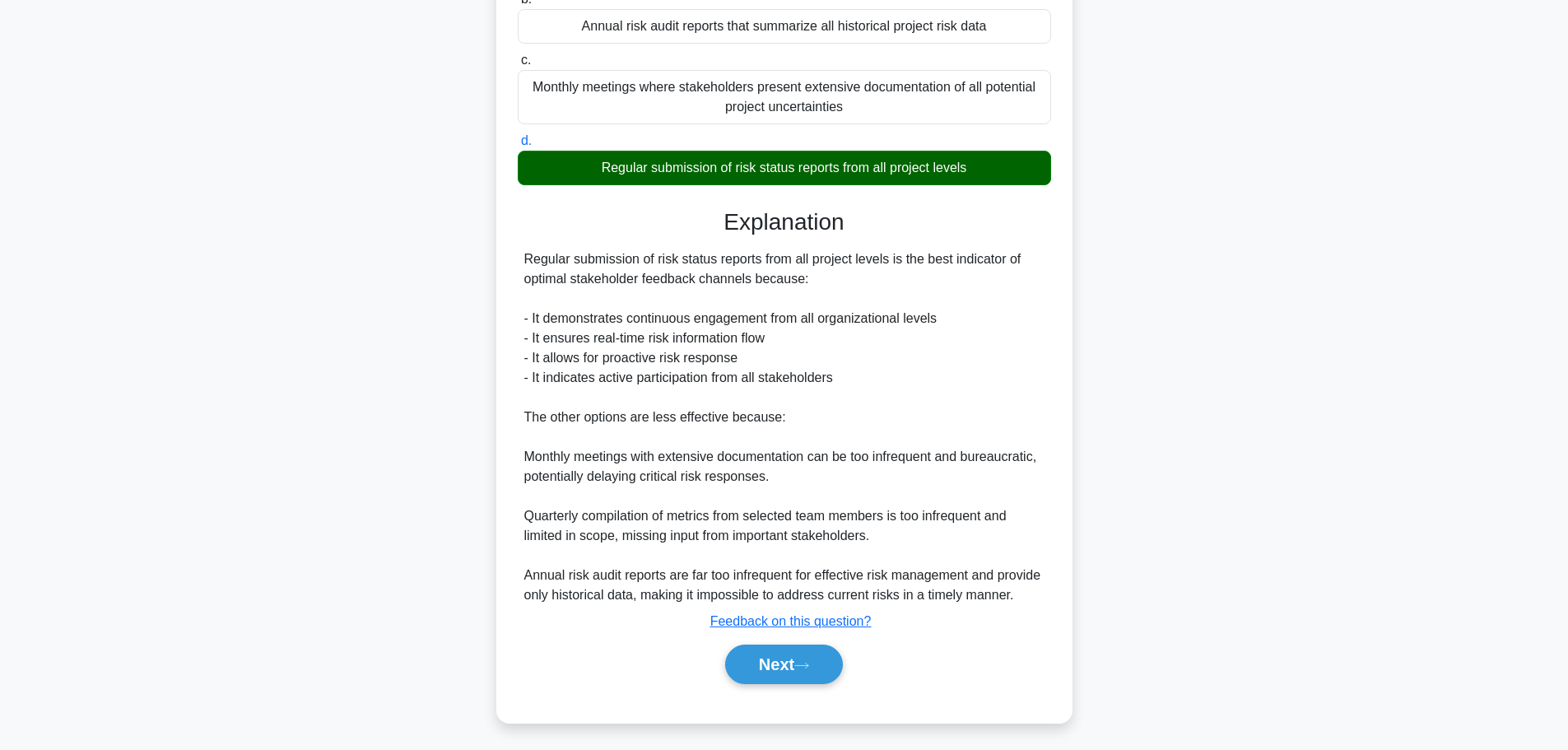
click at [787, 670] on button "Next" at bounding box center [784, 665] width 118 height 40
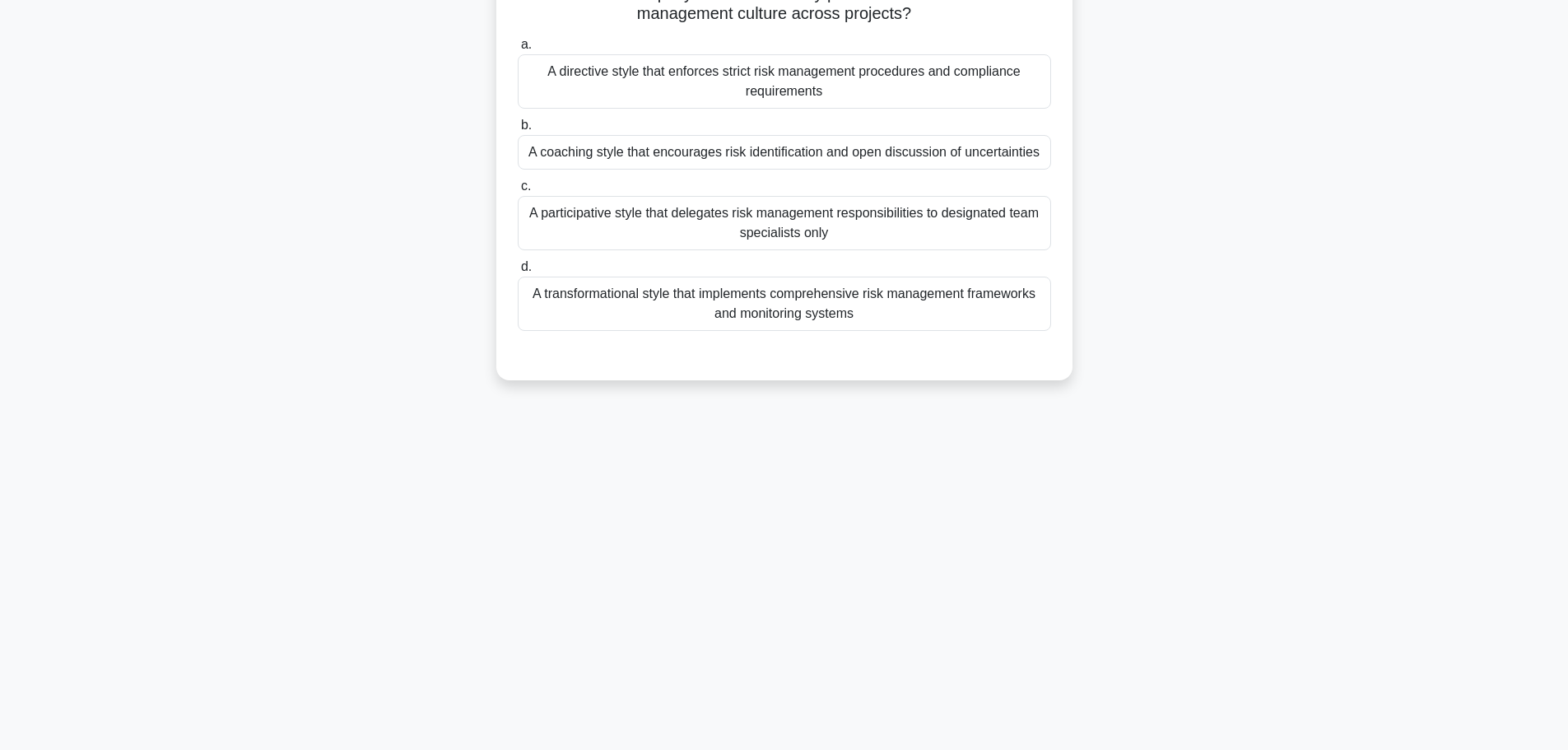
scroll to position [0, 0]
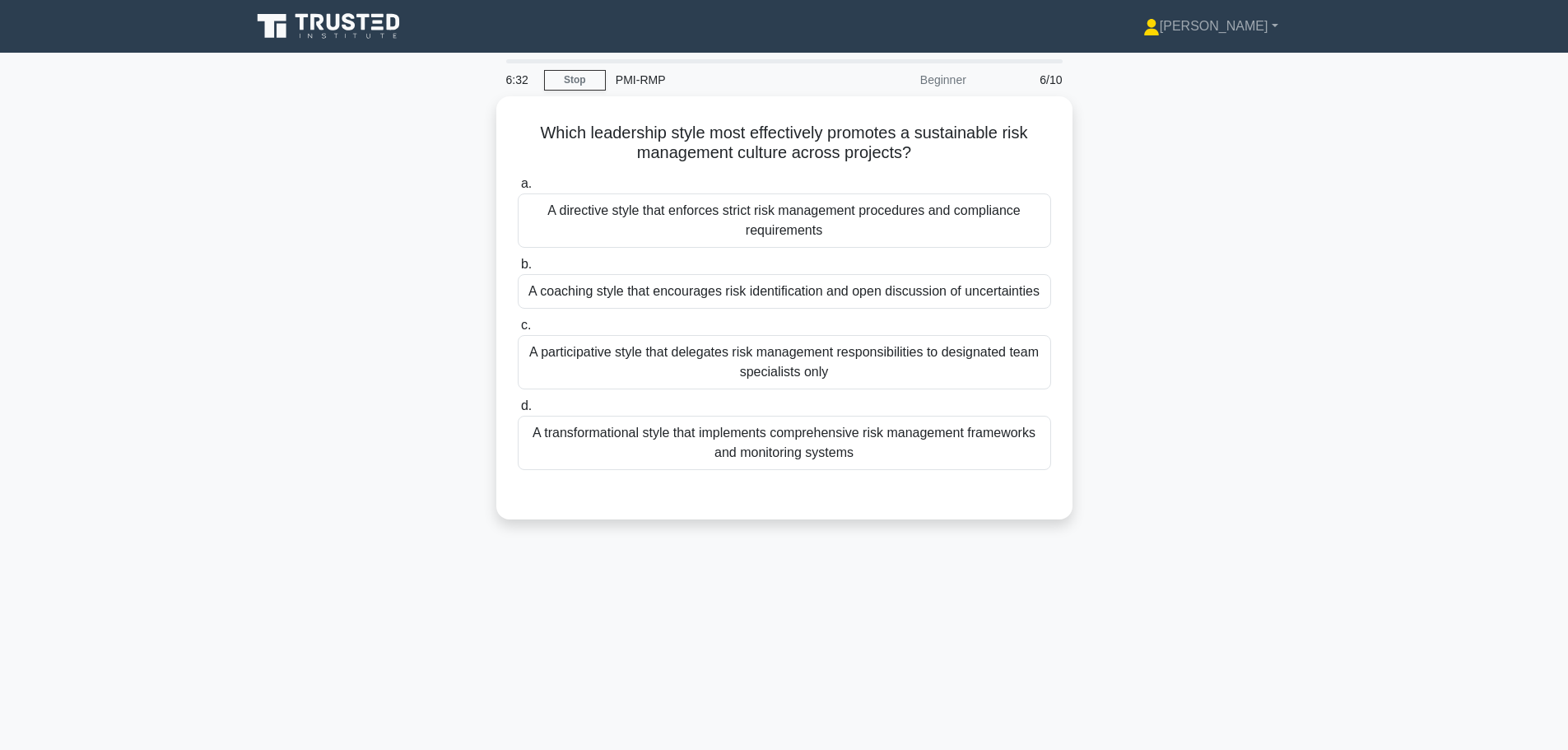
click at [573, 289] on div "A coaching style that encourages risk identification and open discussion of unc…" at bounding box center [784, 291] width 533 height 34
click at [518, 270] on input "b. A coaching style that encourages risk identification and open discussion of …" at bounding box center [518, 265] width 0 height 10
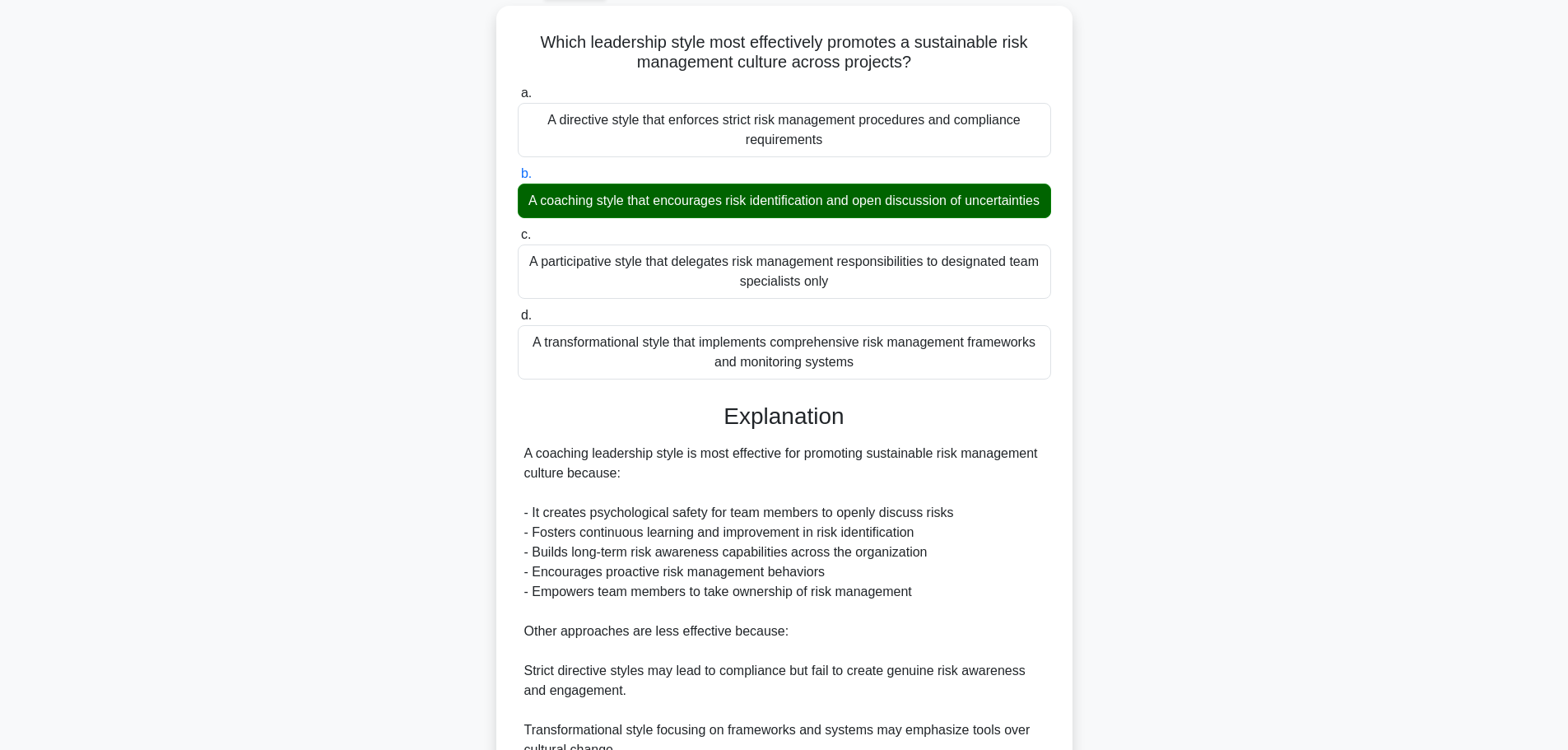
scroll to position [345, 0]
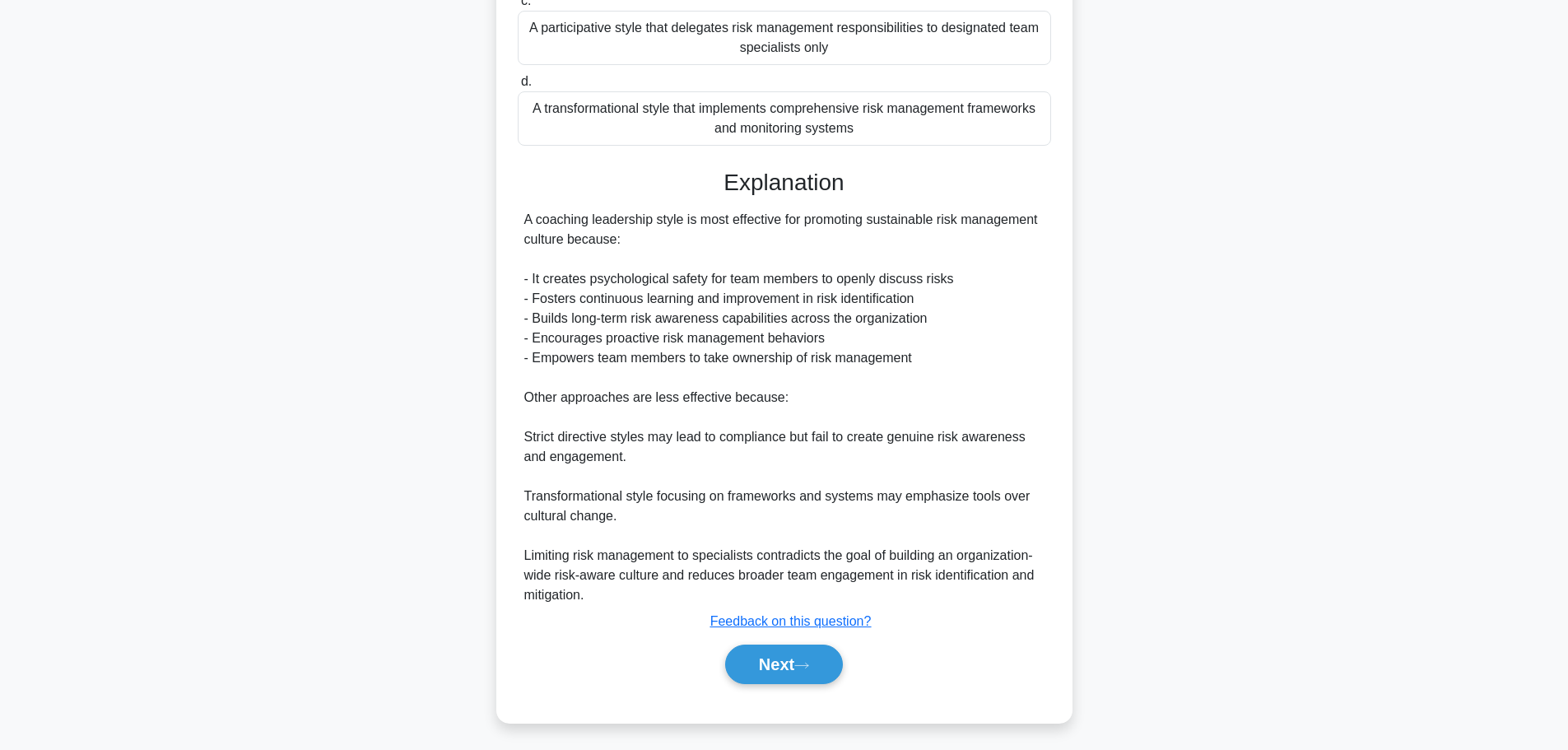
click at [778, 655] on button "Next" at bounding box center [784, 665] width 118 height 40
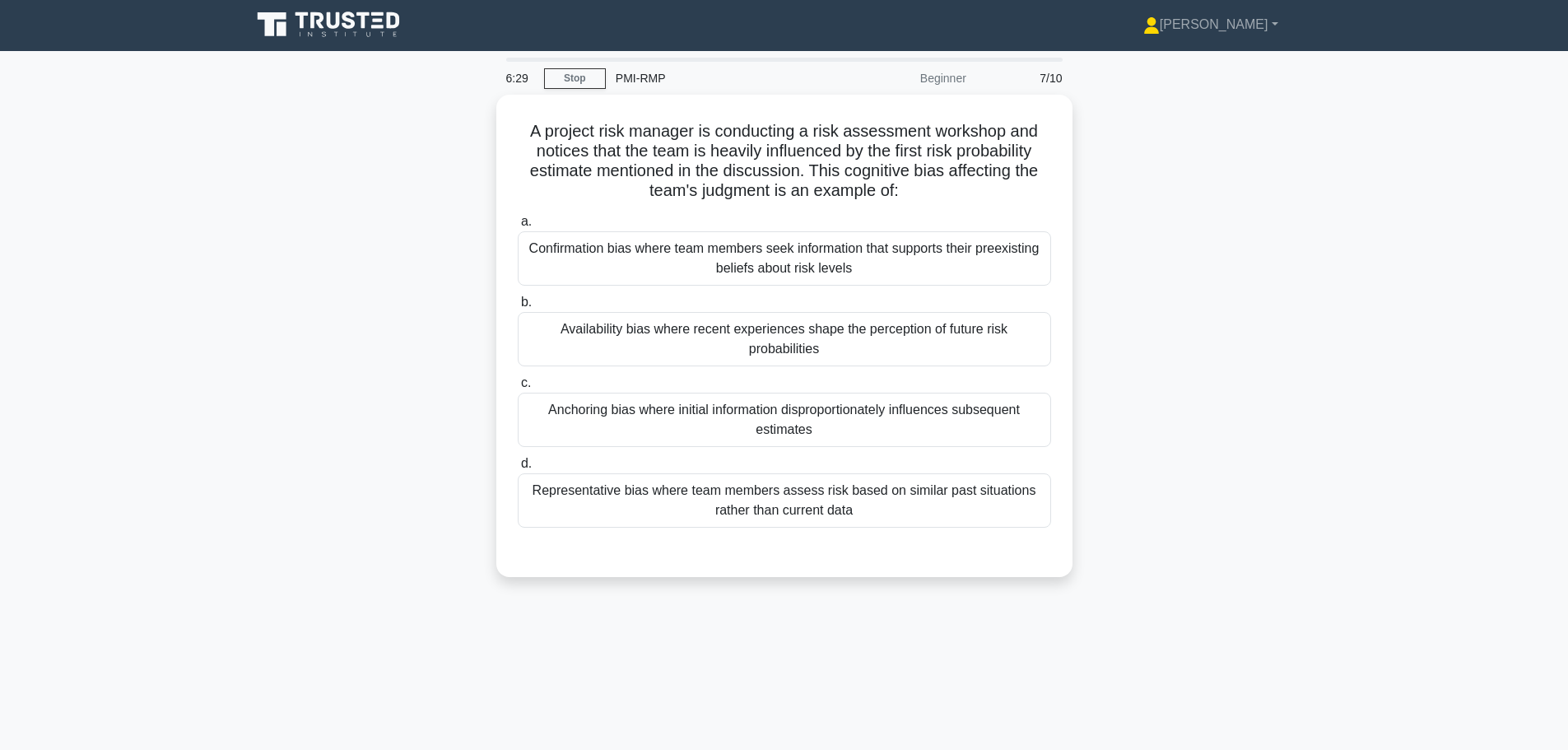
scroll to position [0, 0]
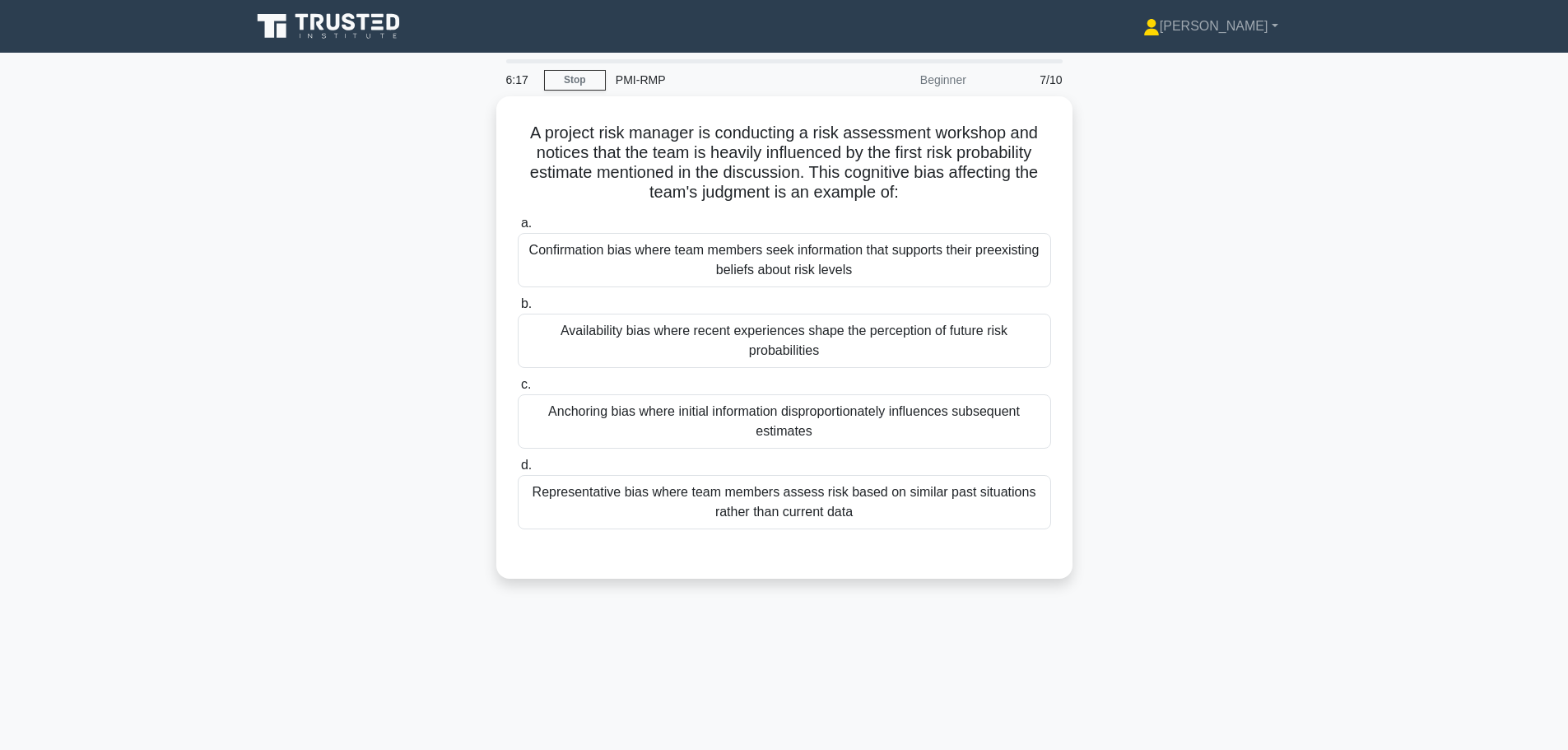
click at [594, 424] on div "Anchoring bias where initial information disproportionately influences subseque…" at bounding box center [784, 422] width 533 height 54
click at [518, 391] on input "c. Anchoring bias where initial information disproportionately influences subse…" at bounding box center [518, 384] width 0 height 10
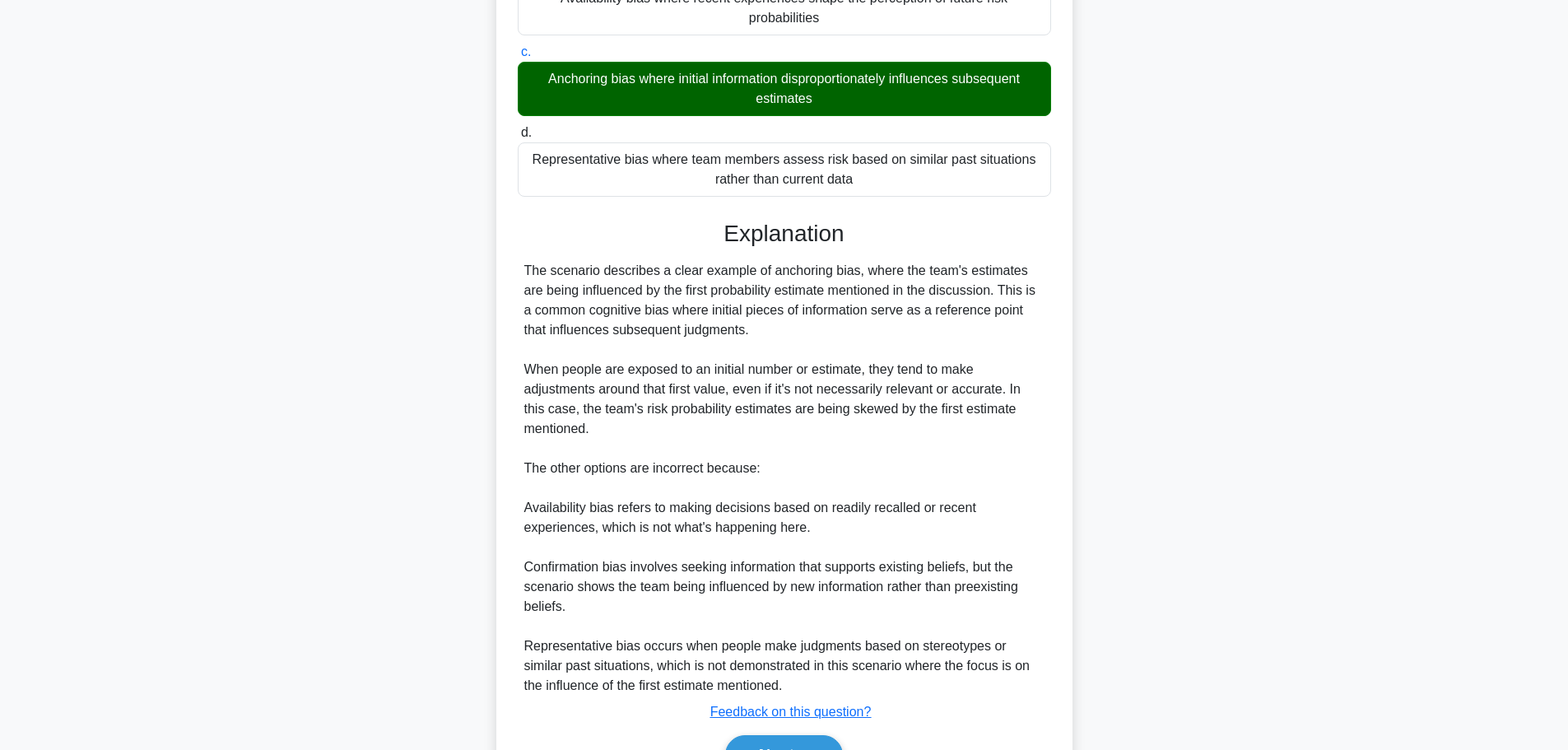
scroll to position [412, 0]
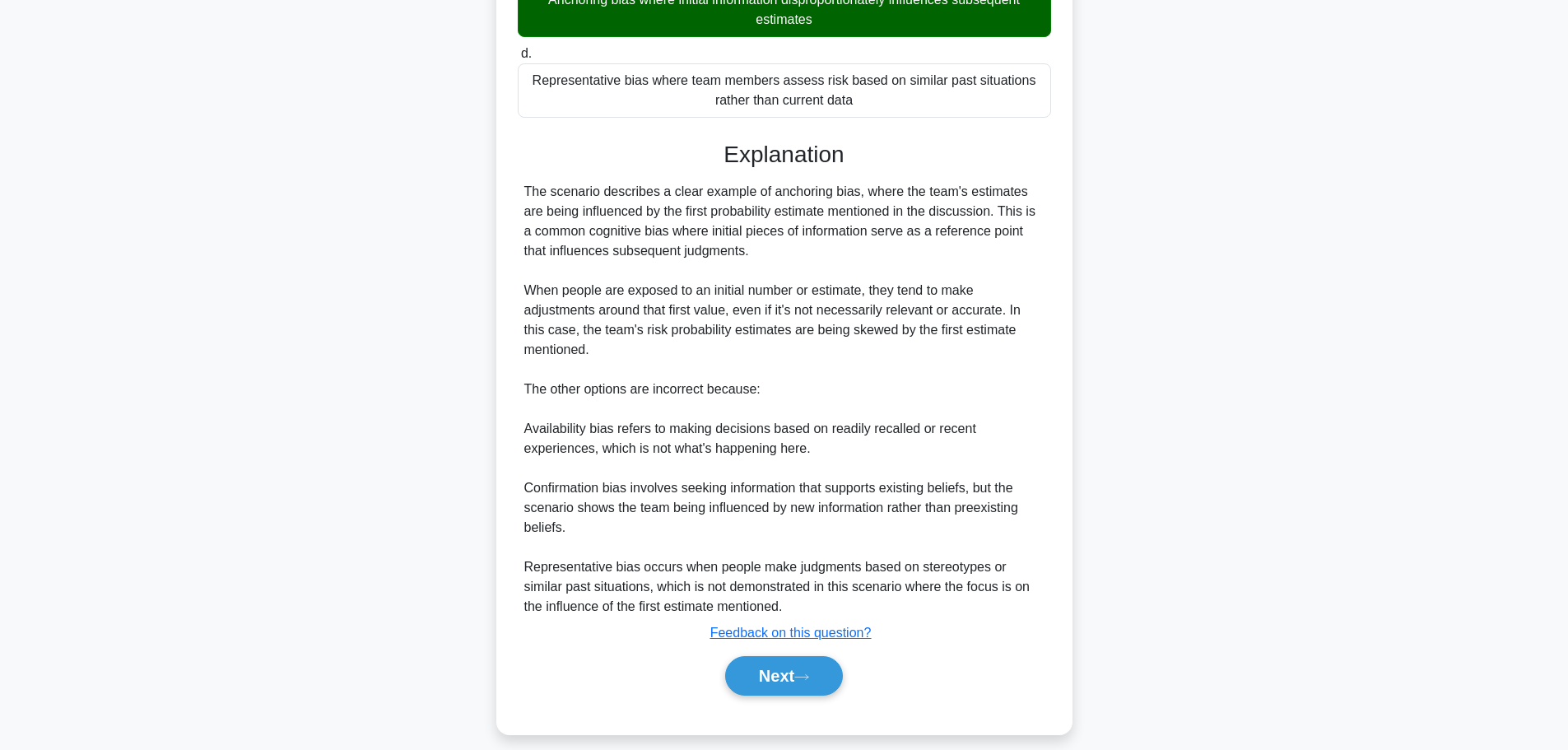
click at [757, 682] on button "Next" at bounding box center [784, 676] width 118 height 40
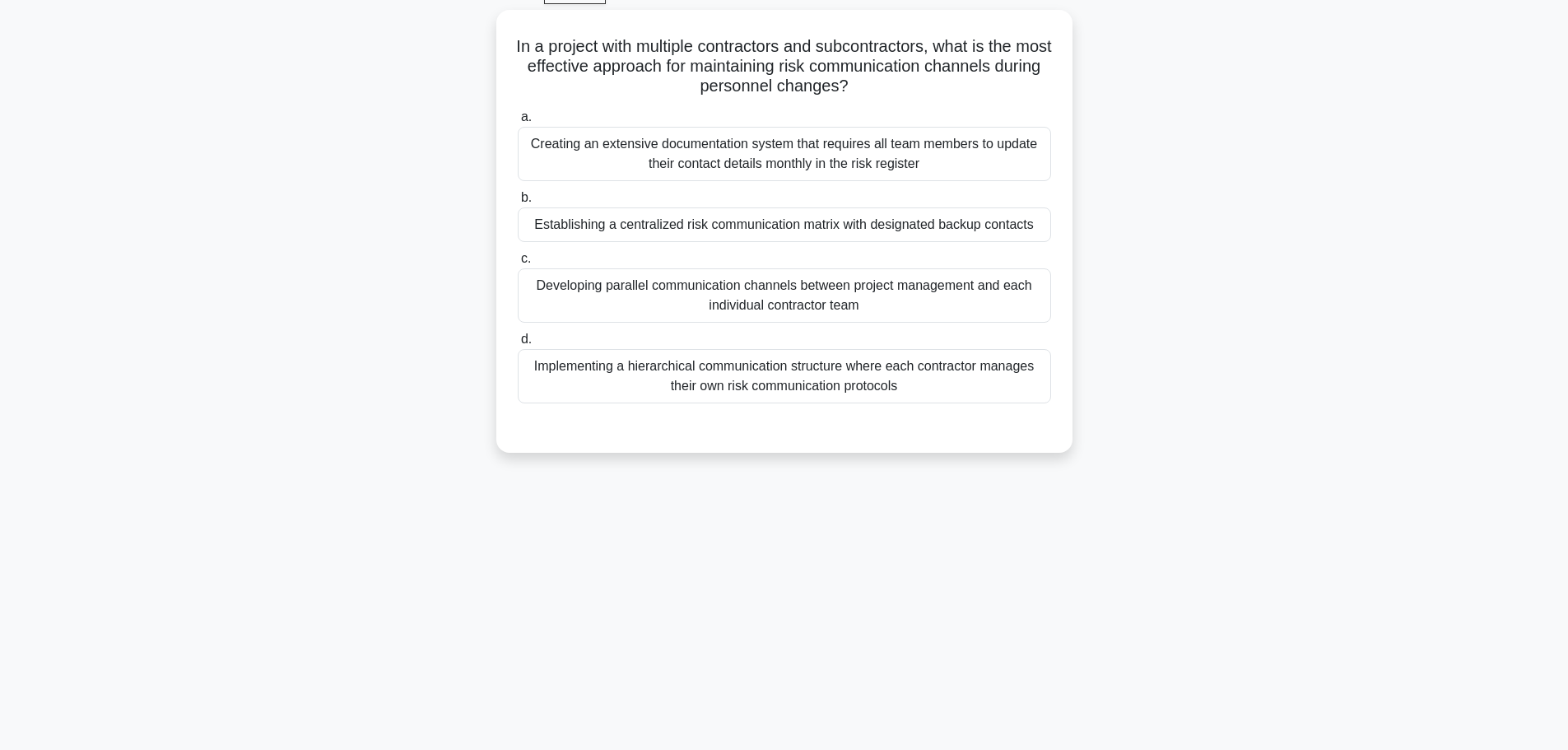
scroll to position [57, 0]
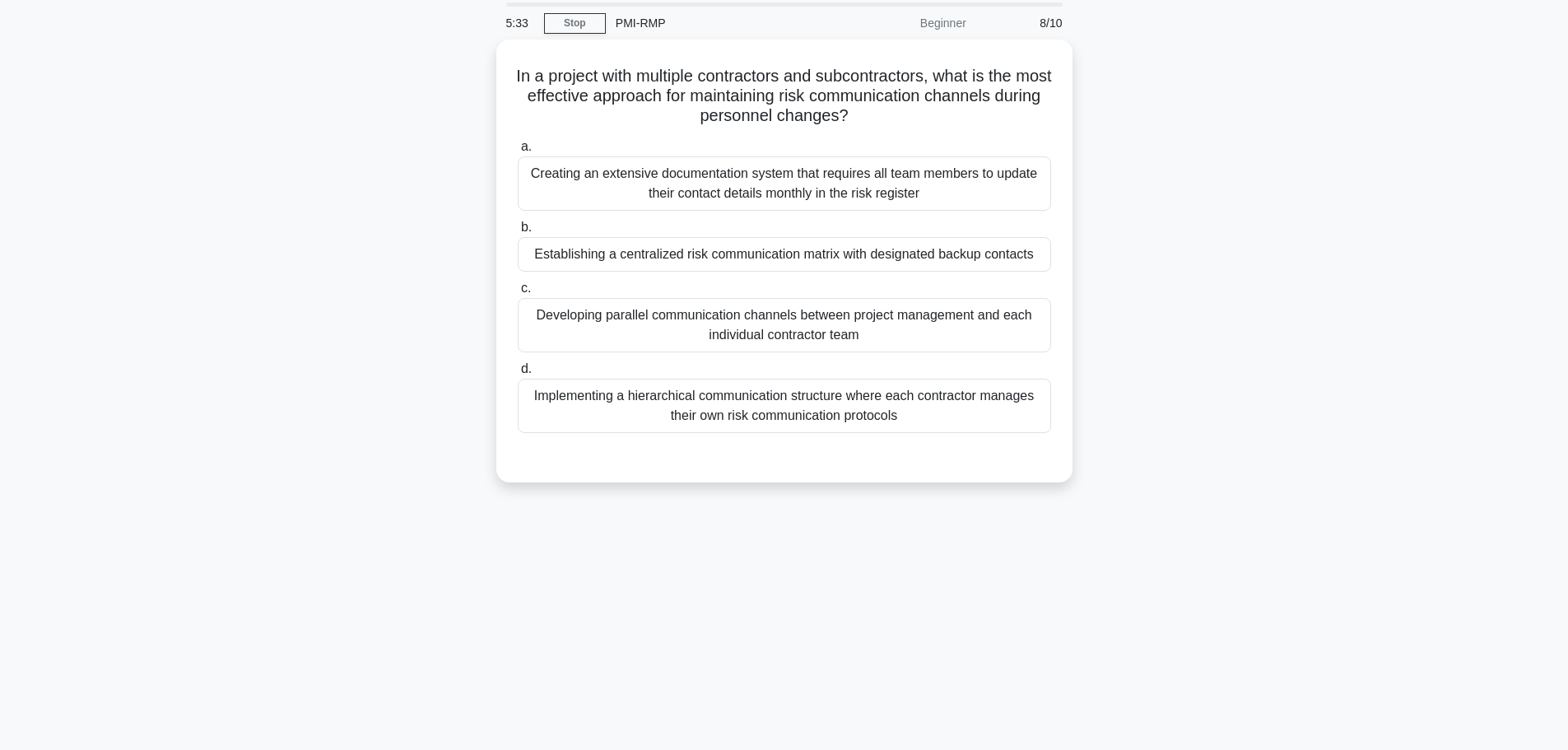
click at [623, 245] on div "Establishing a centralized risk communication matrix with designated backup con…" at bounding box center [784, 254] width 533 height 34
click at [518, 233] on input "b. Establishing a centralized risk communication matrix with designated backup …" at bounding box center [518, 228] width 0 height 10
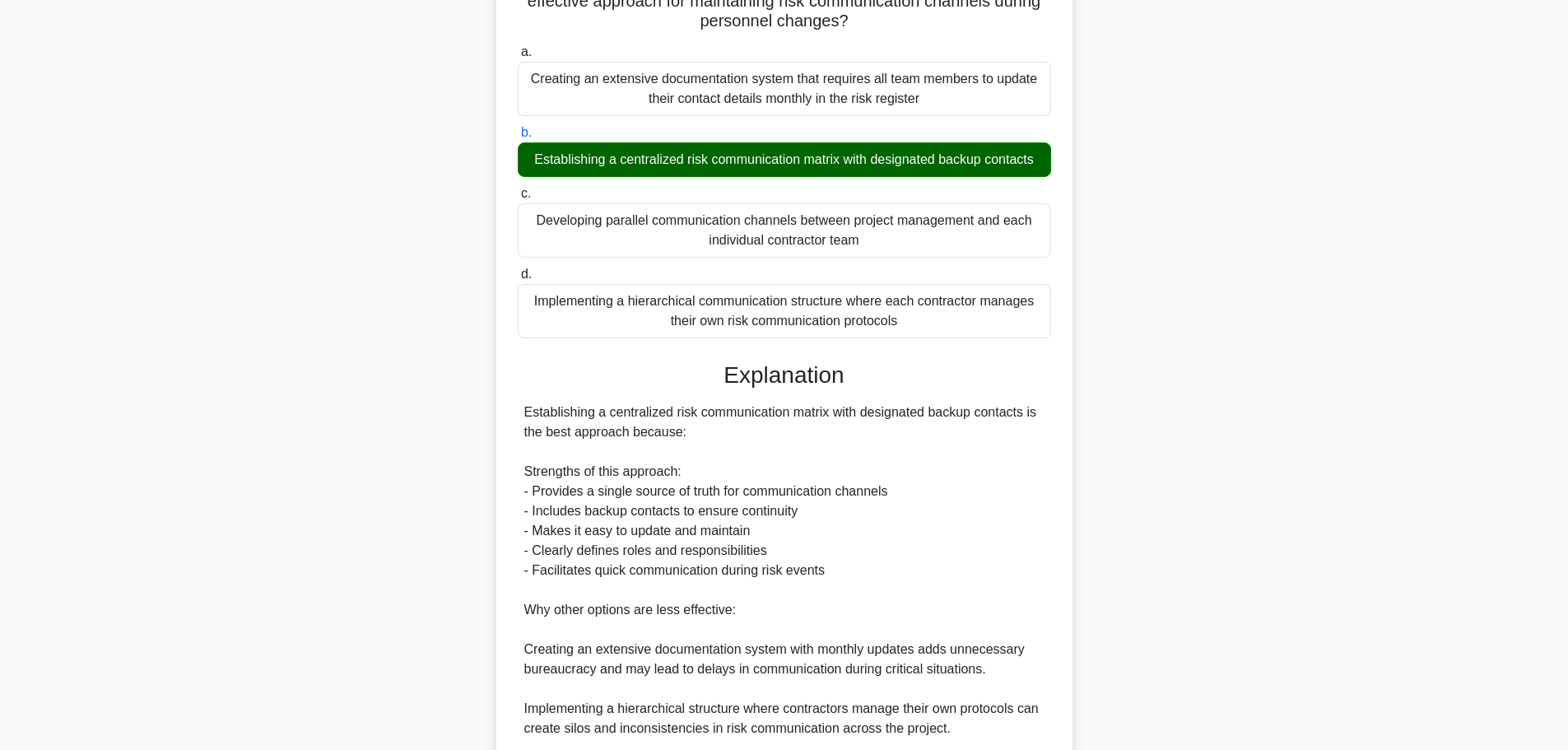
scroll to position [424, 0]
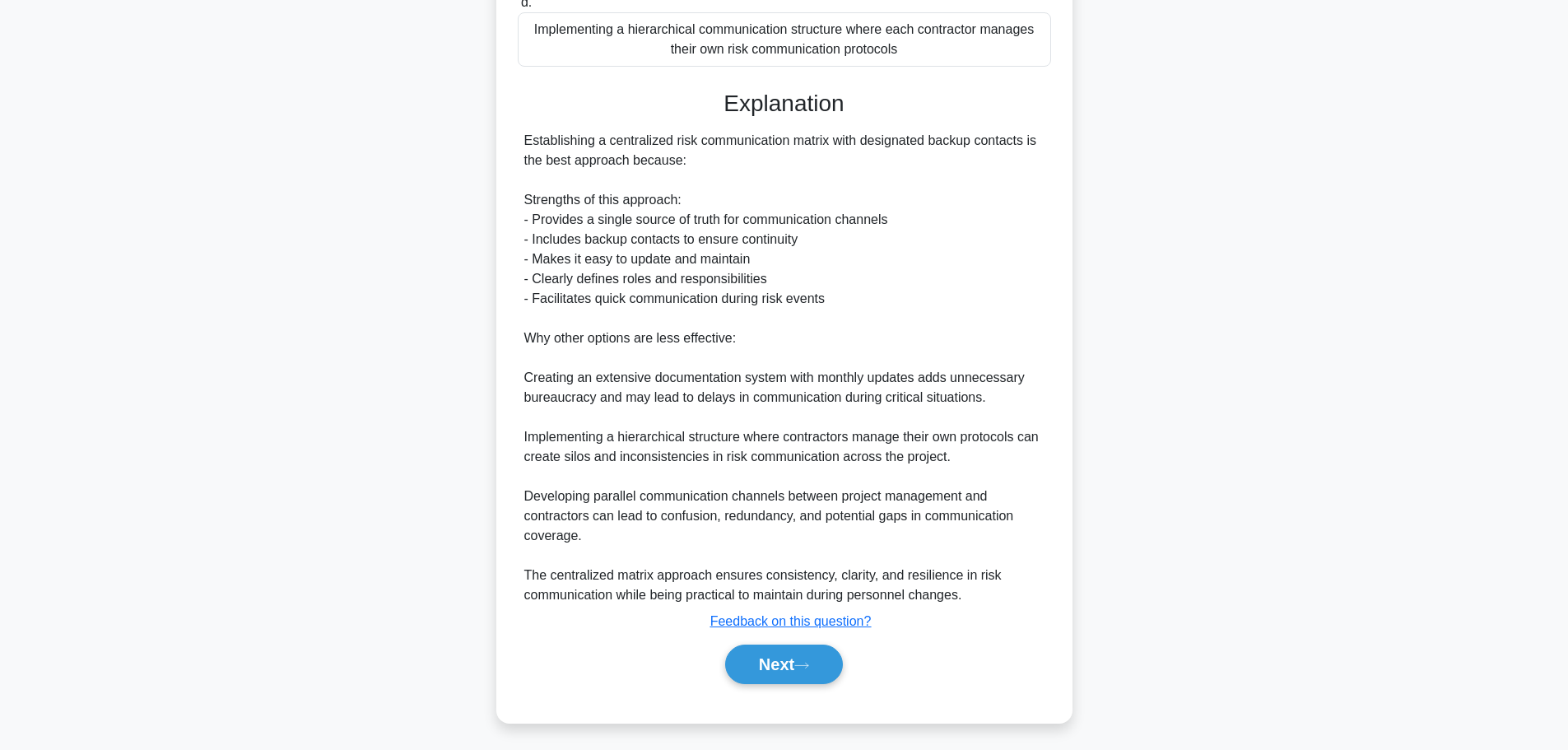
click at [826, 665] on button "Next" at bounding box center [784, 665] width 118 height 40
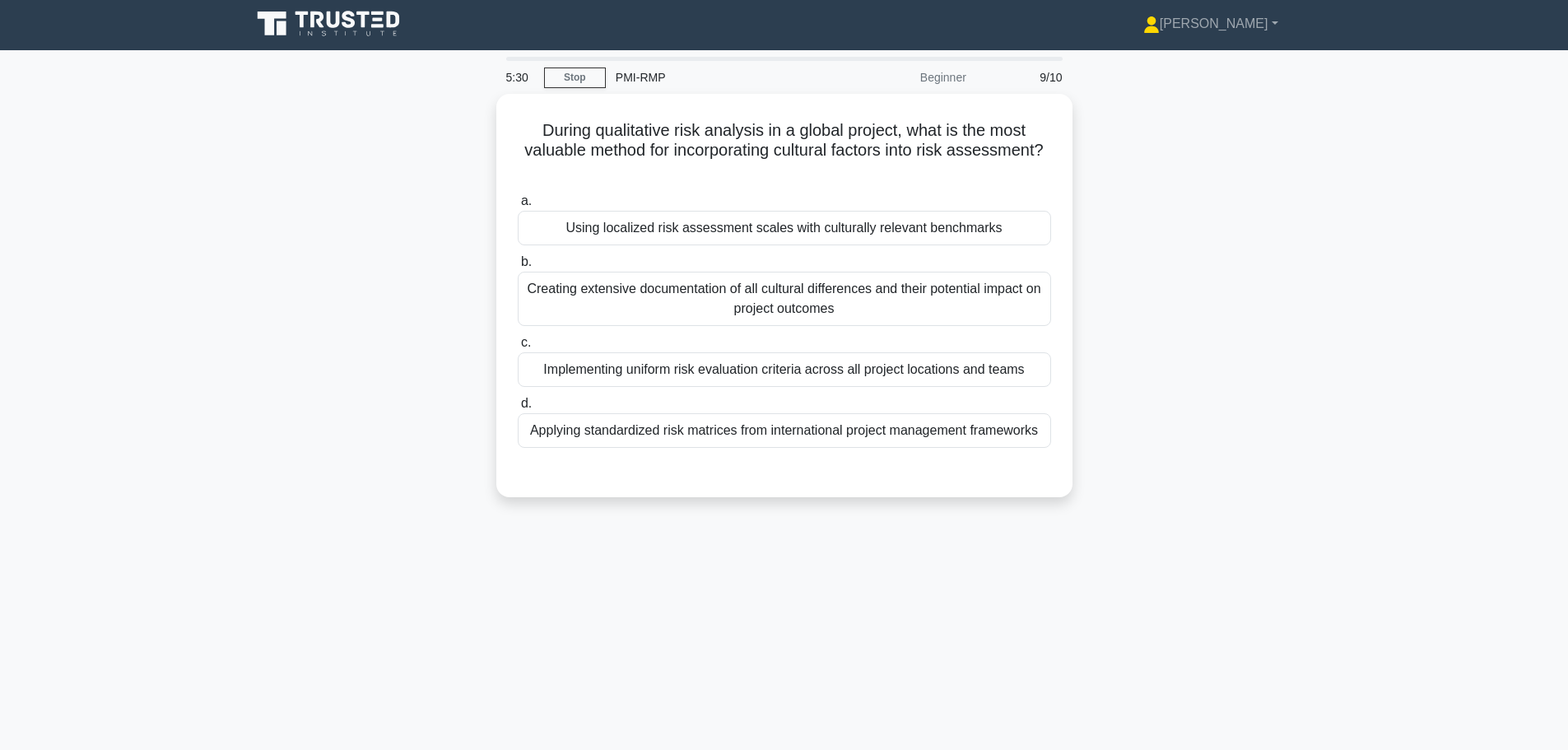
scroll to position [0, 0]
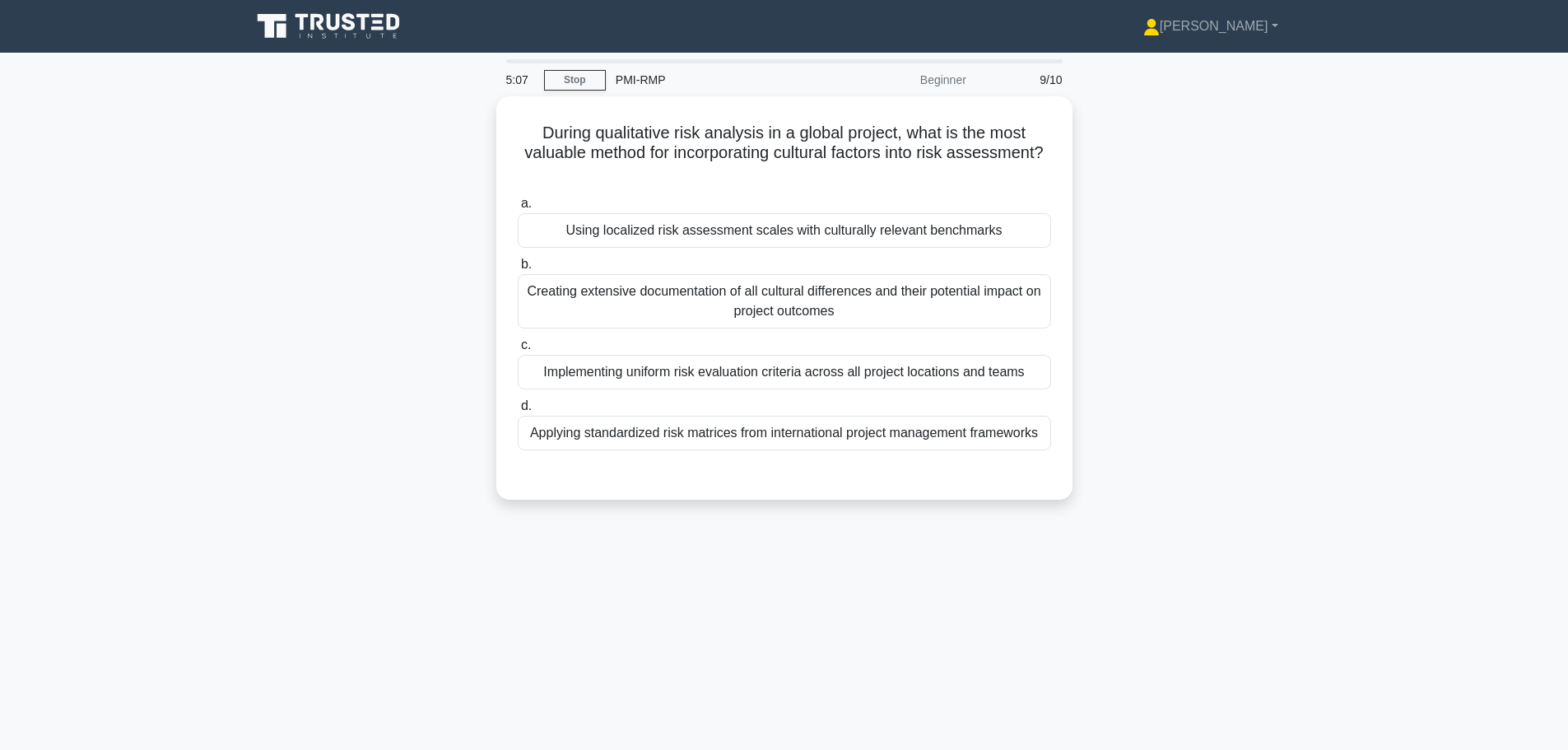
click at [598, 216] on div "Using localized risk assessment scales with culturally relevant benchmarks" at bounding box center [784, 230] width 533 height 34
click at [518, 209] on input "a. Using localized risk assessment scales with culturally relevant benchmarks" at bounding box center [518, 203] width 0 height 10
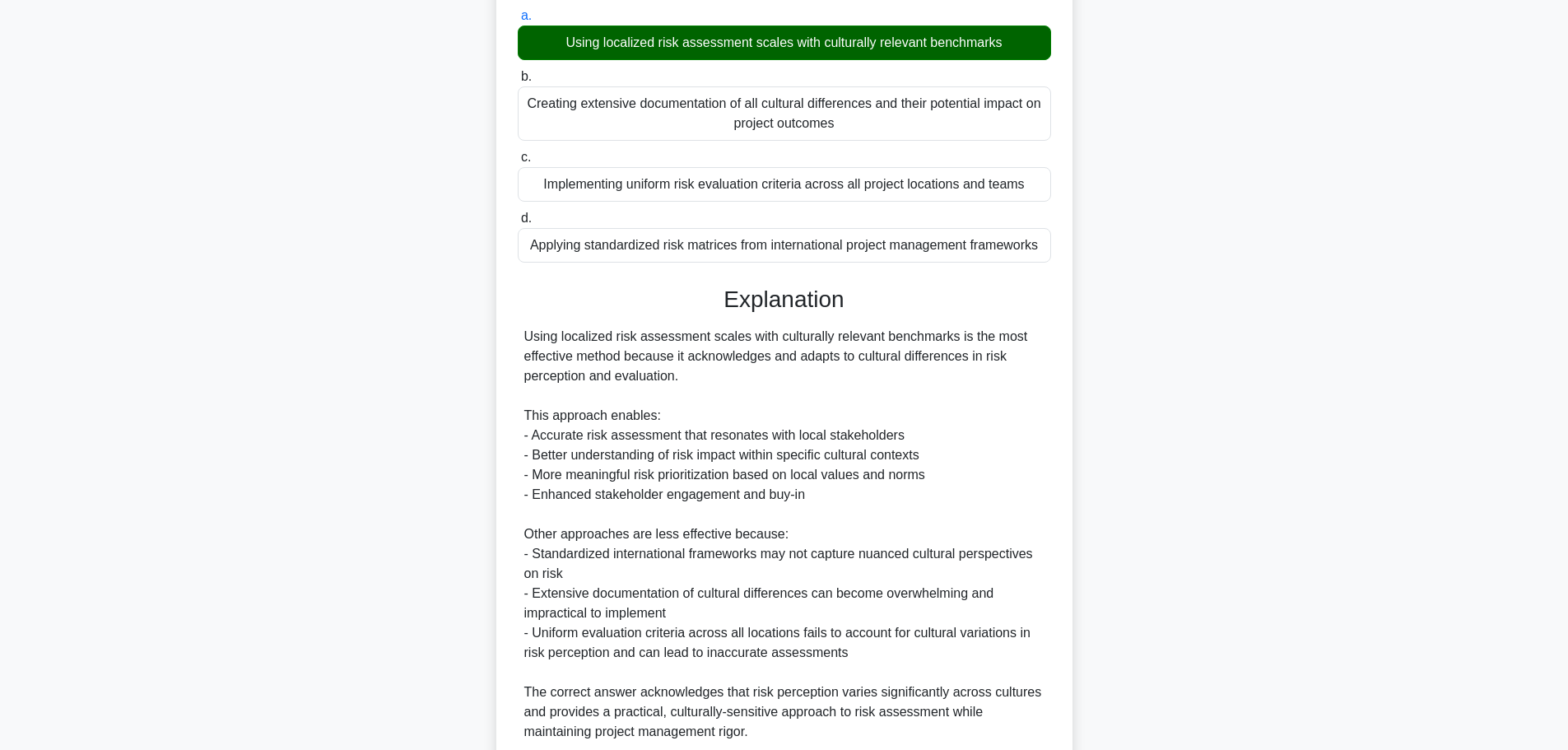
scroll to position [325, 0]
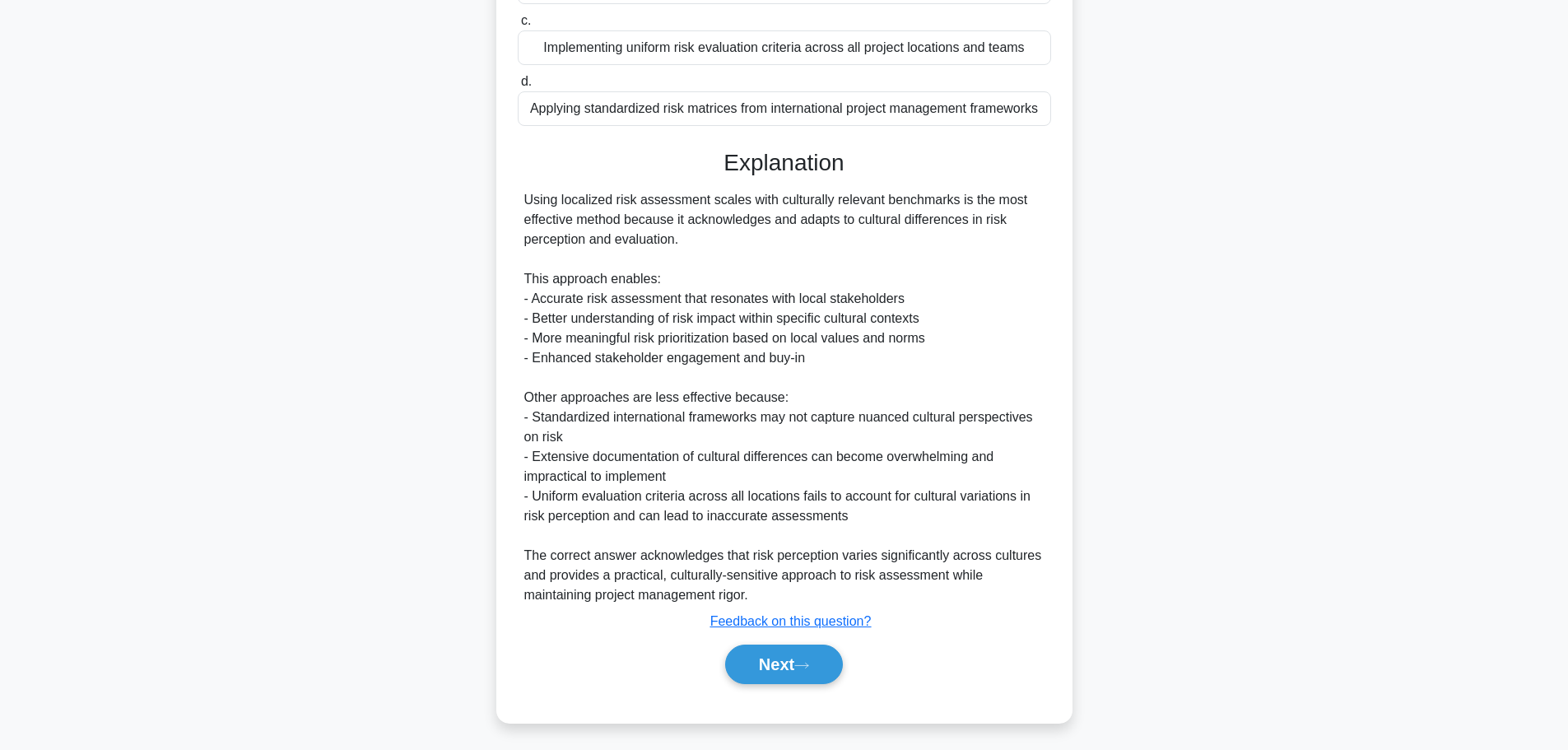
click at [774, 667] on button "Next" at bounding box center [784, 665] width 118 height 40
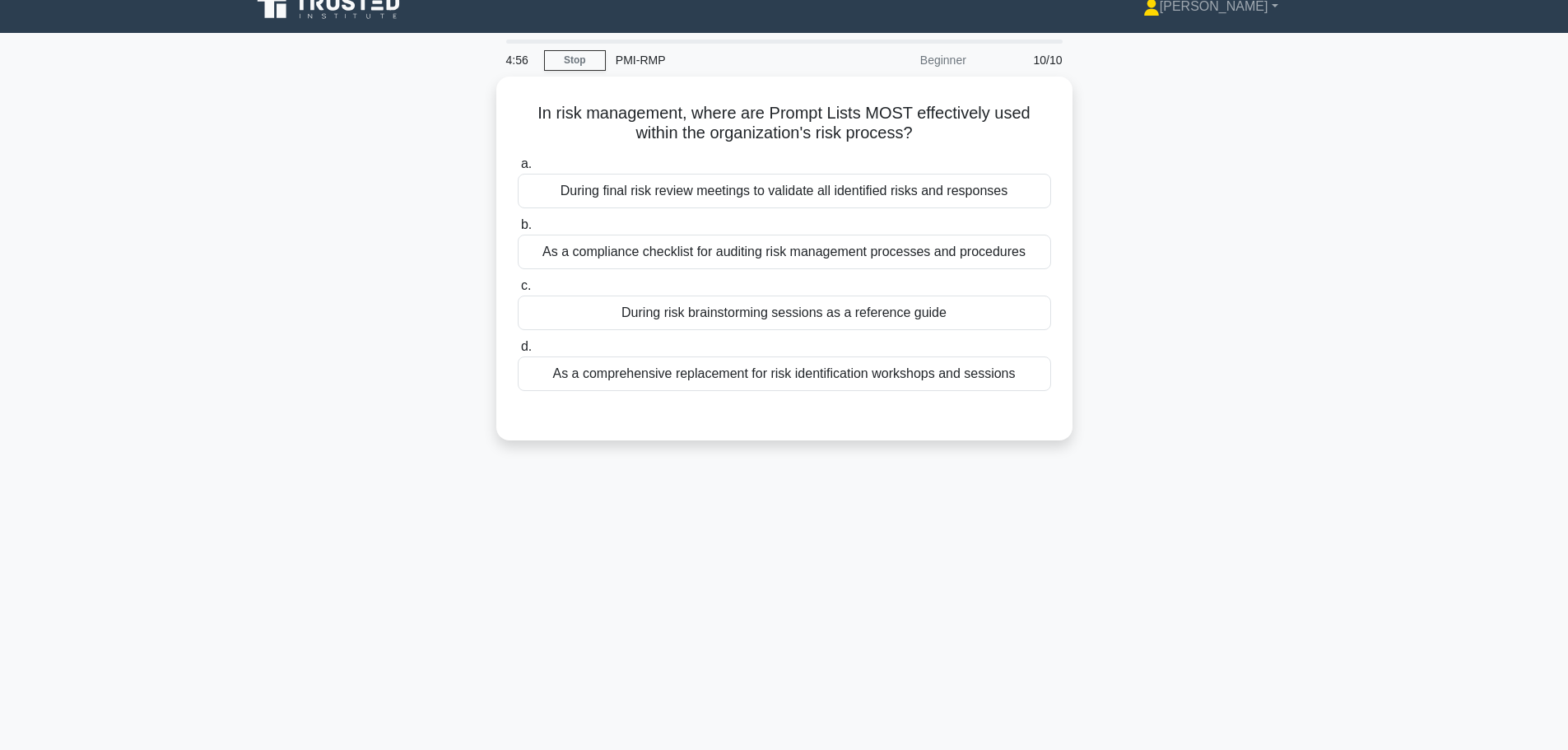
scroll to position [0, 0]
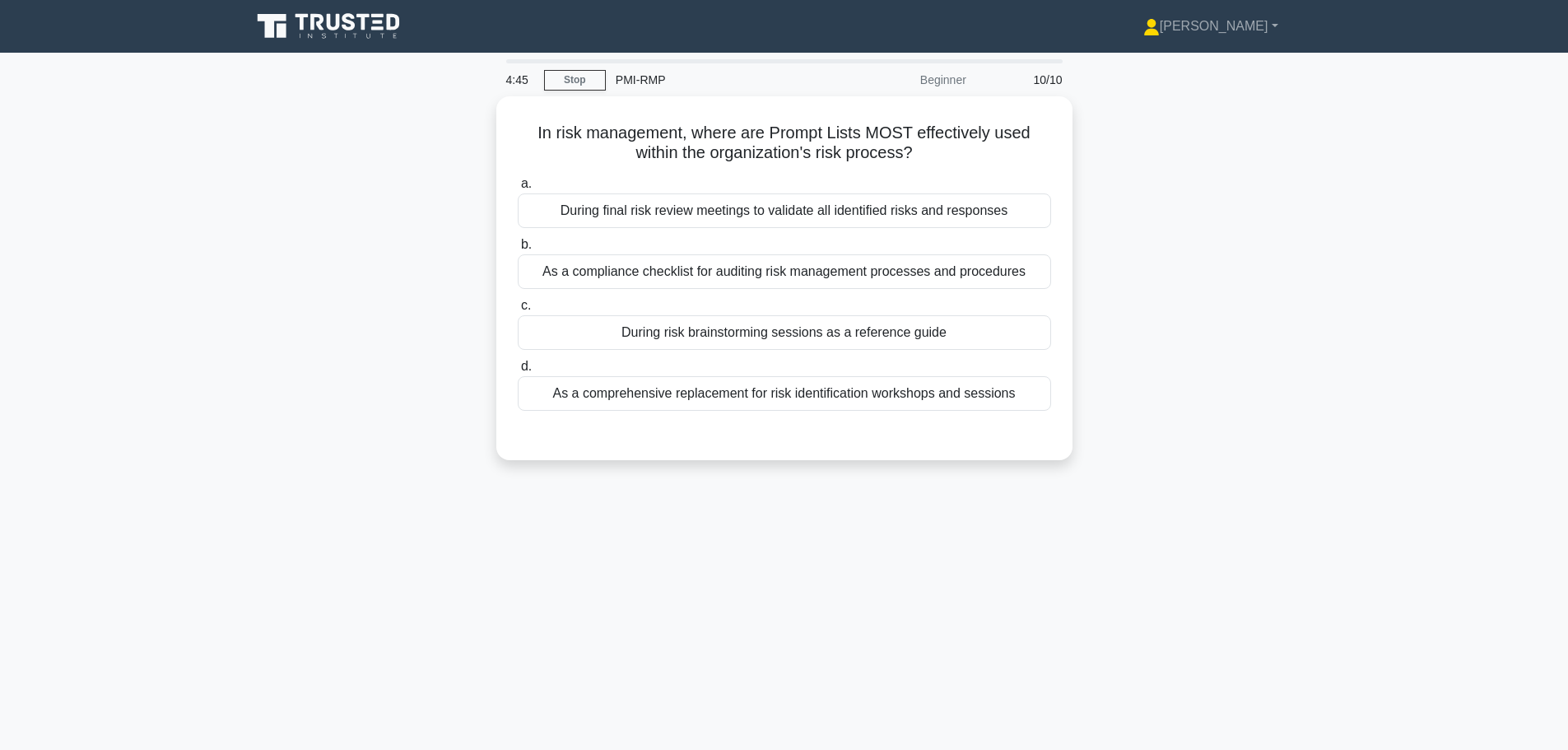
click at [580, 329] on div "During risk brainstorming sessions as a reference guide" at bounding box center [784, 333] width 533 height 34
click at [518, 311] on input "c. During risk brainstorming sessions as a reference guide" at bounding box center [518, 306] width 0 height 10
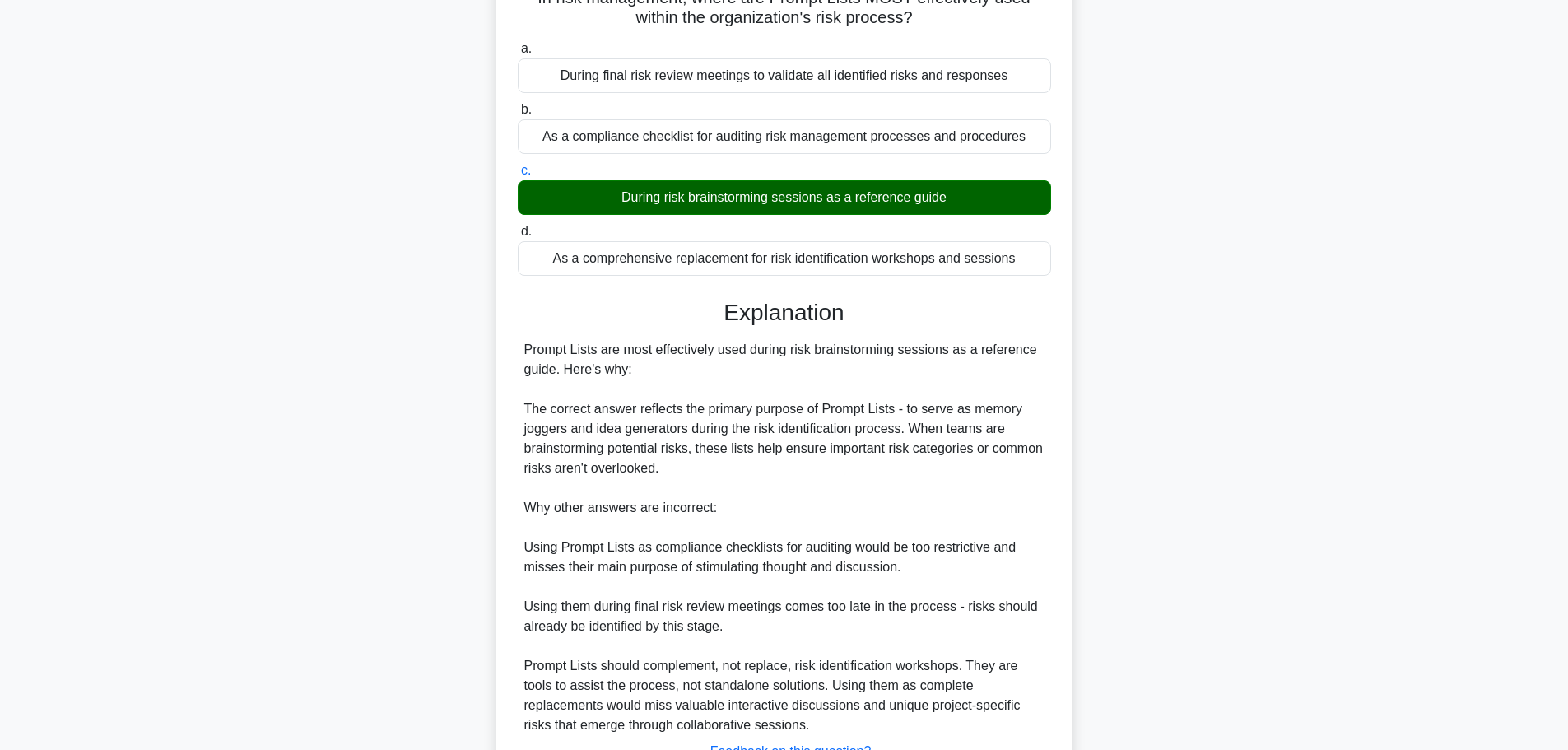
scroll to position [266, 0]
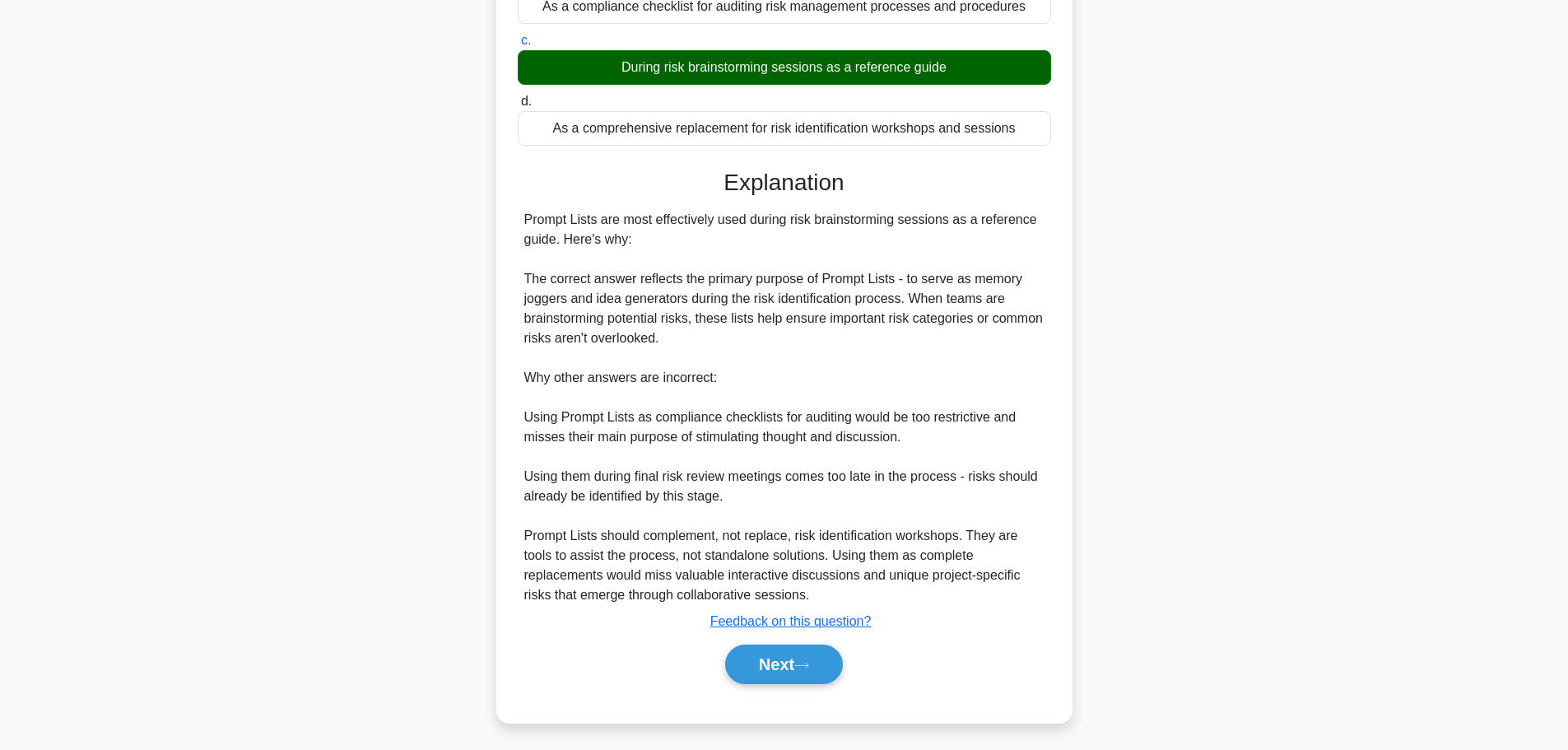
click at [809, 663] on icon at bounding box center [801, 666] width 15 height 9
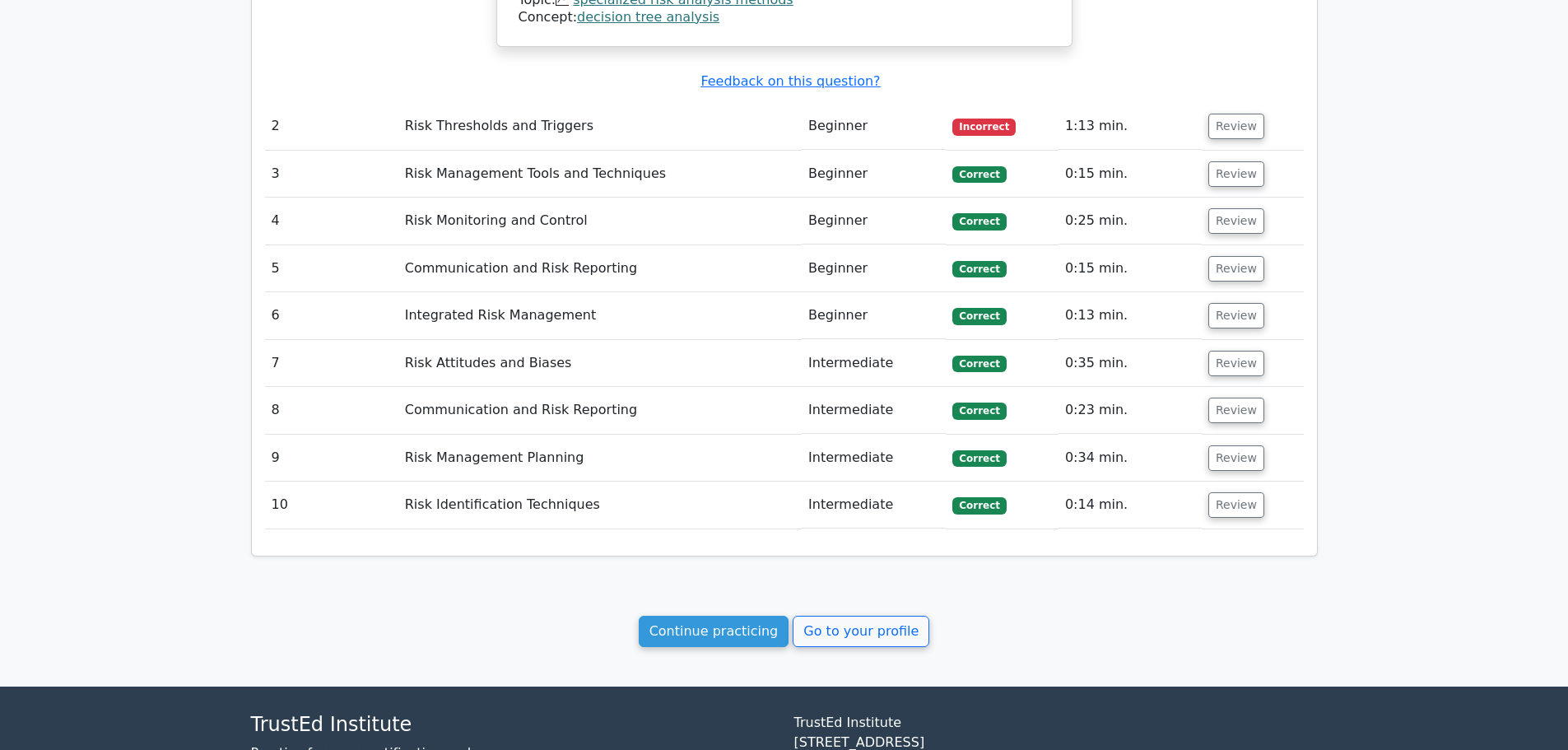
scroll to position [2059, 0]
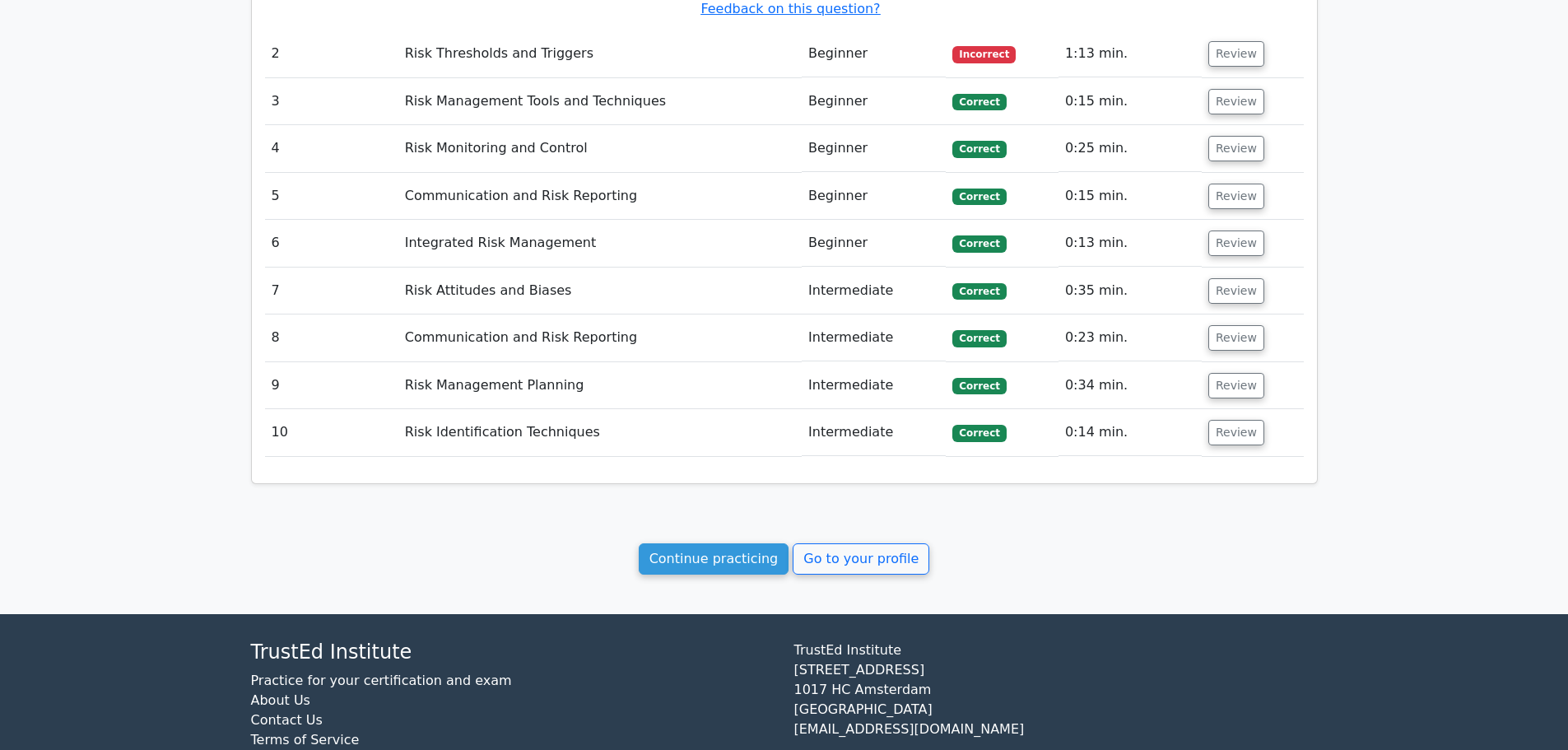
click at [844, 544] on link "Go to your profile" at bounding box center [861, 559] width 137 height 31
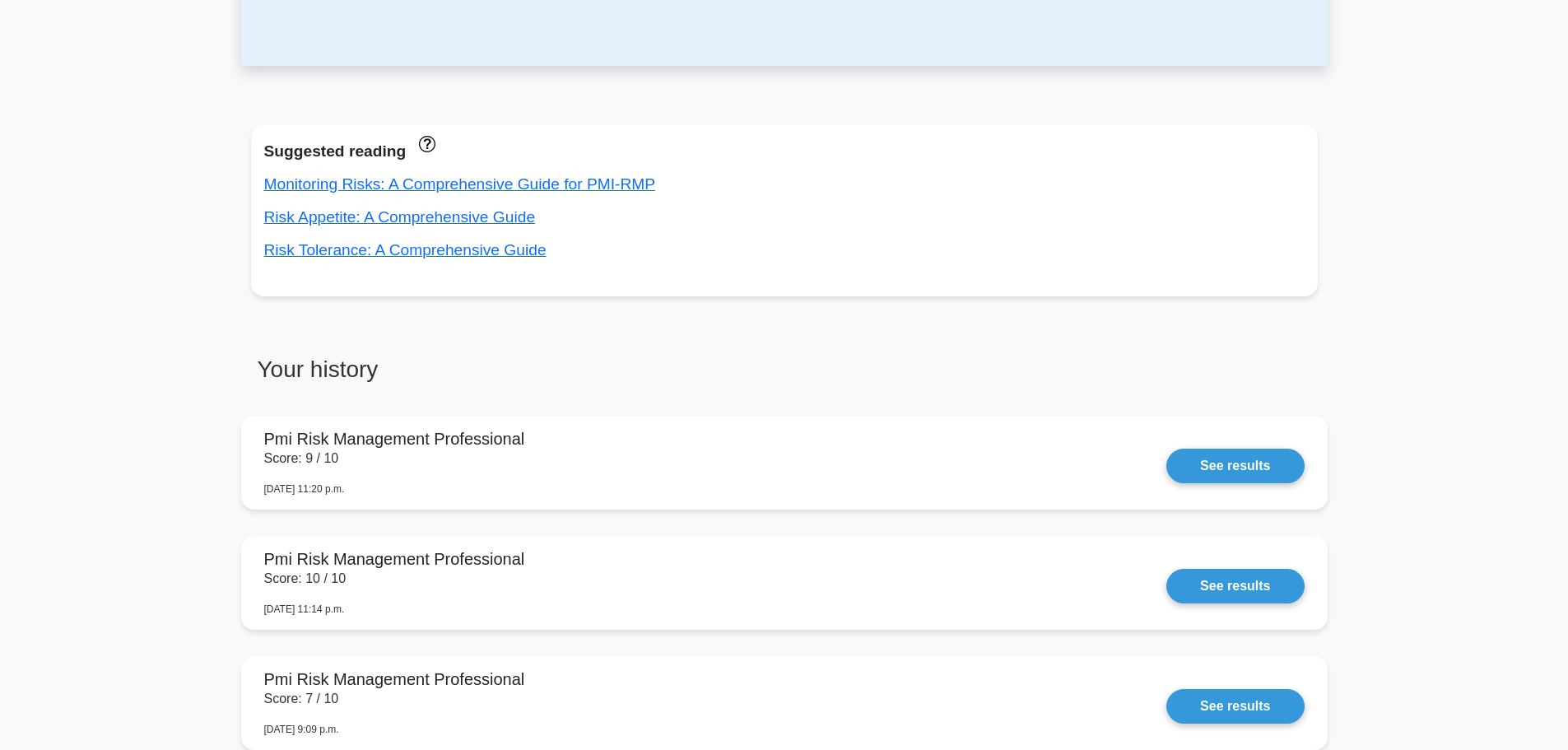
scroll to position [577, 0]
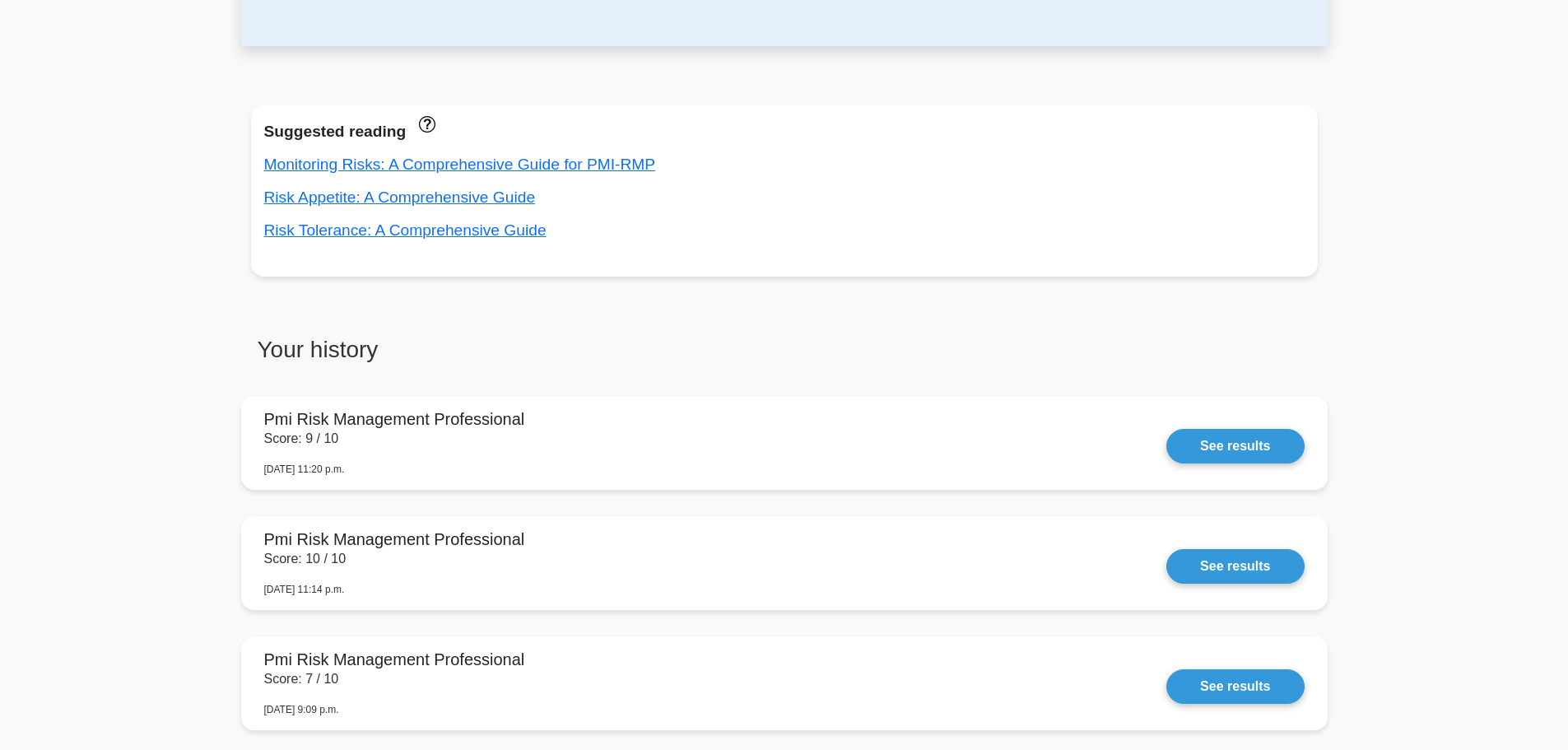
click at [1216, 563] on link "See results" at bounding box center [1235, 566] width 138 height 34
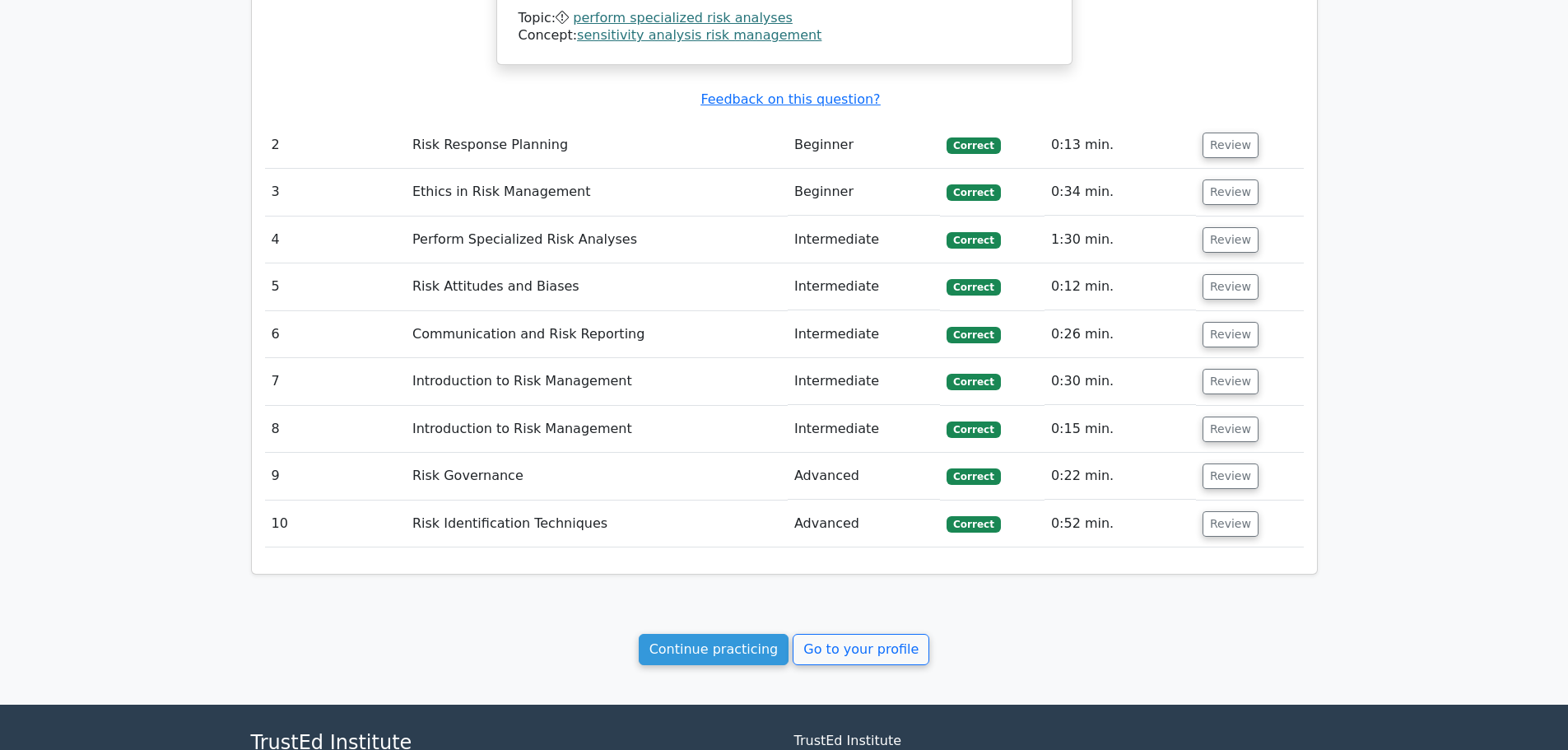
scroll to position [1964, 0]
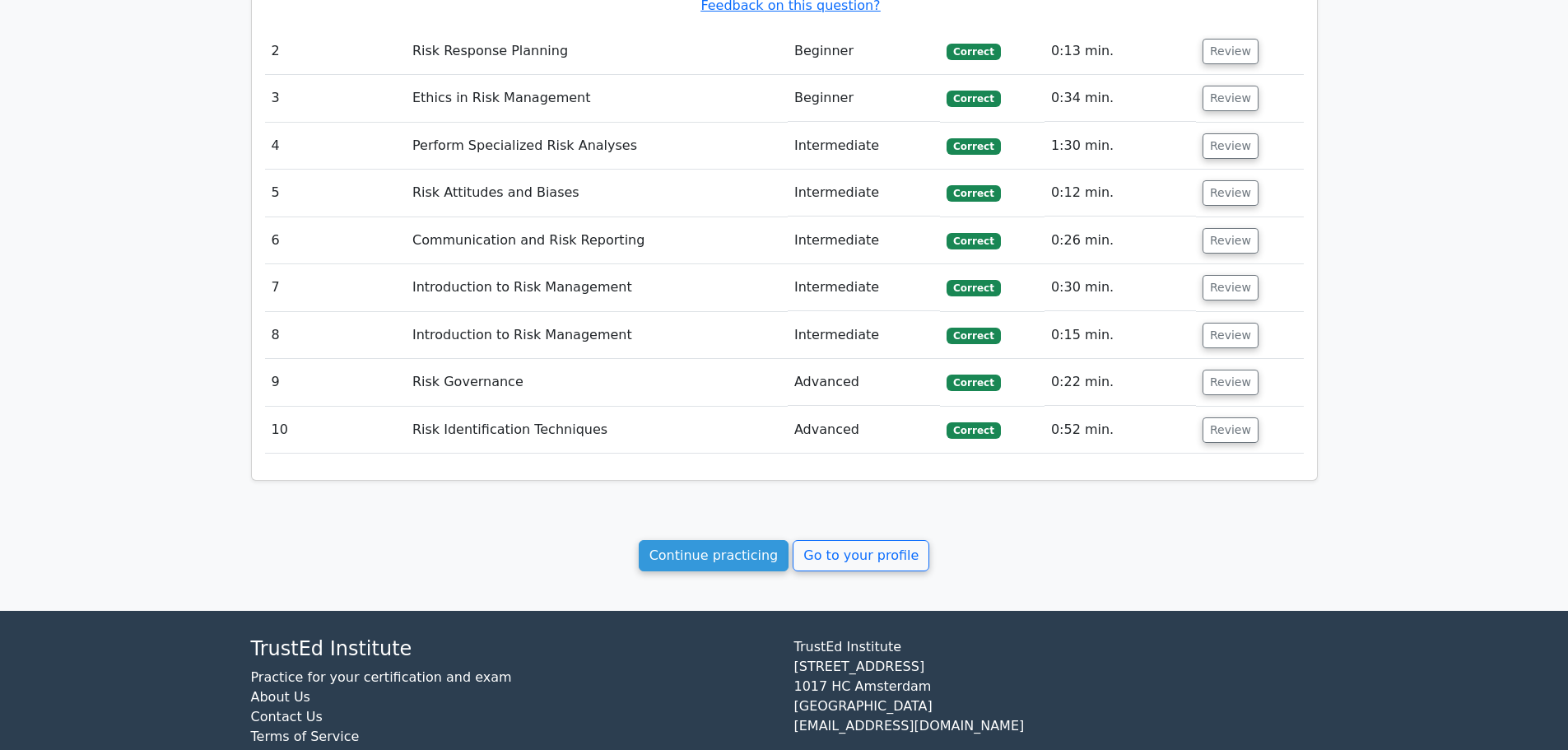
click at [756, 541] on link "Continue practicing" at bounding box center [713, 556] width 151 height 31
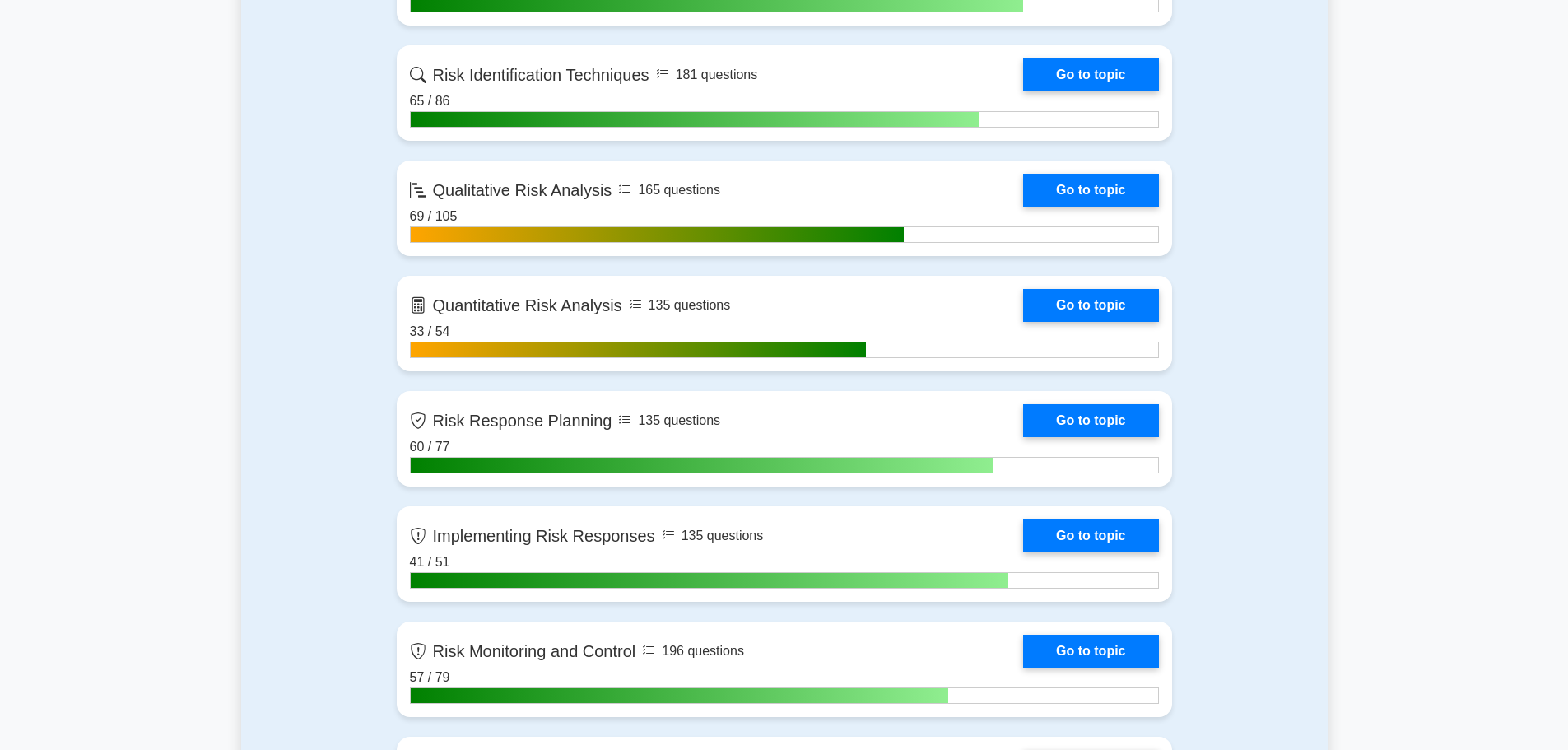
scroll to position [823, 0]
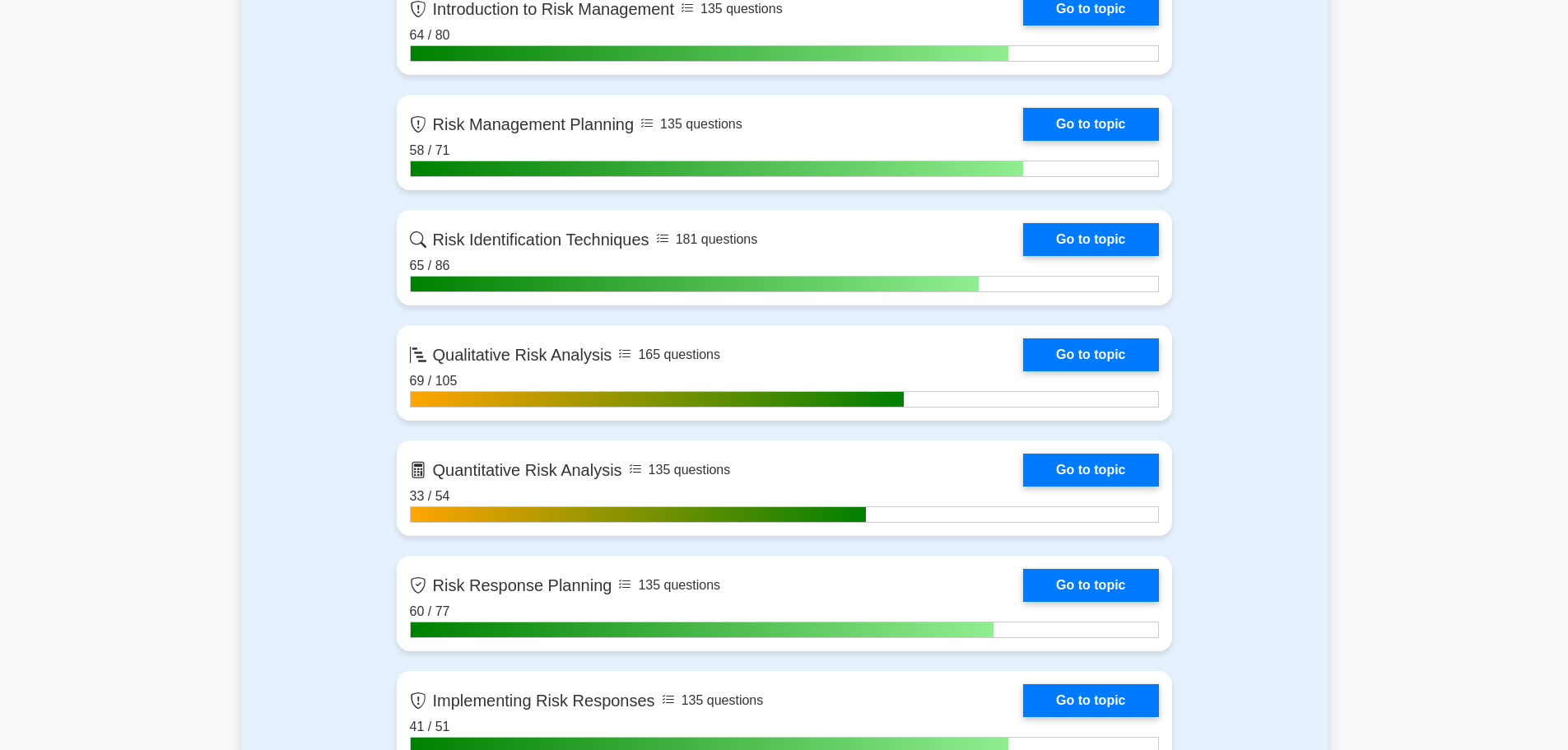
click at [1039, 467] on link "Go to topic" at bounding box center [1091, 470] width 135 height 33
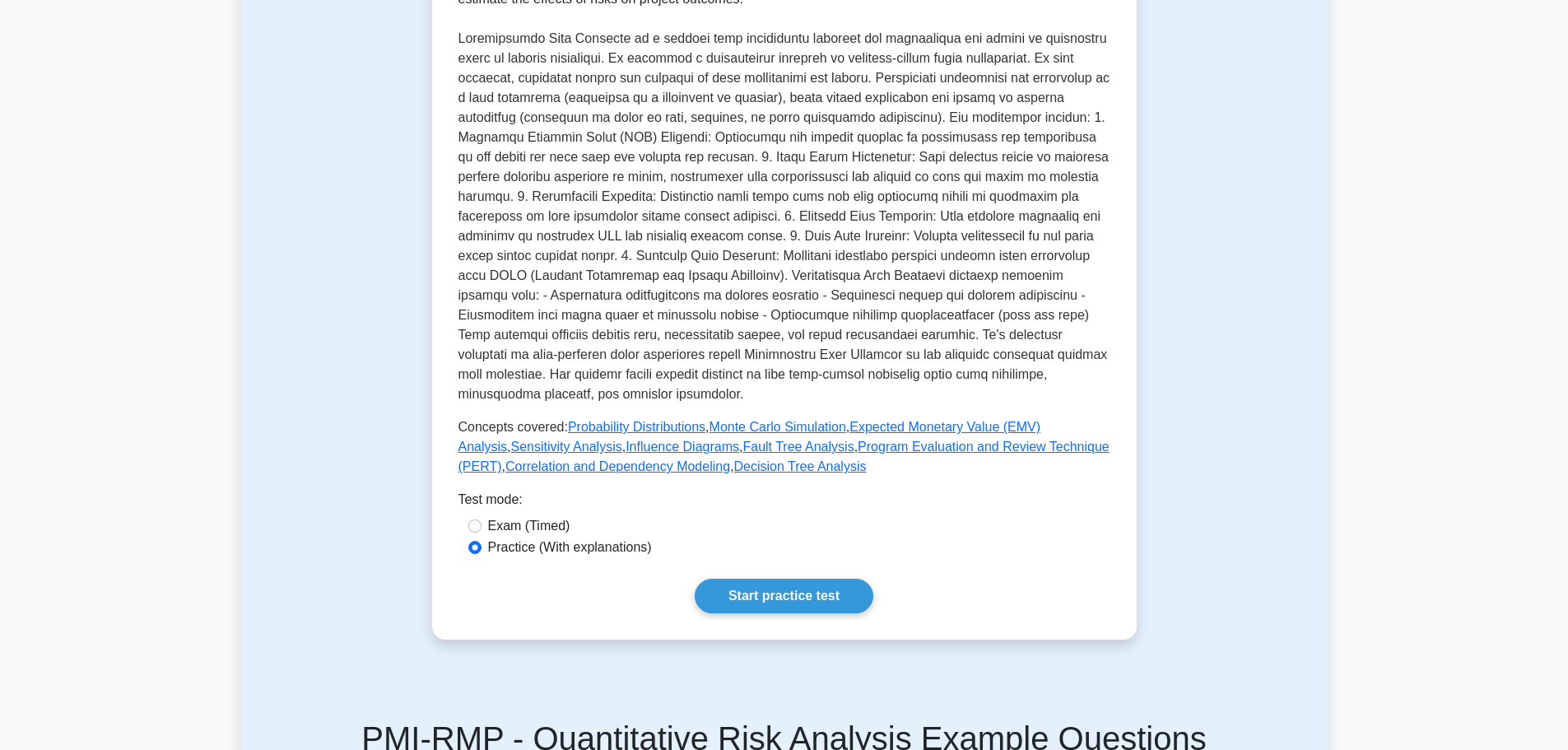
scroll to position [494, 0]
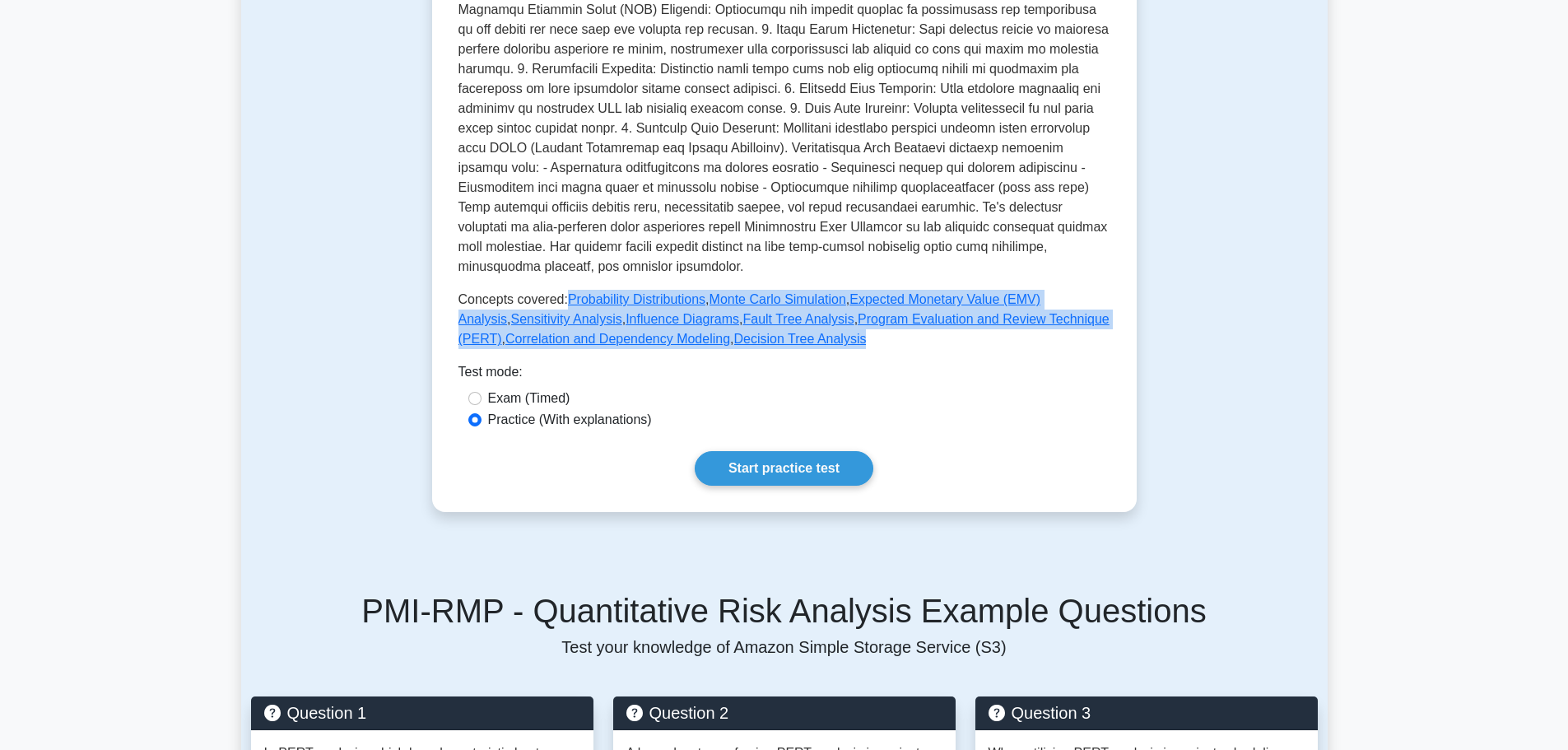
drag, startPoint x: 822, startPoint y: 340, endPoint x: 564, endPoint y: 293, distance: 262.2
click at [564, 293] on p "Concepts covered: Probability Distributions , Monte Carlo Simulation , Expected…" at bounding box center [784, 319] width 652 height 59
copy p "Probability Distributions , Monte Carlo Simulation , Expected Monetary Value (E…"
